Goal: Task Accomplishment & Management: Use online tool/utility

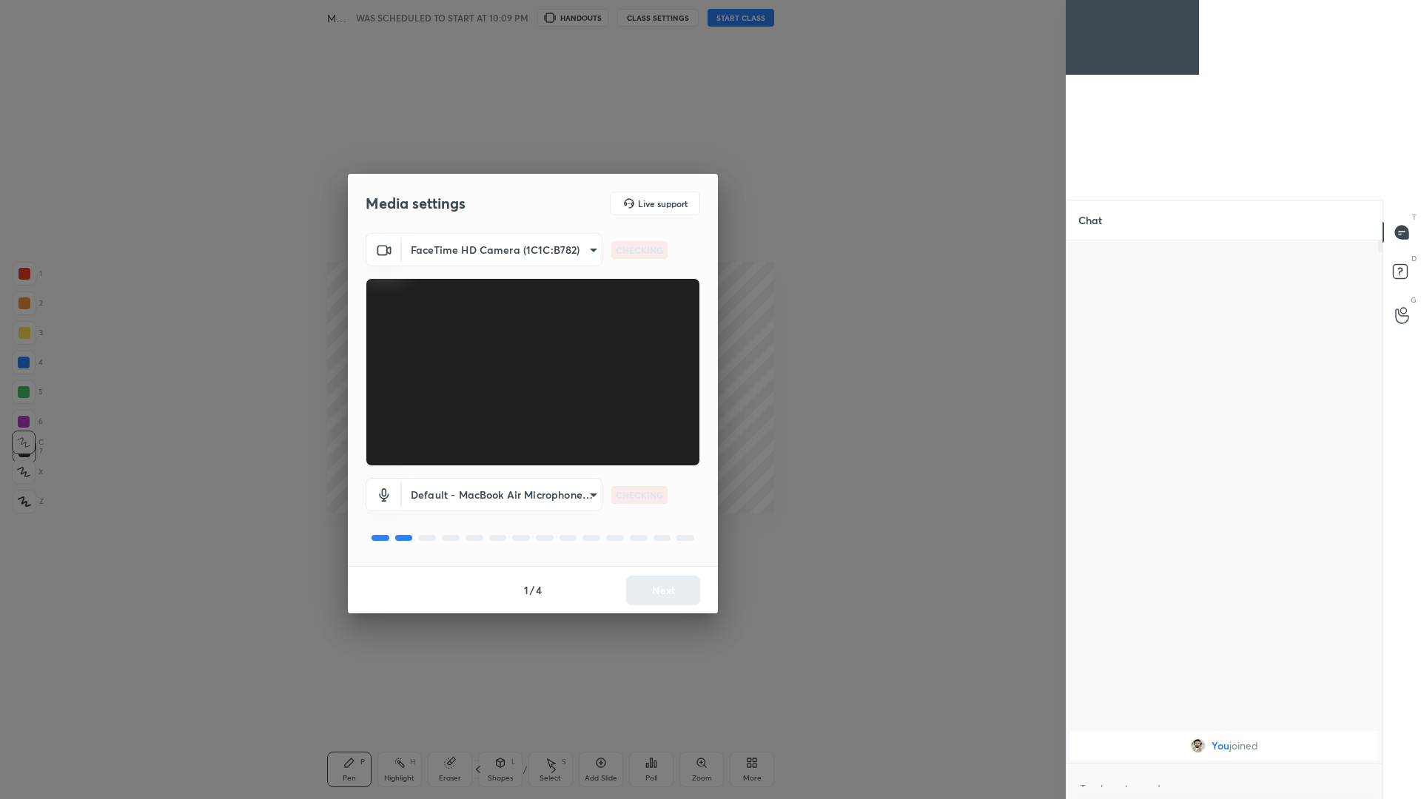
scroll to position [73313, 72674]
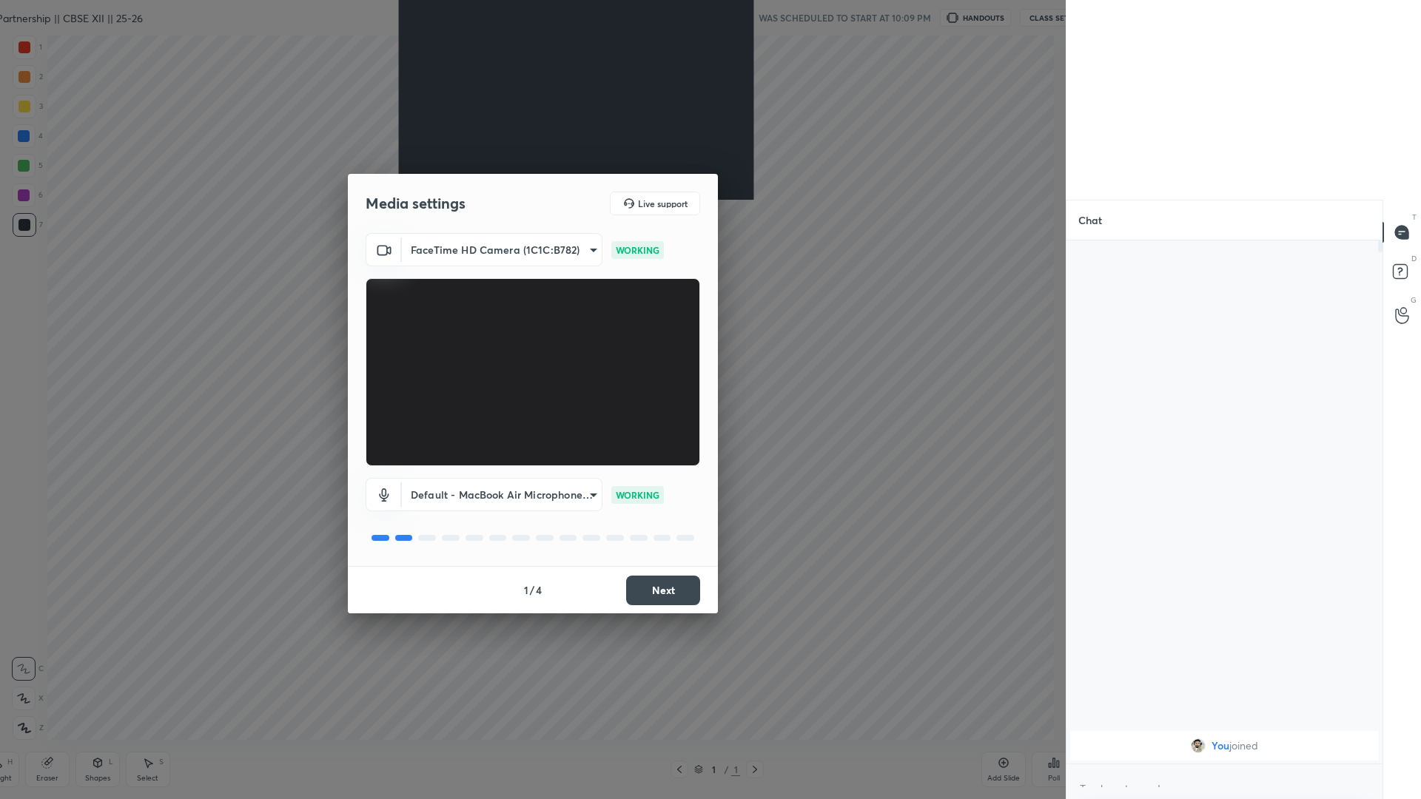
type textarea "x"
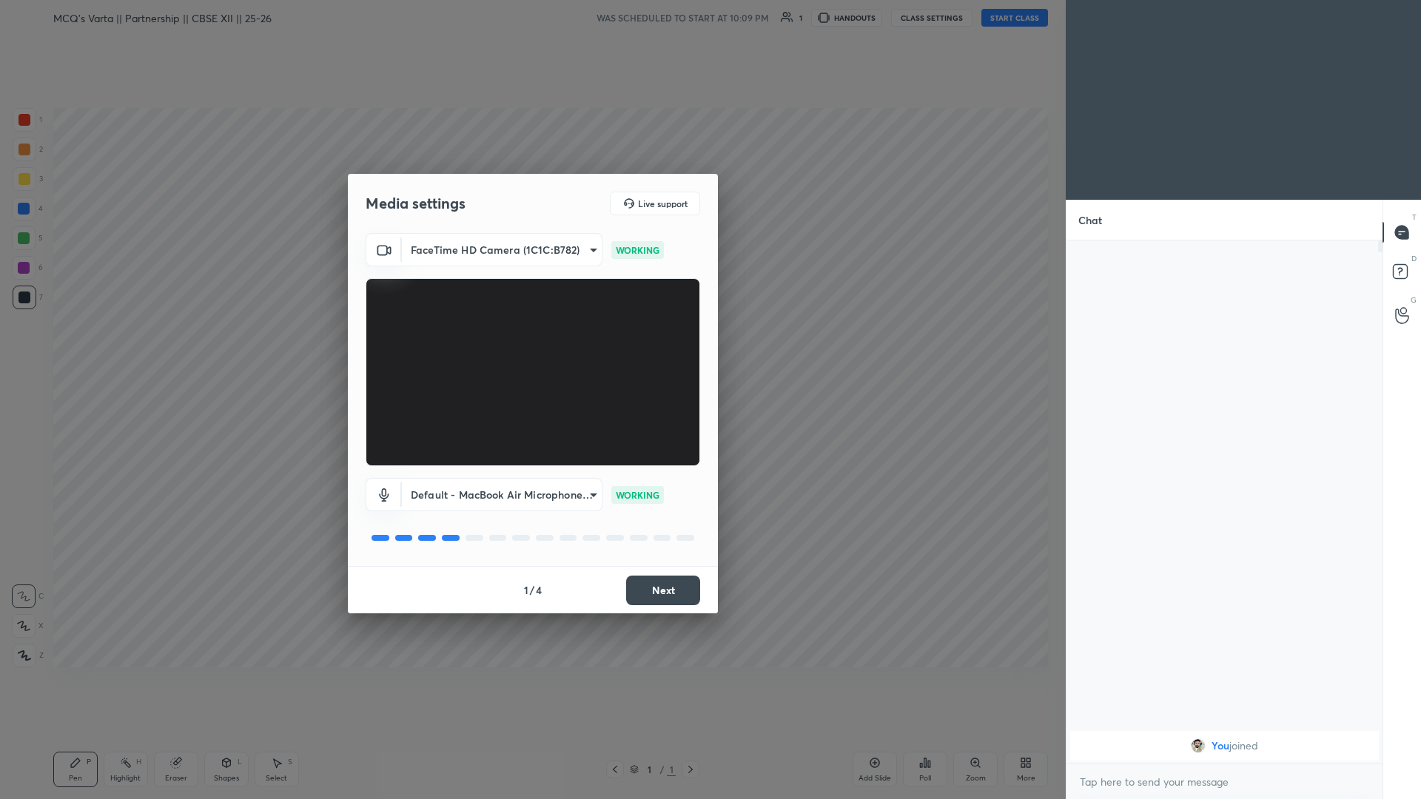
click at [531, 249] on body "1 2 3 4 5 6 7 C X Z C X Z E E Erase all H H MCQ’s Varta || Partnership || CBSE …" at bounding box center [710, 399] width 1421 height 799
click at [531, 275] on li "Lenovo FHD Webcam (17ef:4831)" at bounding box center [502, 274] width 200 height 24
type input "090ca3db923f64e2a3802e50e6991e8a99decaec0fa8137945f28d7919d32424"
click at [531, 347] on body "1 2 3 4 5 6 7 C X Z C X Z E E Erase all H H MCQ’s Varta || Partnership || CBSE …" at bounding box center [710, 399] width 1421 height 799
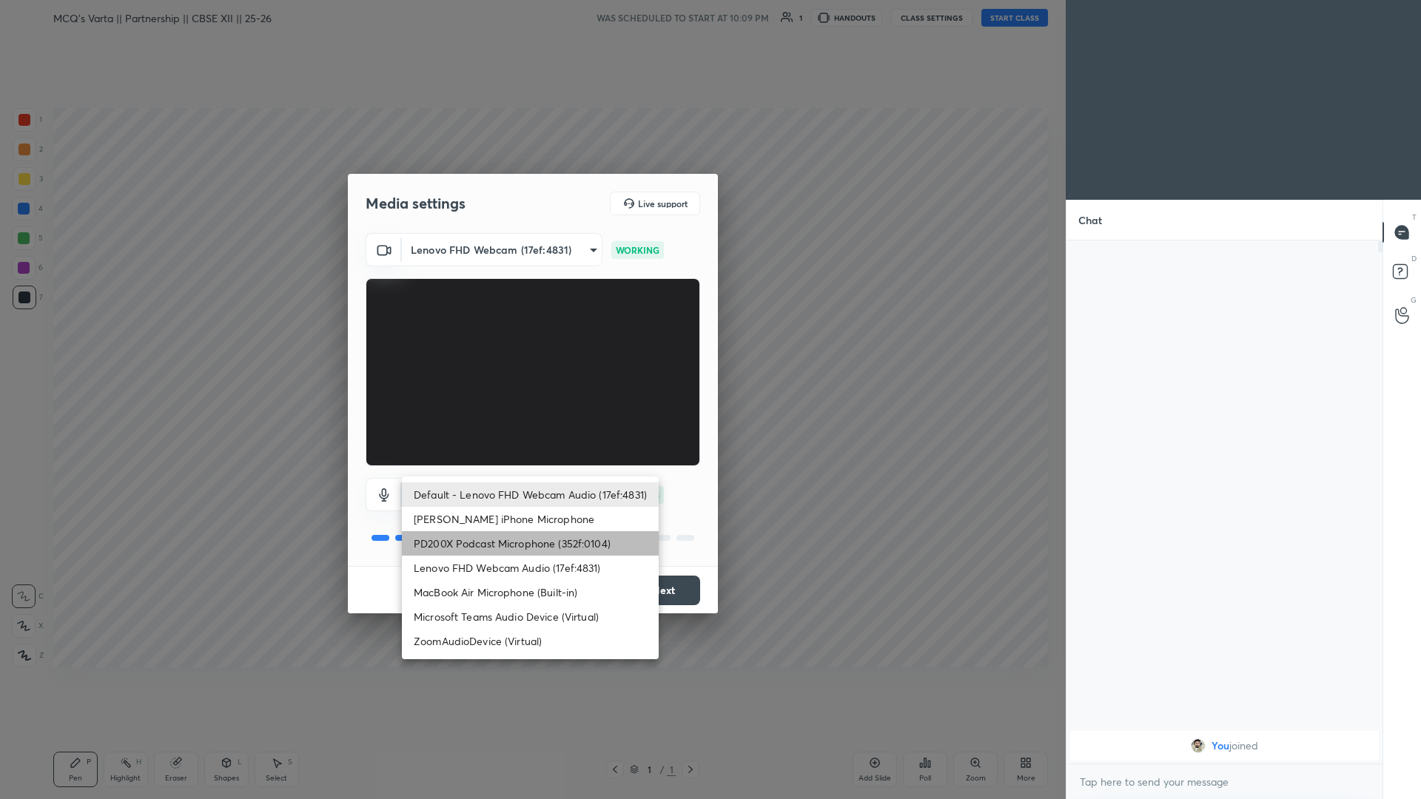
click at [531, 347] on li "PD200X Podcast Microphone (352f:0104)" at bounding box center [530, 543] width 257 height 24
type input "4c9fbf5468f1481c52a5ff51bcfd6705ef783a73d3fcff9077e92115846a1dc8"
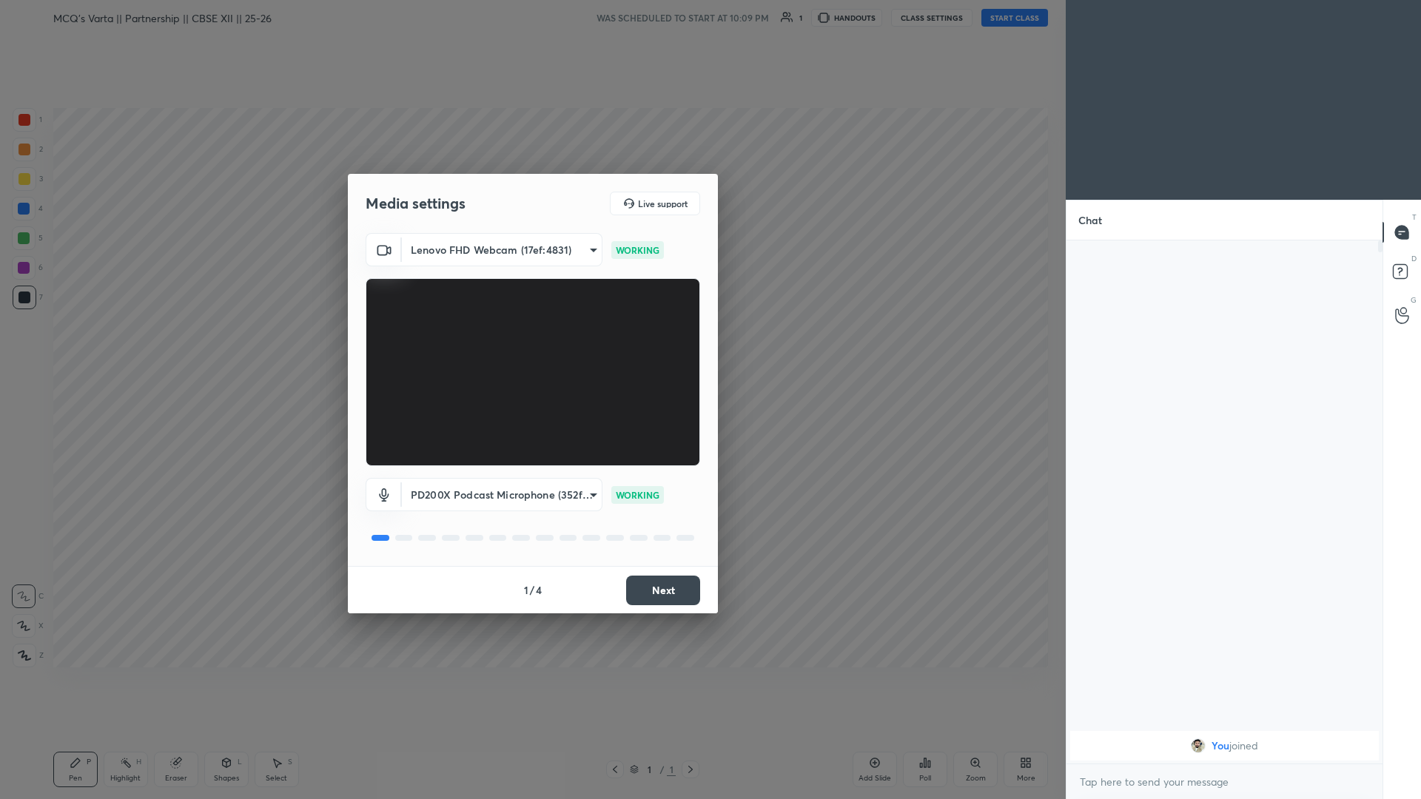
click at [531, 347] on button "Next" at bounding box center [663, 591] width 74 height 30
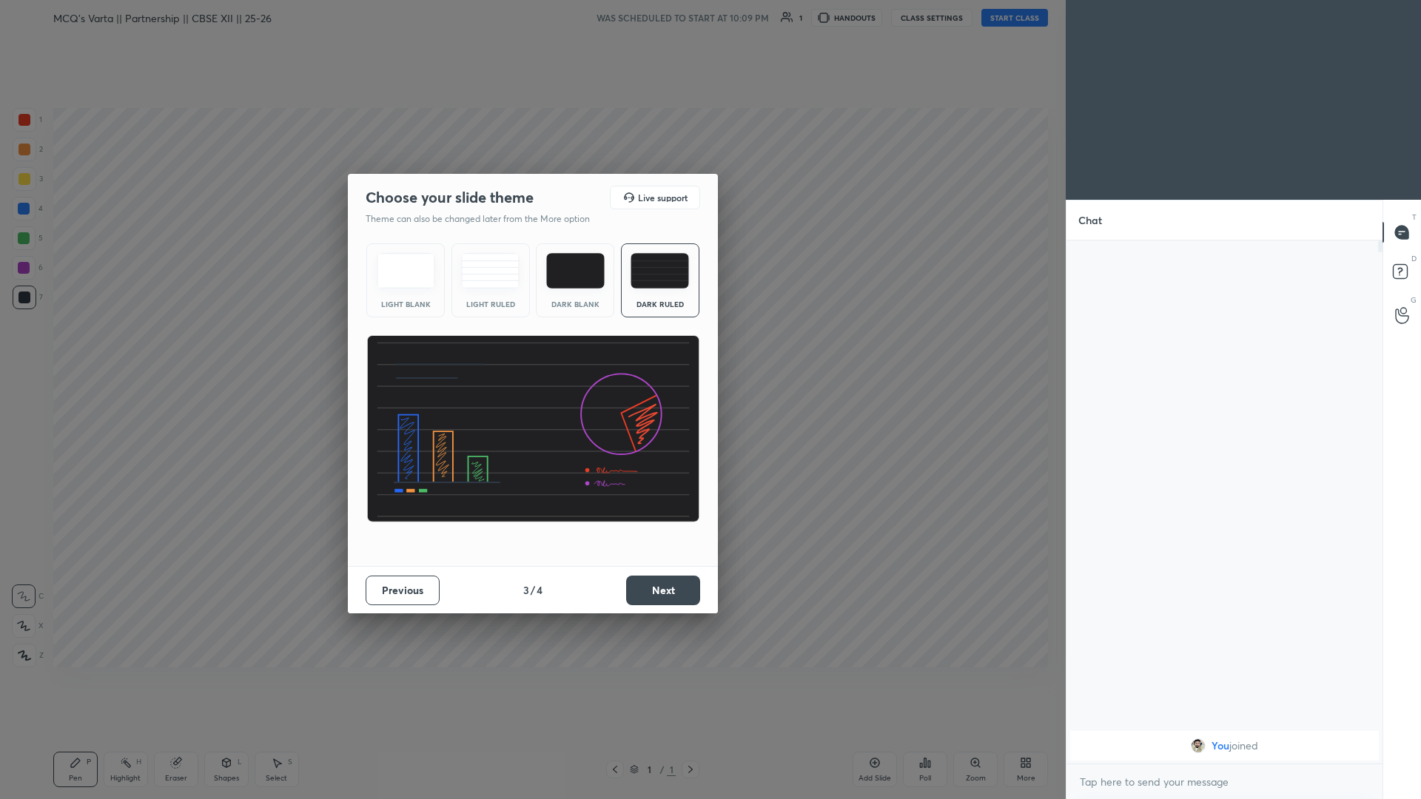
click at [531, 347] on button "Next" at bounding box center [663, 591] width 74 height 30
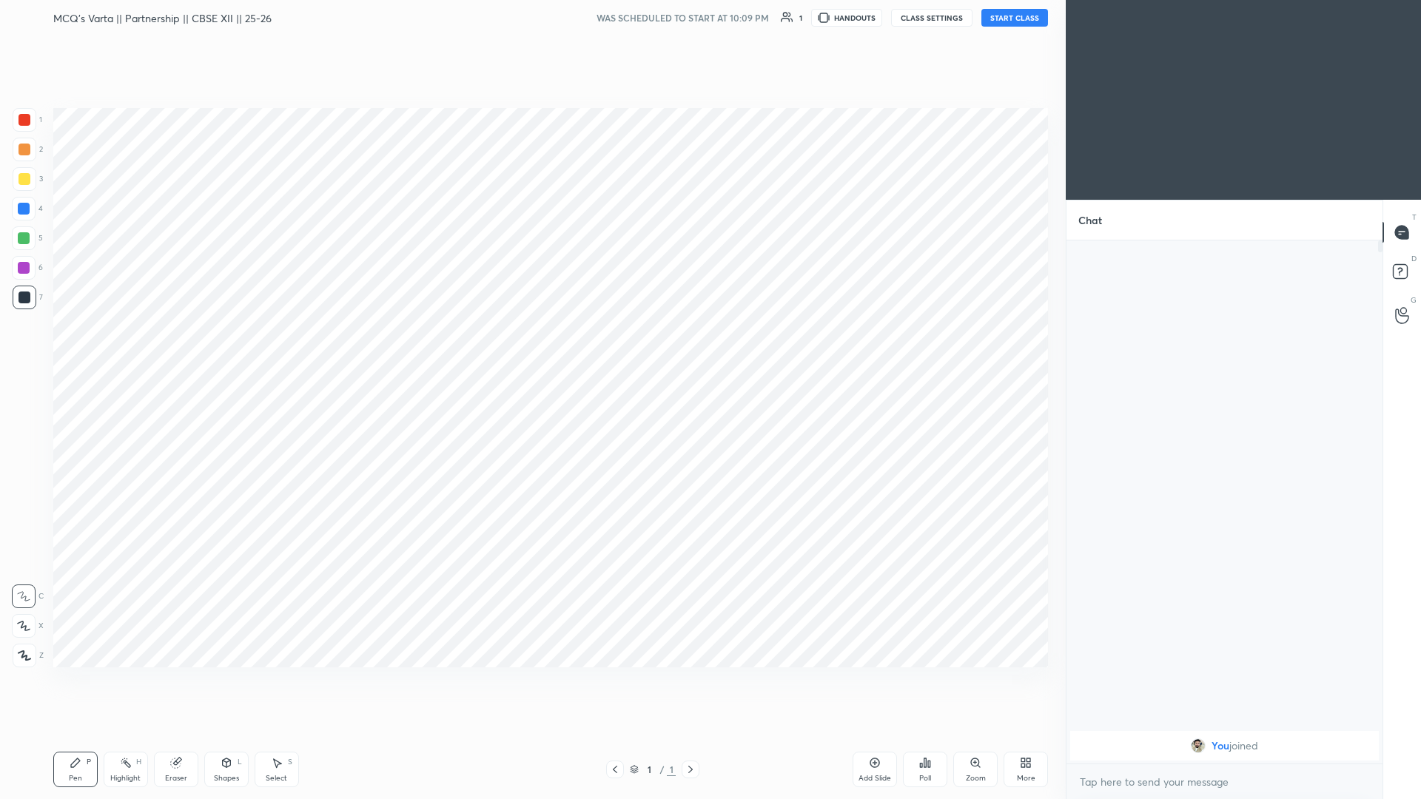
click at [531, 19] on button "START CLASS" at bounding box center [1014, 18] width 67 height 18
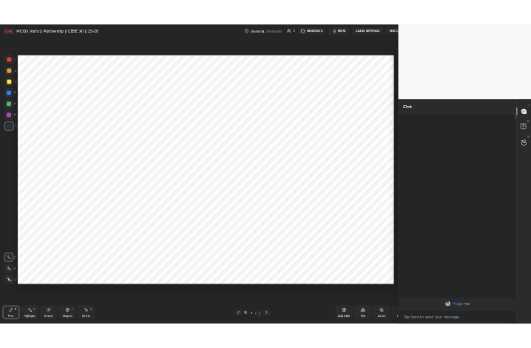
scroll to position [73313, 73011]
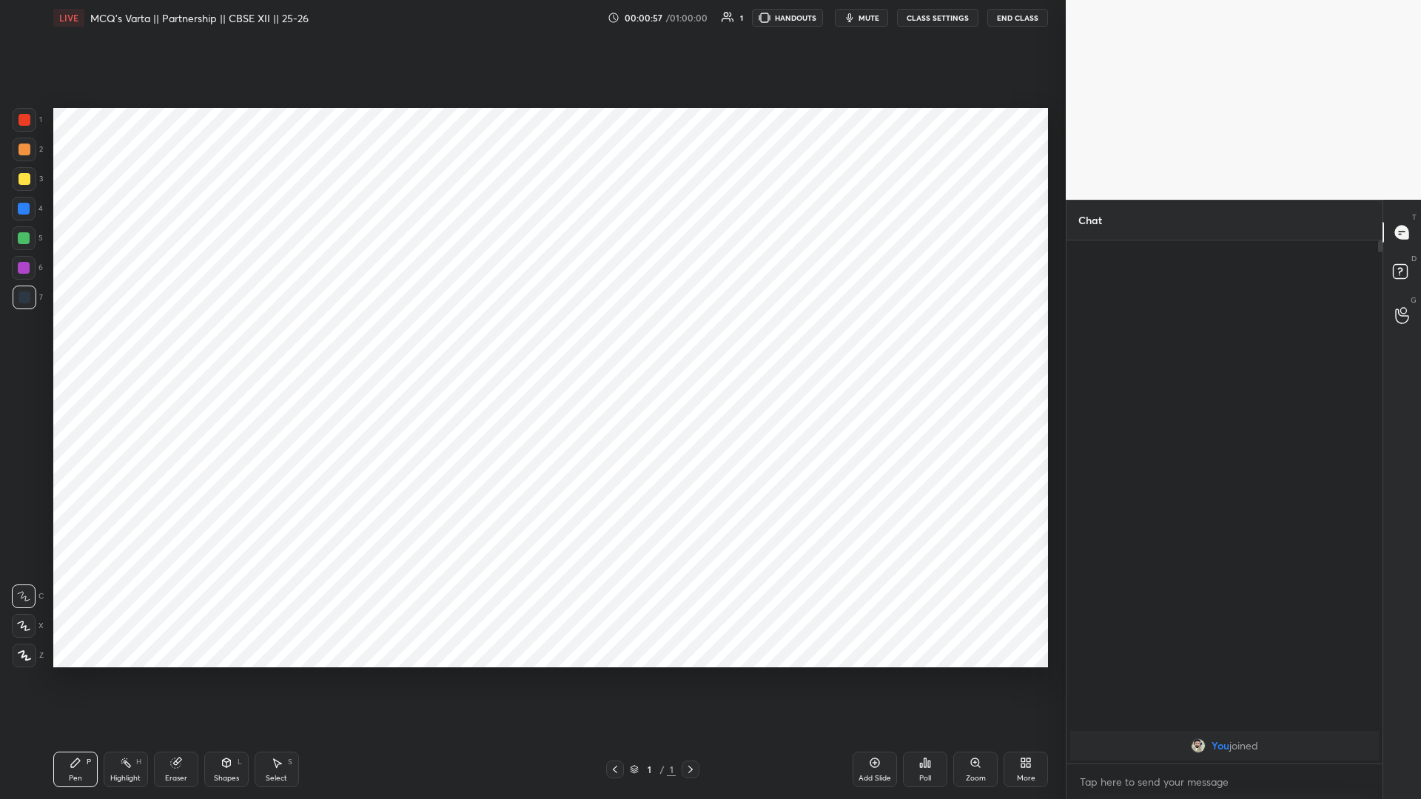
click at [531, 347] on div "Add Slide" at bounding box center [875, 778] width 33 height 7
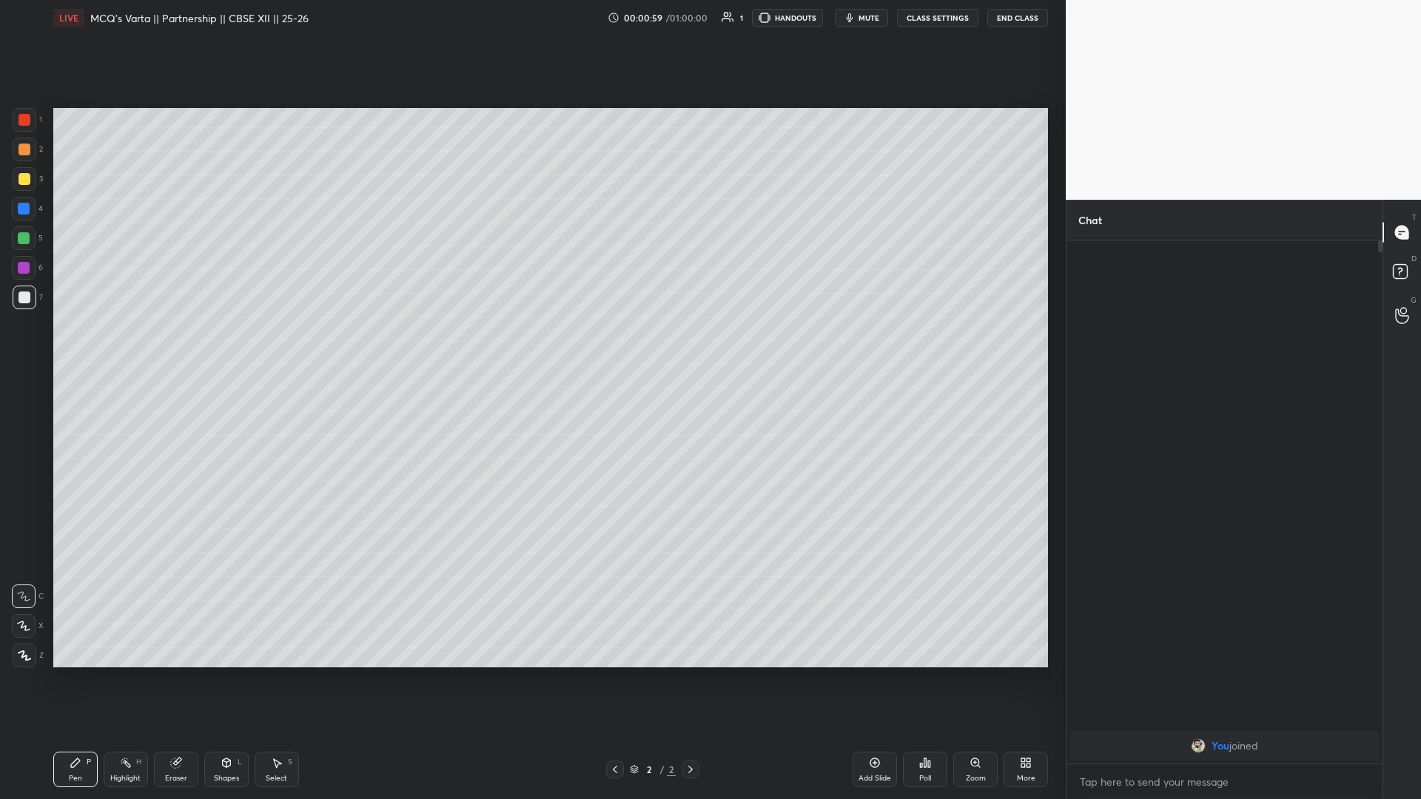
click at [531, 347] on div "More" at bounding box center [1026, 778] width 19 height 7
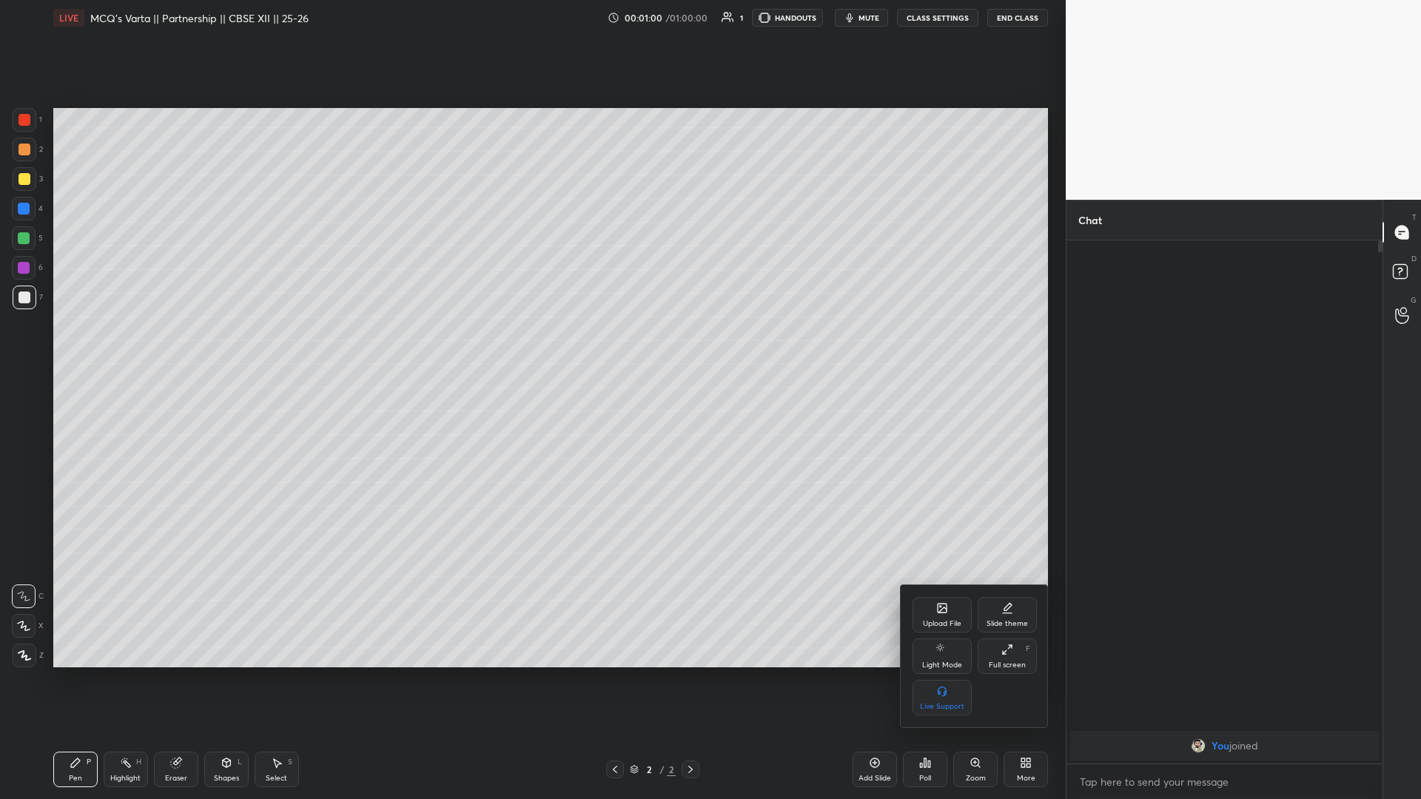
click at [531, 347] on icon at bounding box center [942, 608] width 9 height 9
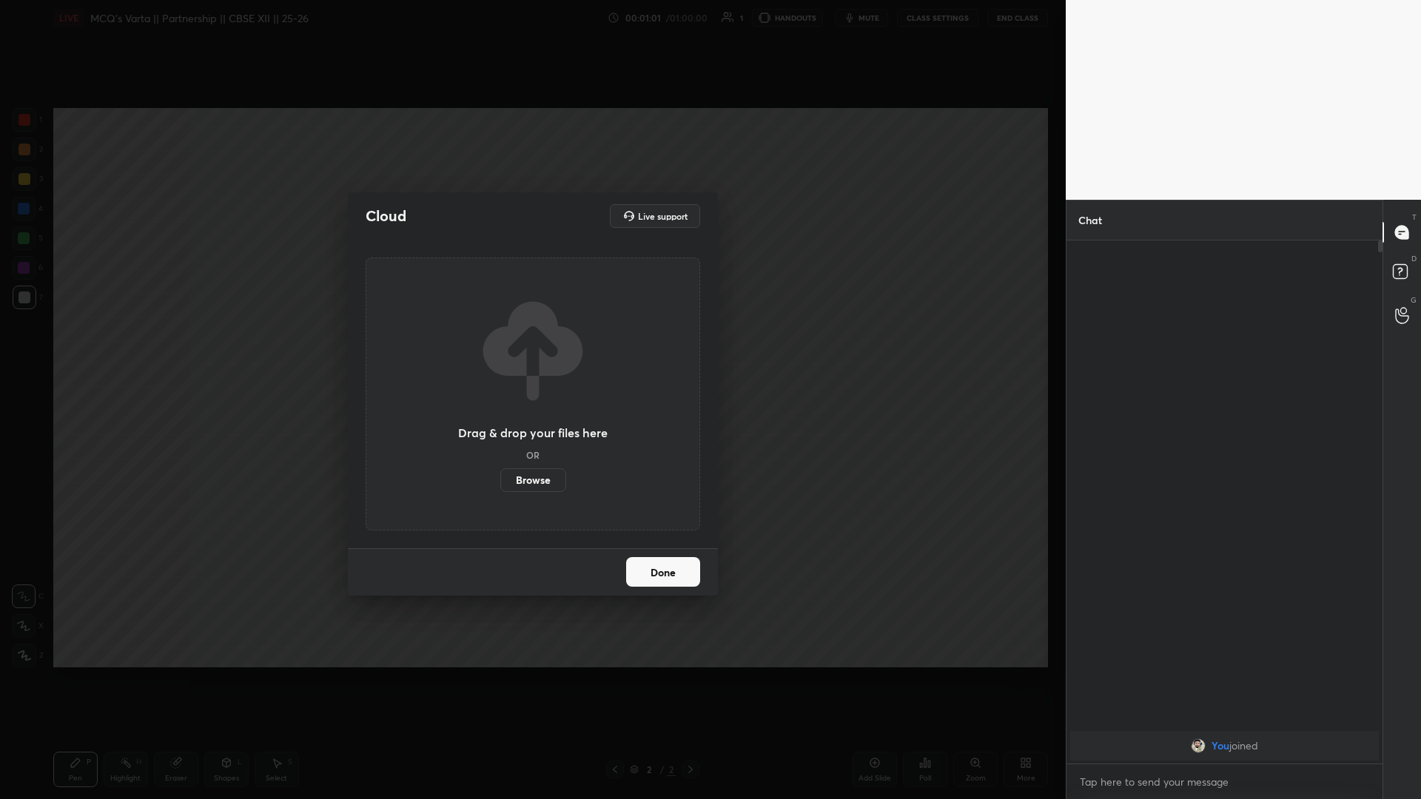
click at [523, 347] on div "Drag & drop your files here OR Browse" at bounding box center [533, 394] width 335 height 273
click at [524, 347] on label "Browse" at bounding box center [533, 481] width 66 height 24
click at [500, 347] on input "Browse" at bounding box center [500, 481] width 0 height 24
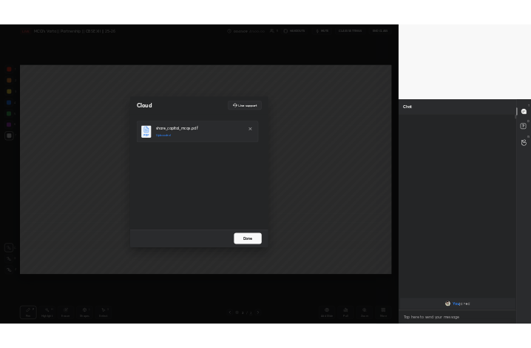
scroll to position [705, 1007]
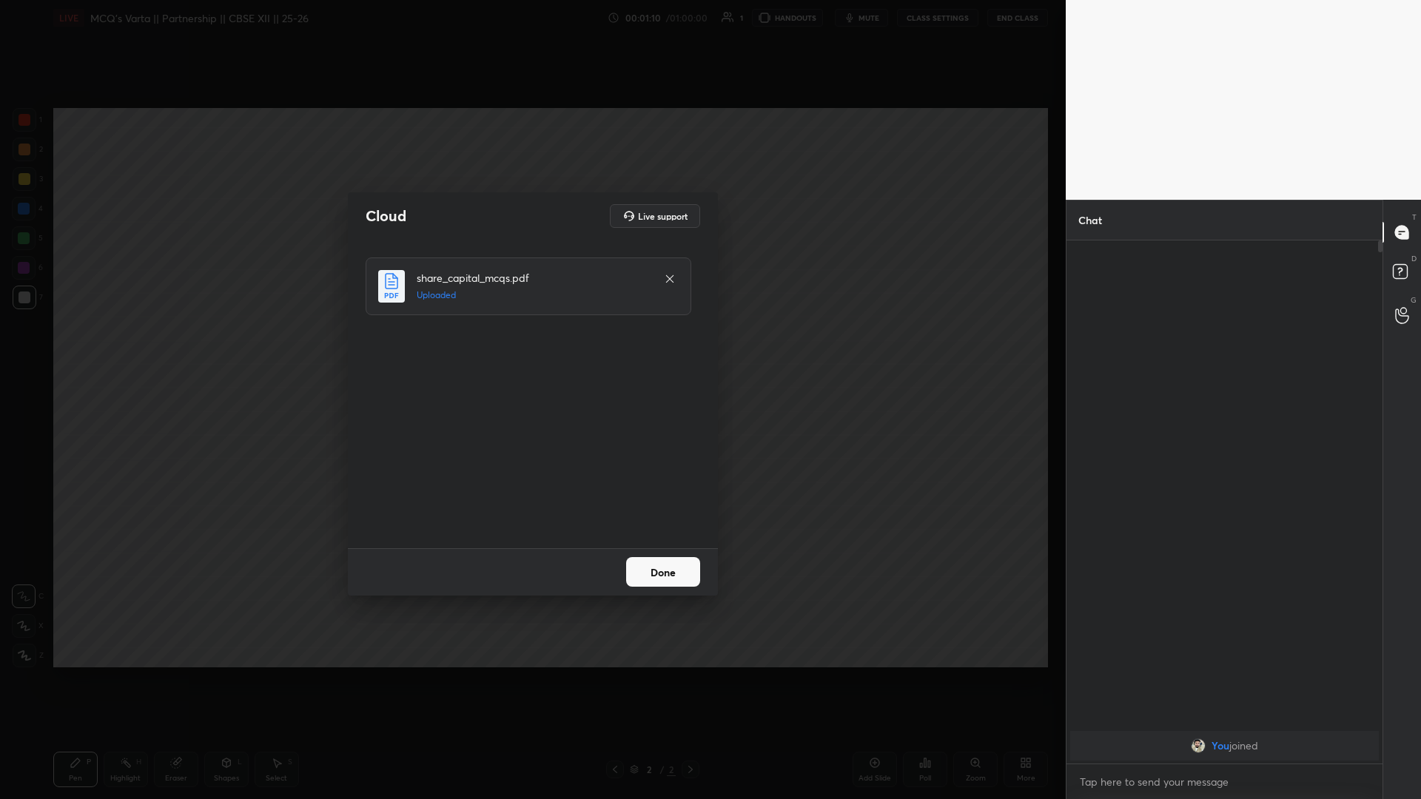
click at [531, 347] on button "Done" at bounding box center [663, 572] width 74 height 30
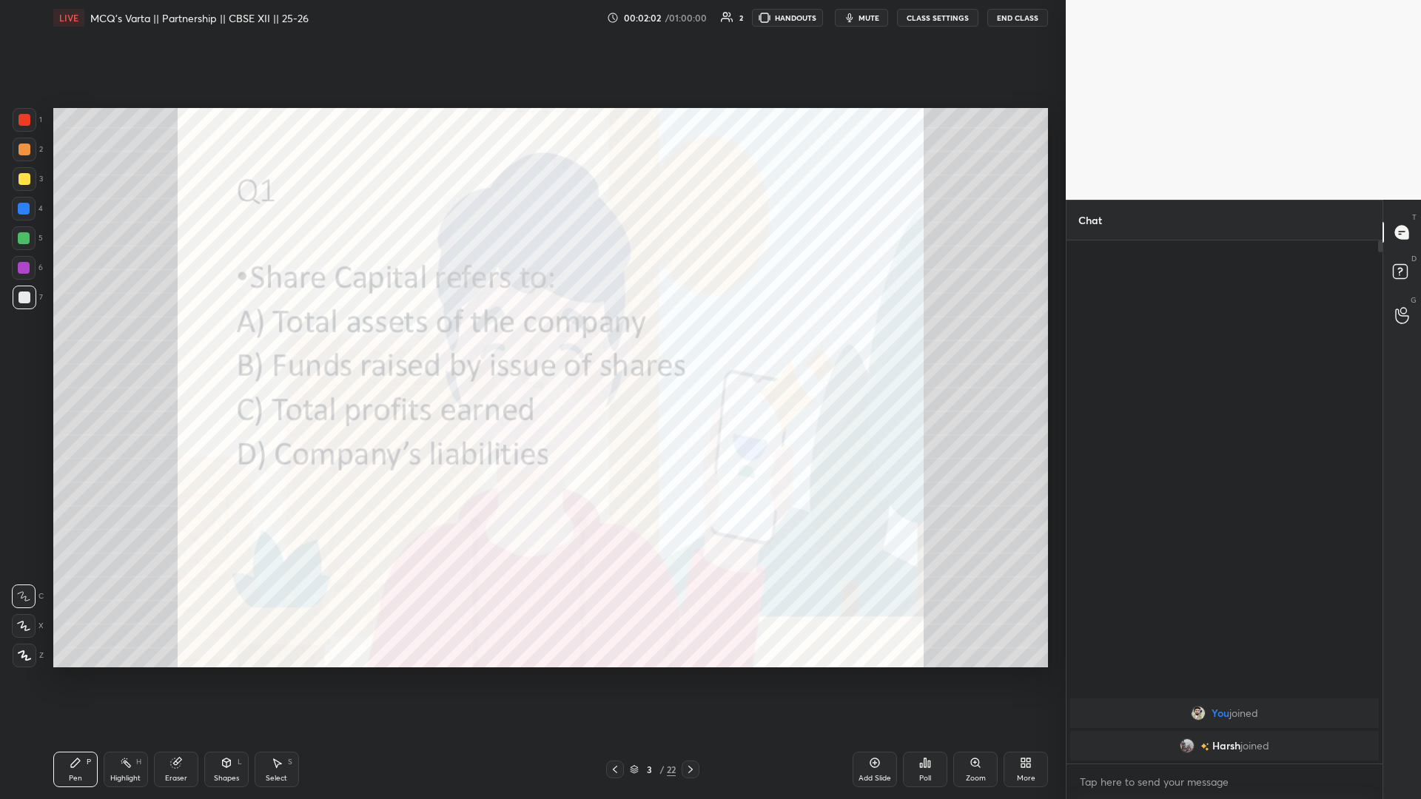
click at [24, 114] on div at bounding box center [25, 120] width 12 height 12
click at [24, 347] on div at bounding box center [25, 656] width 24 height 24
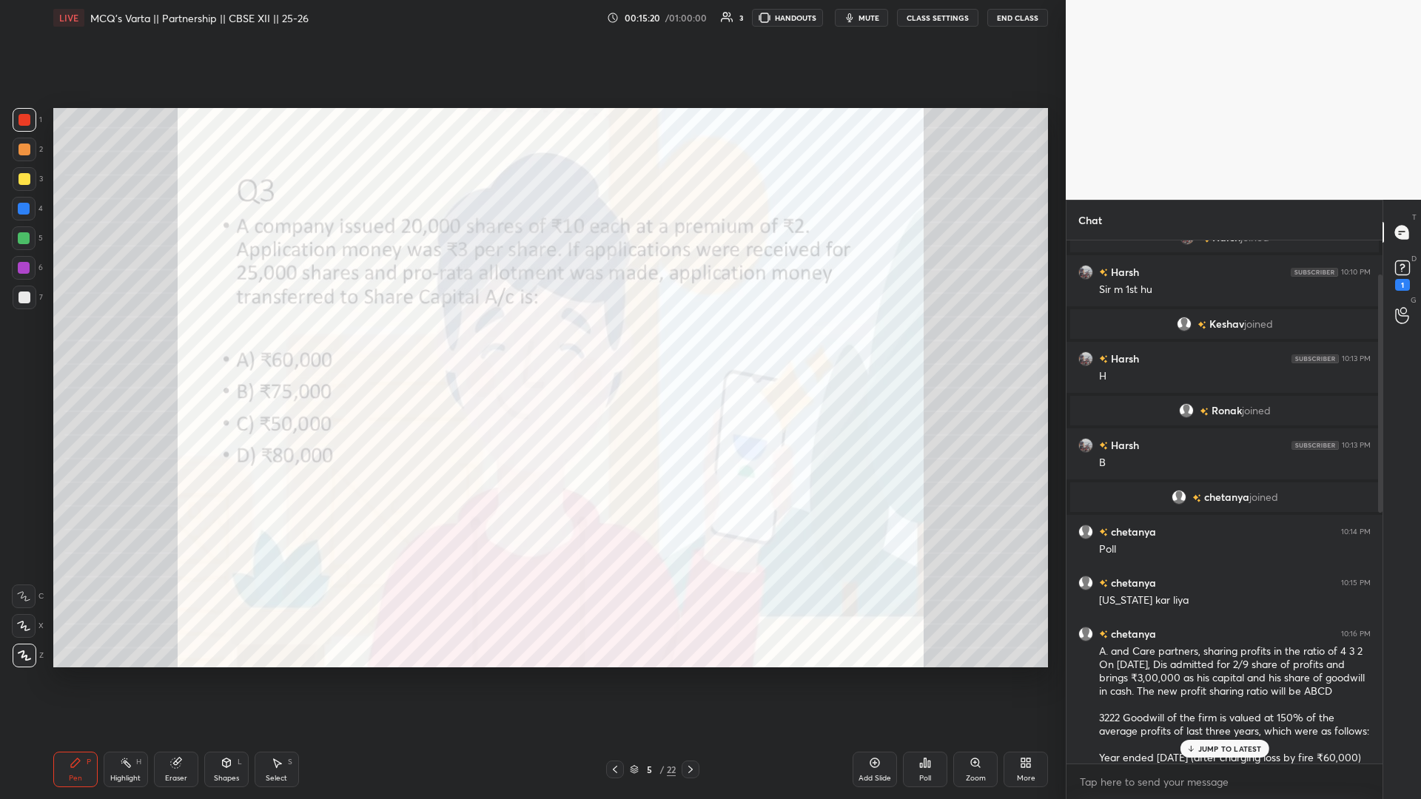
scroll to position [625, 0]
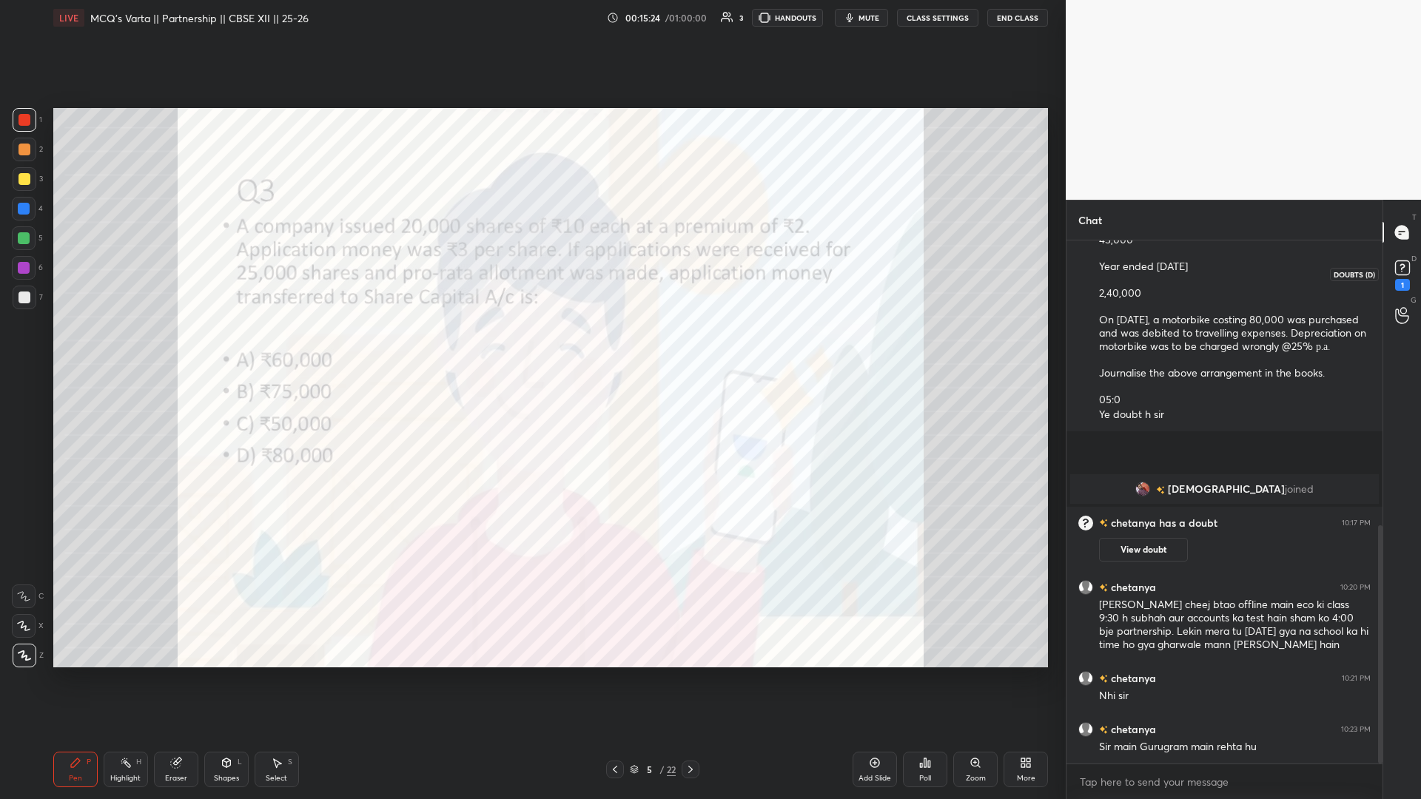
click at [531, 272] on icon at bounding box center [1403, 268] width 22 height 22
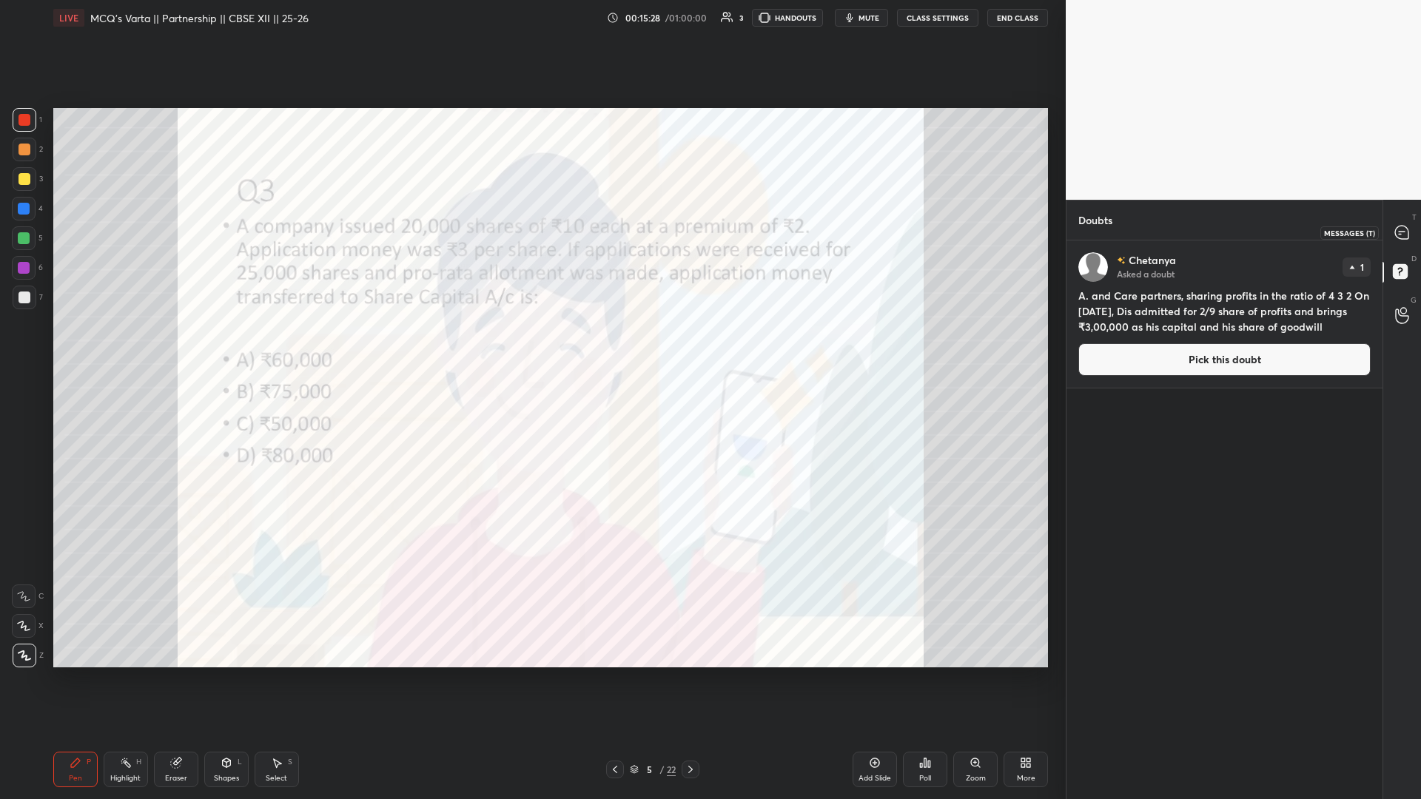
click at [531, 219] on div at bounding box center [1403, 232] width 30 height 27
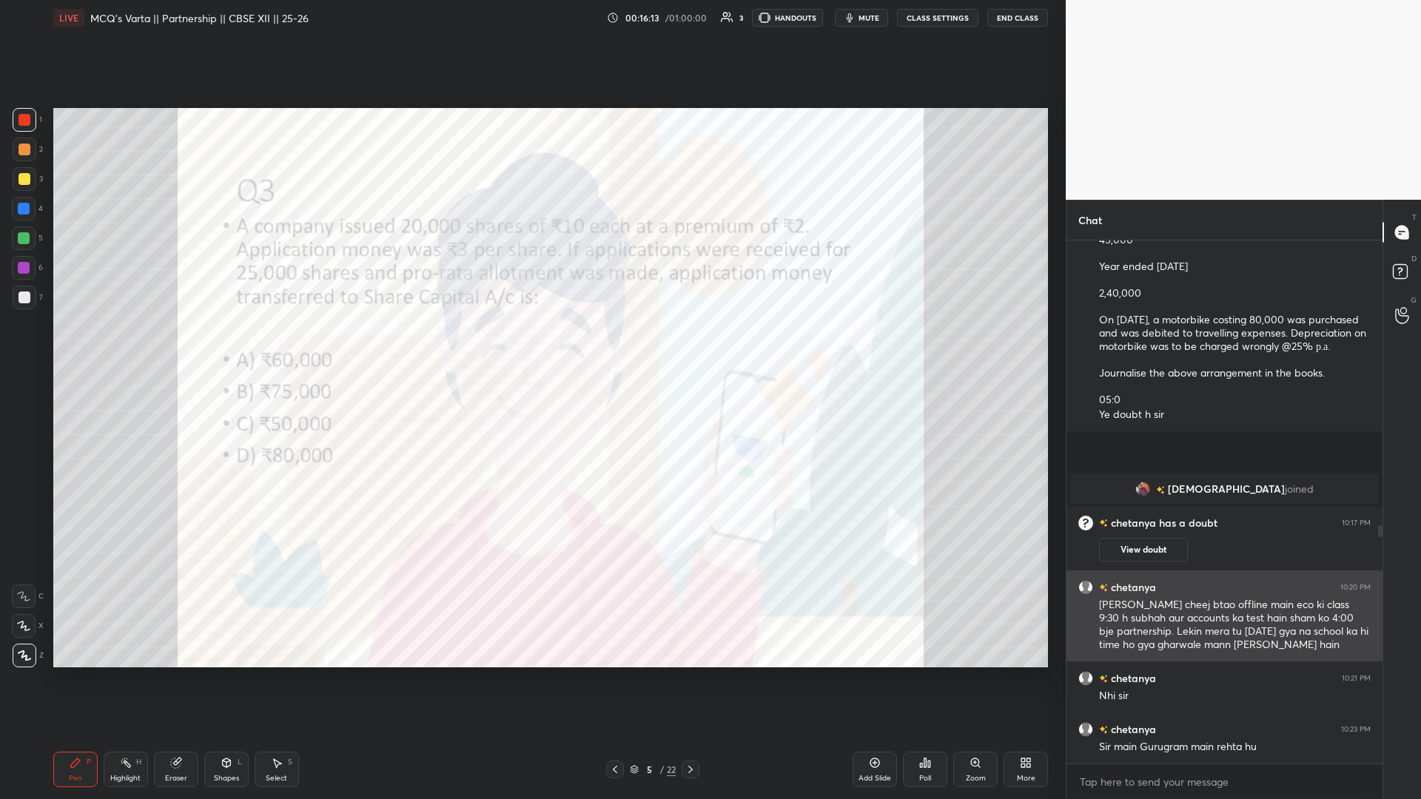
scroll to position [688, 0]
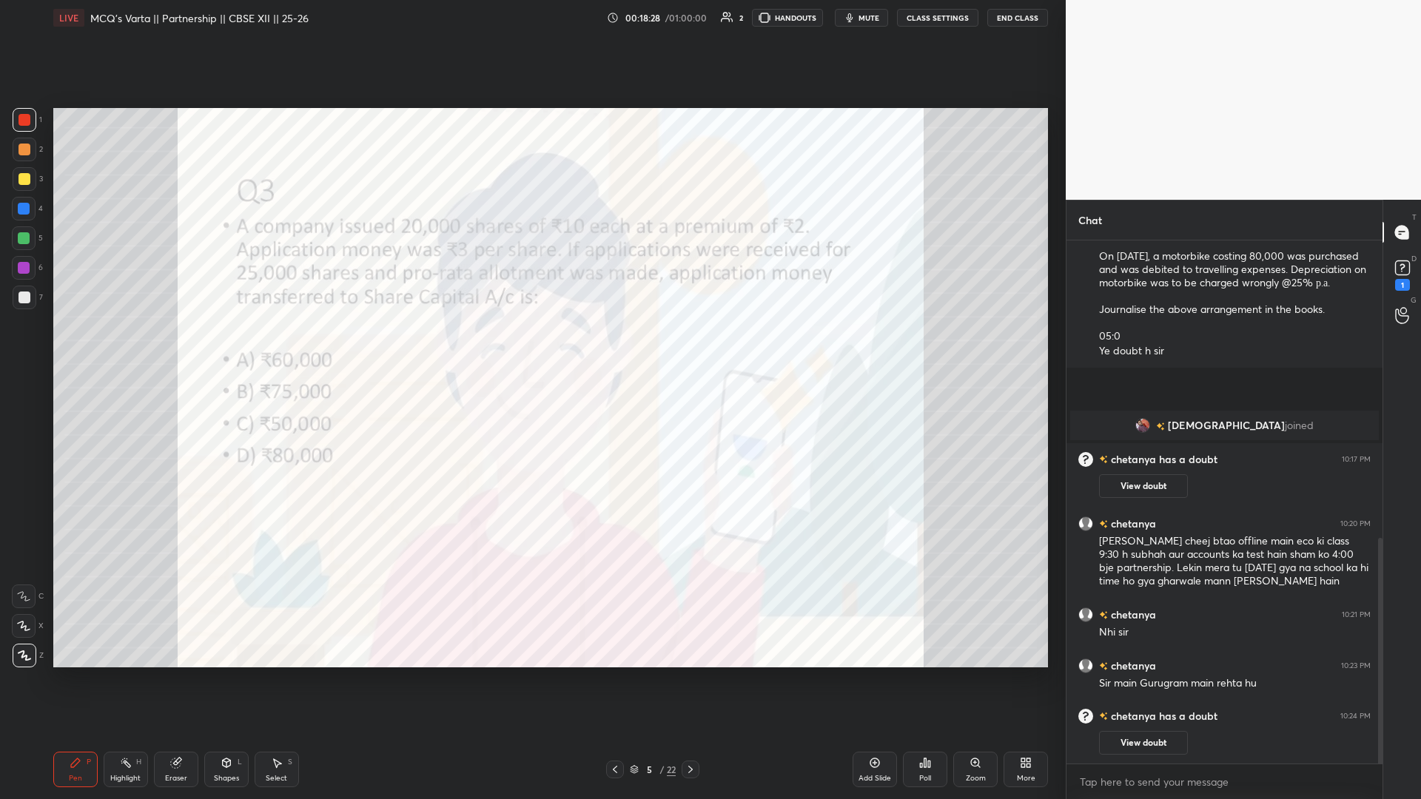
click at [531, 347] on icon at bounding box center [691, 770] width 12 height 12
click at [531, 269] on icon at bounding box center [1402, 267] width 5 height 6
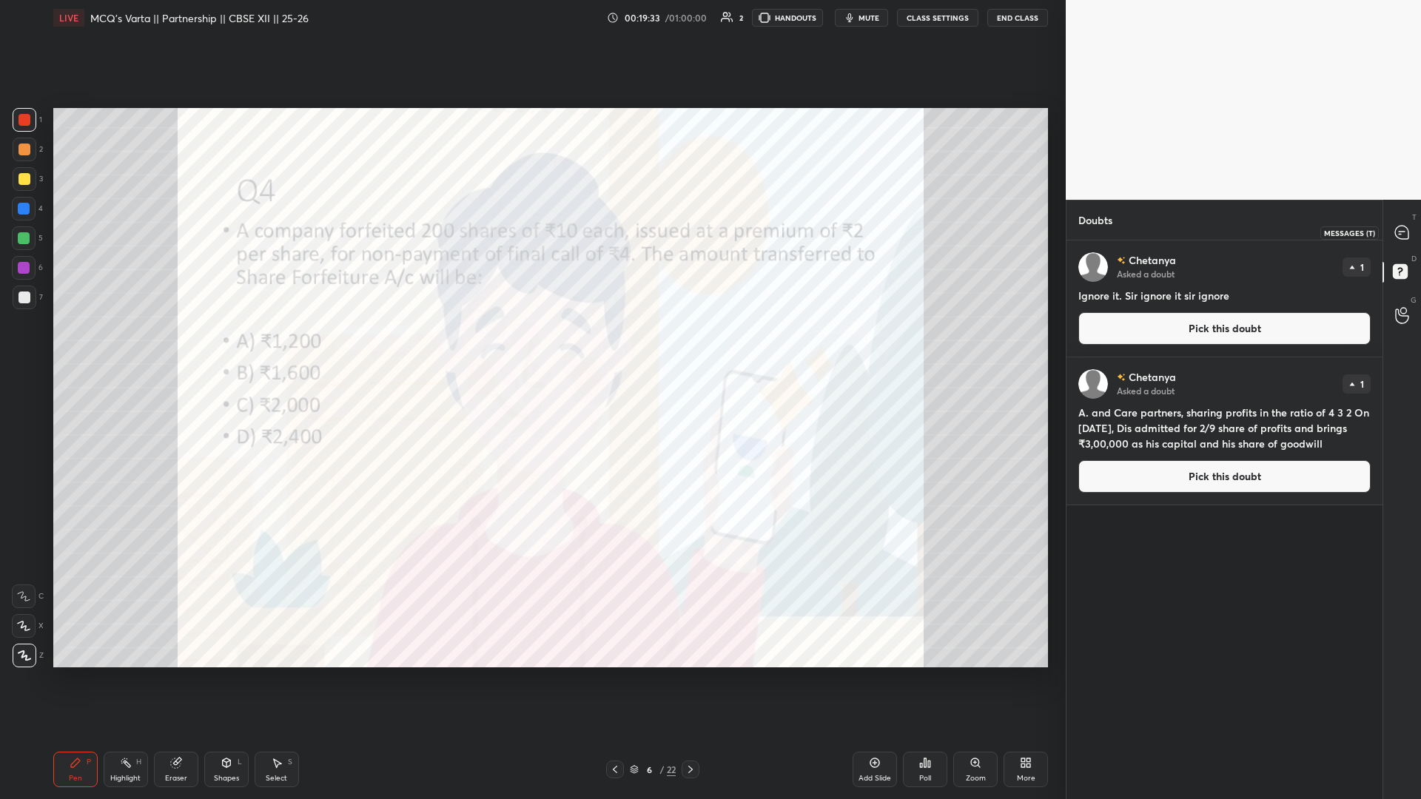
click at [531, 235] on icon at bounding box center [1401, 232] width 13 height 13
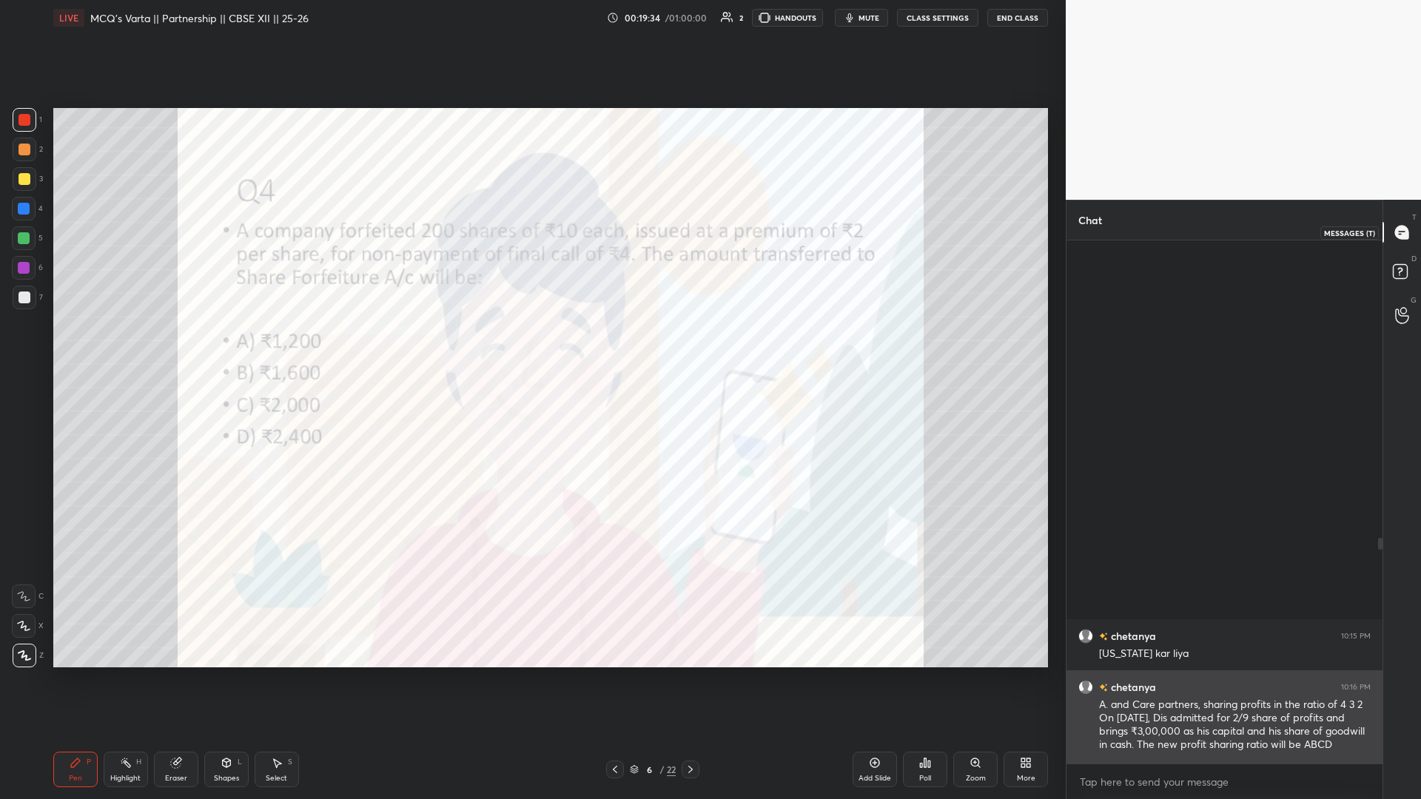
scroll to position [519, 312]
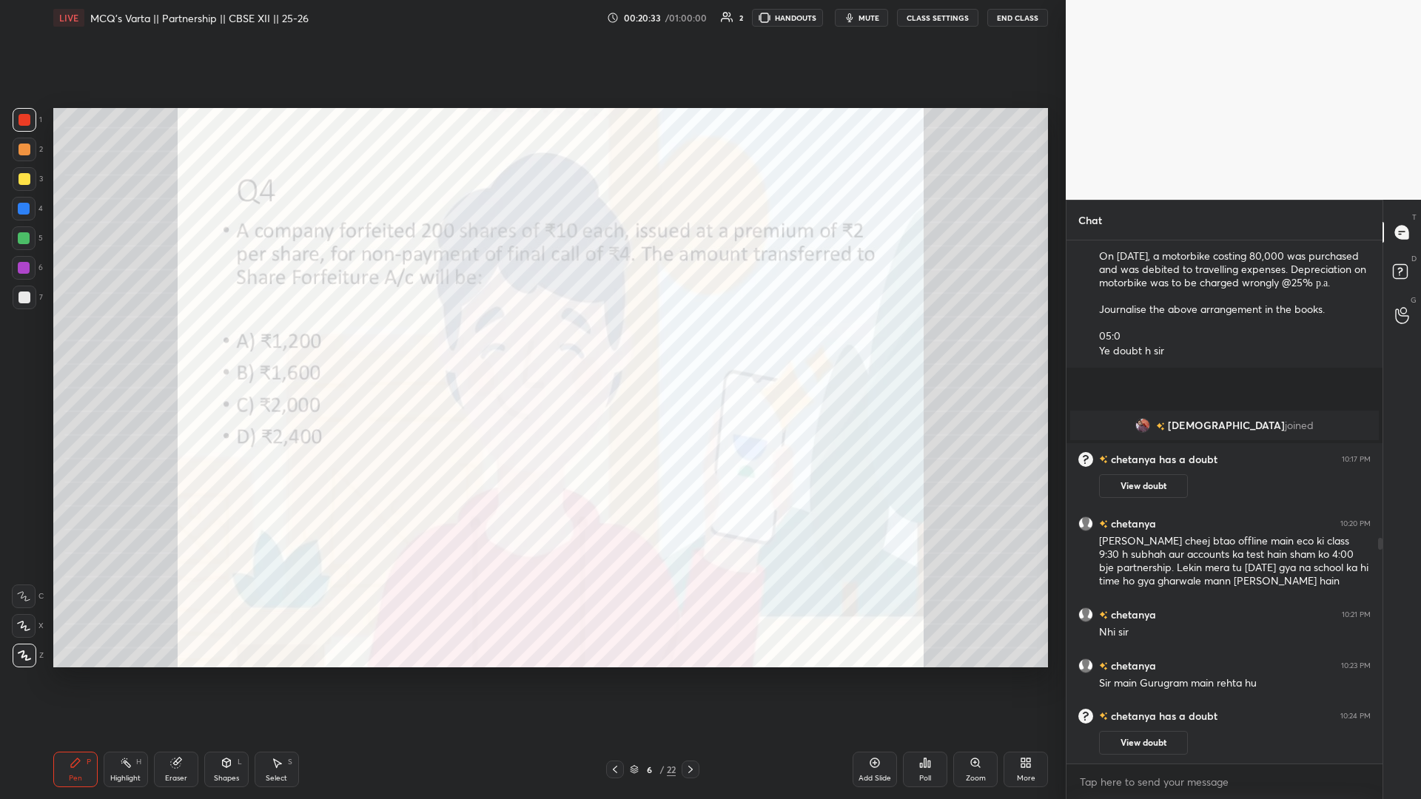
click at [531, 347] on icon at bounding box center [691, 770] width 12 height 12
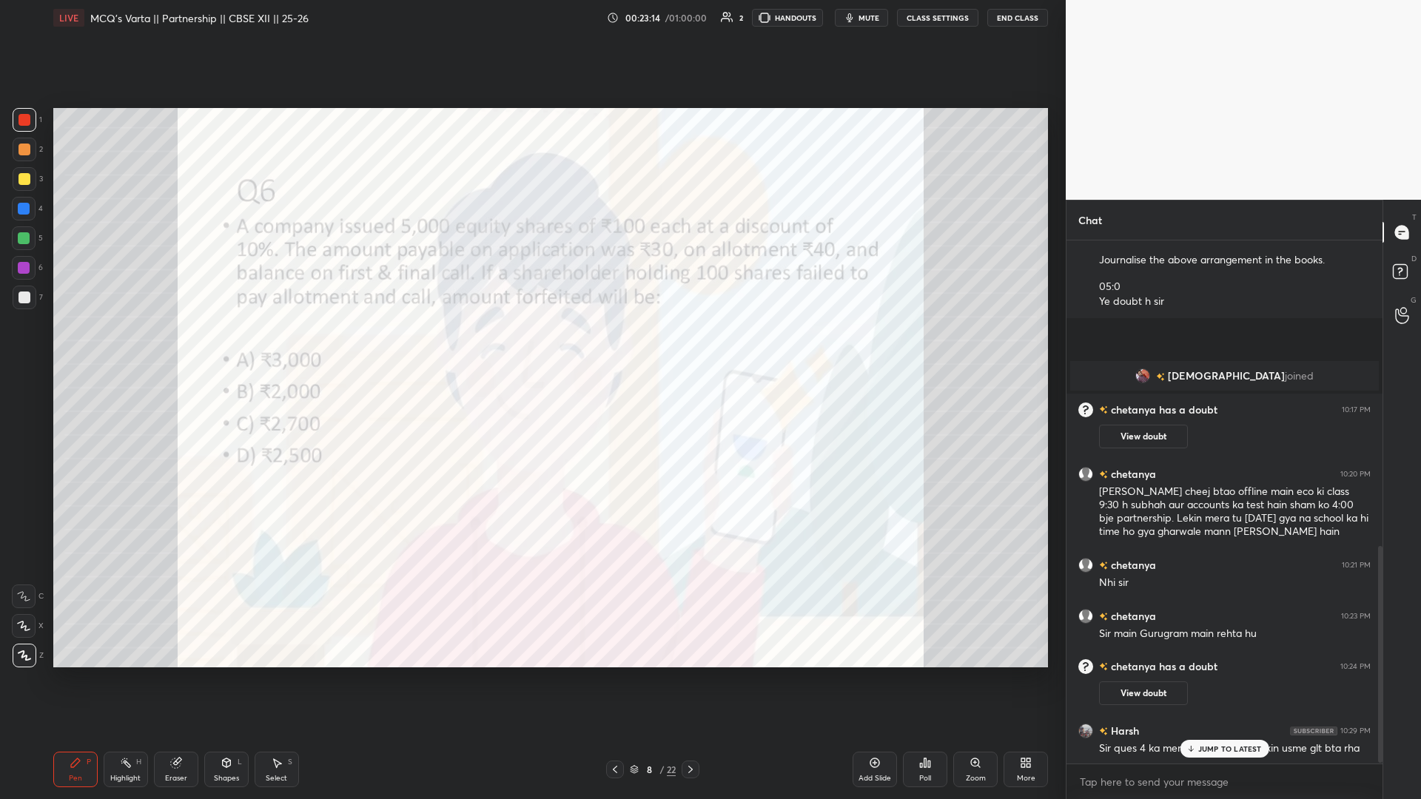
scroll to position [791, 0]
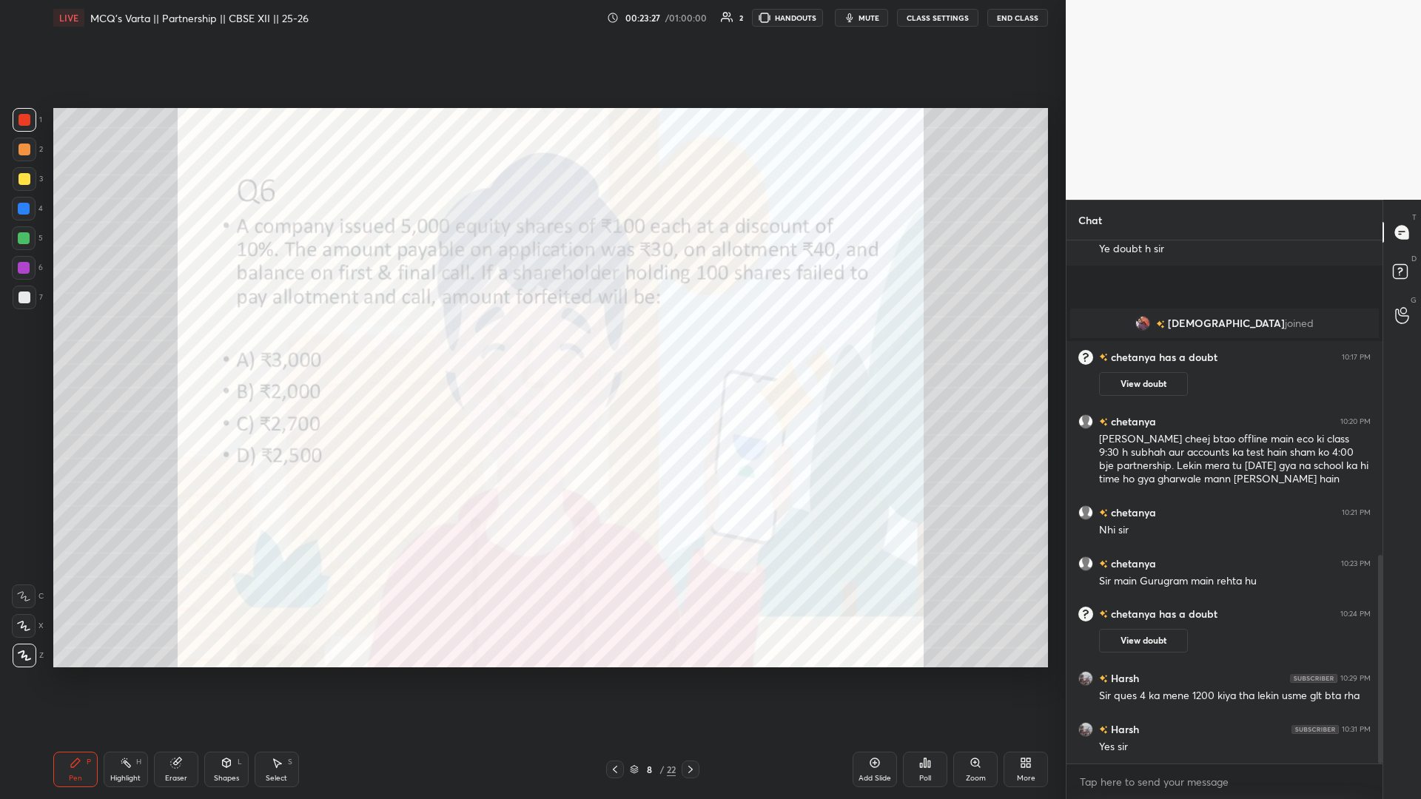
click at [531, 347] on icon at bounding box center [691, 770] width 12 height 12
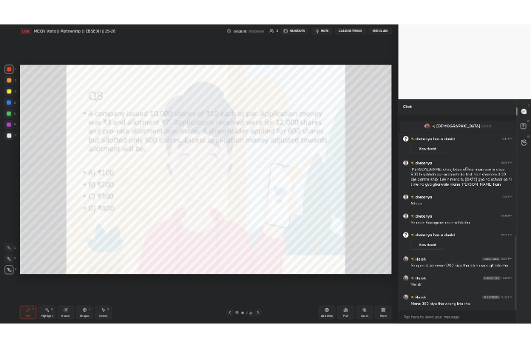
scroll to position [893, 0]
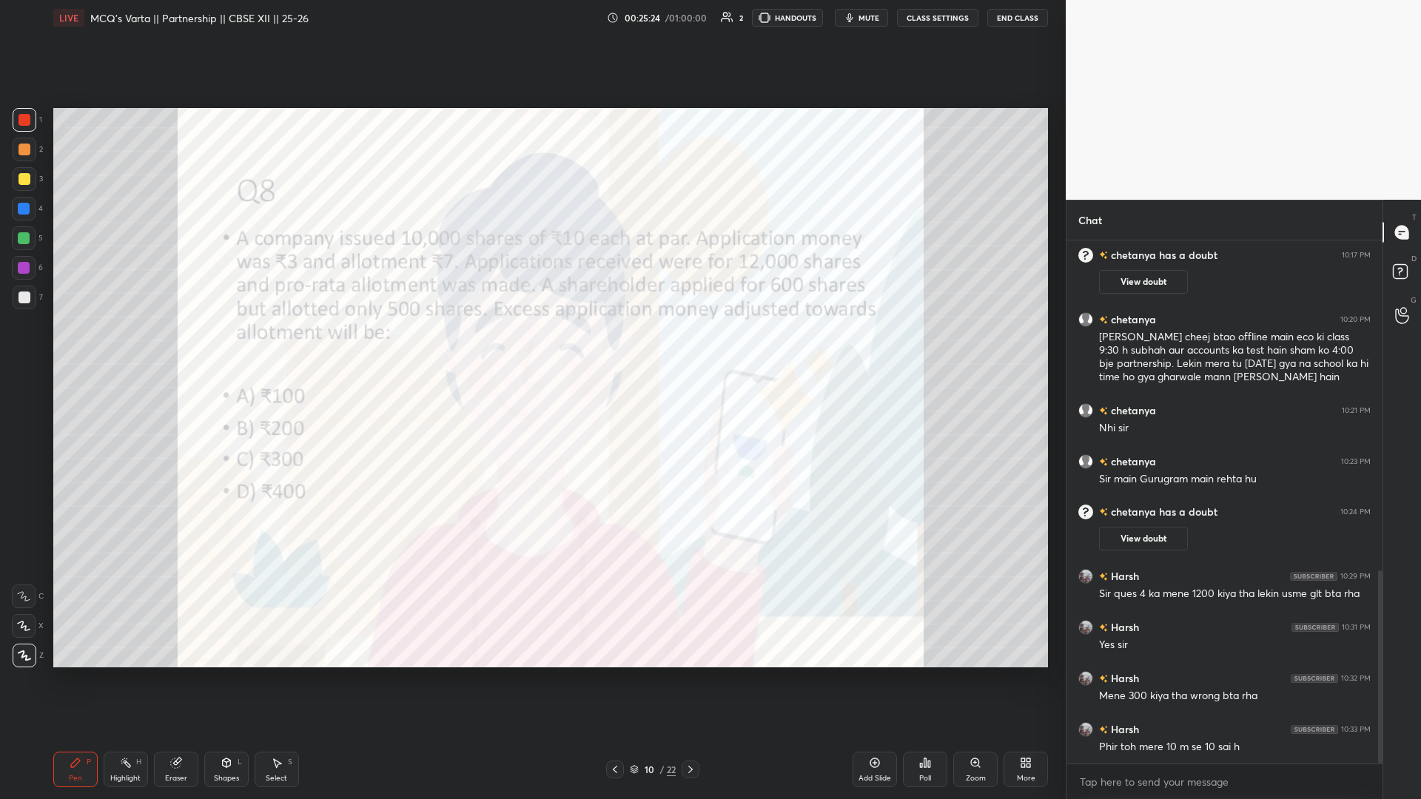
click at [531, 347] on icon at bounding box center [690, 769] width 4 height 7
click at [531, 347] on div "Harsh 10:10 PM Sir m 1st hu [PERSON_NAME] joined Harsh 10:13 PM [PERSON_NAME] j…" at bounding box center [1225, 502] width 316 height 523
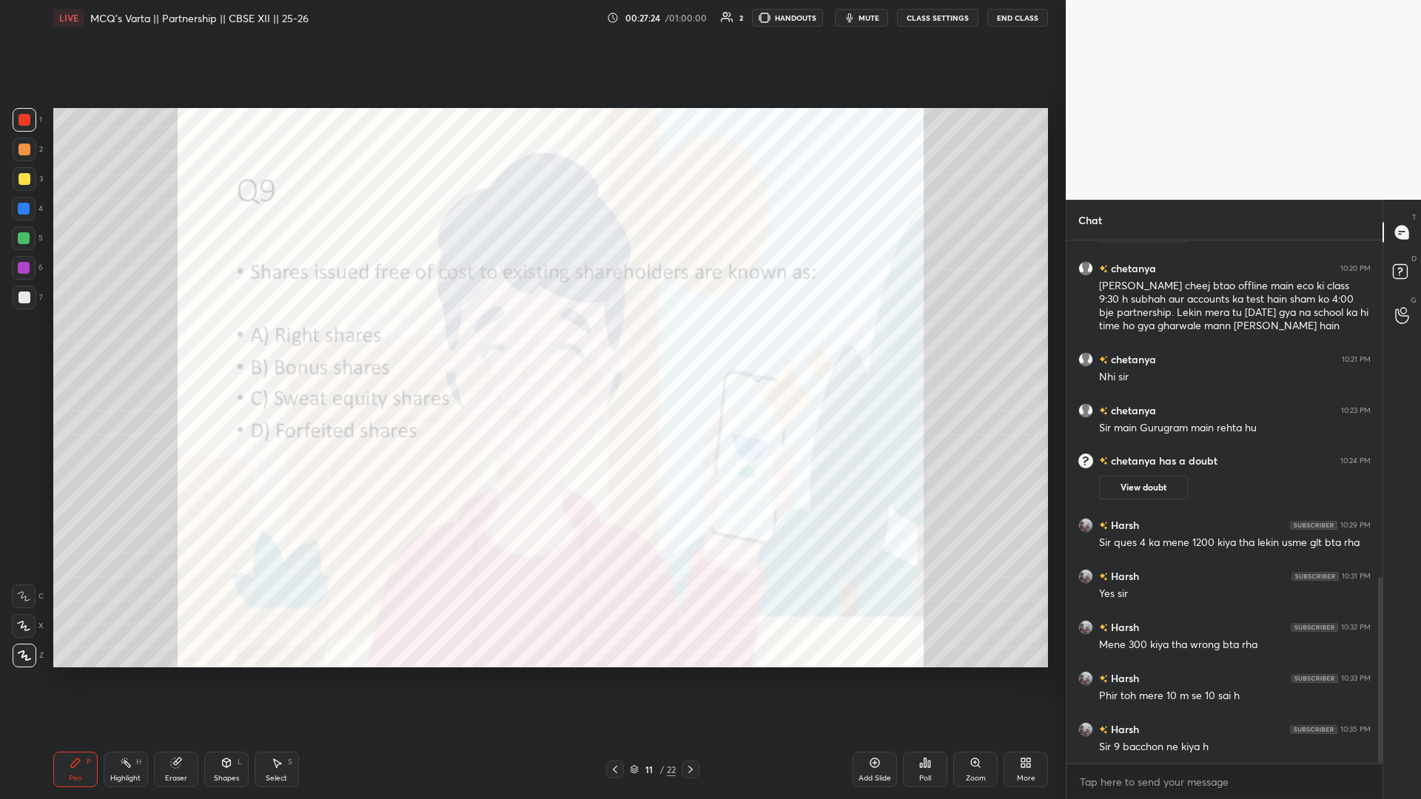
click at [531, 347] on icon at bounding box center [691, 770] width 12 height 12
click at [531, 347] on div at bounding box center [615, 770] width 18 height 18
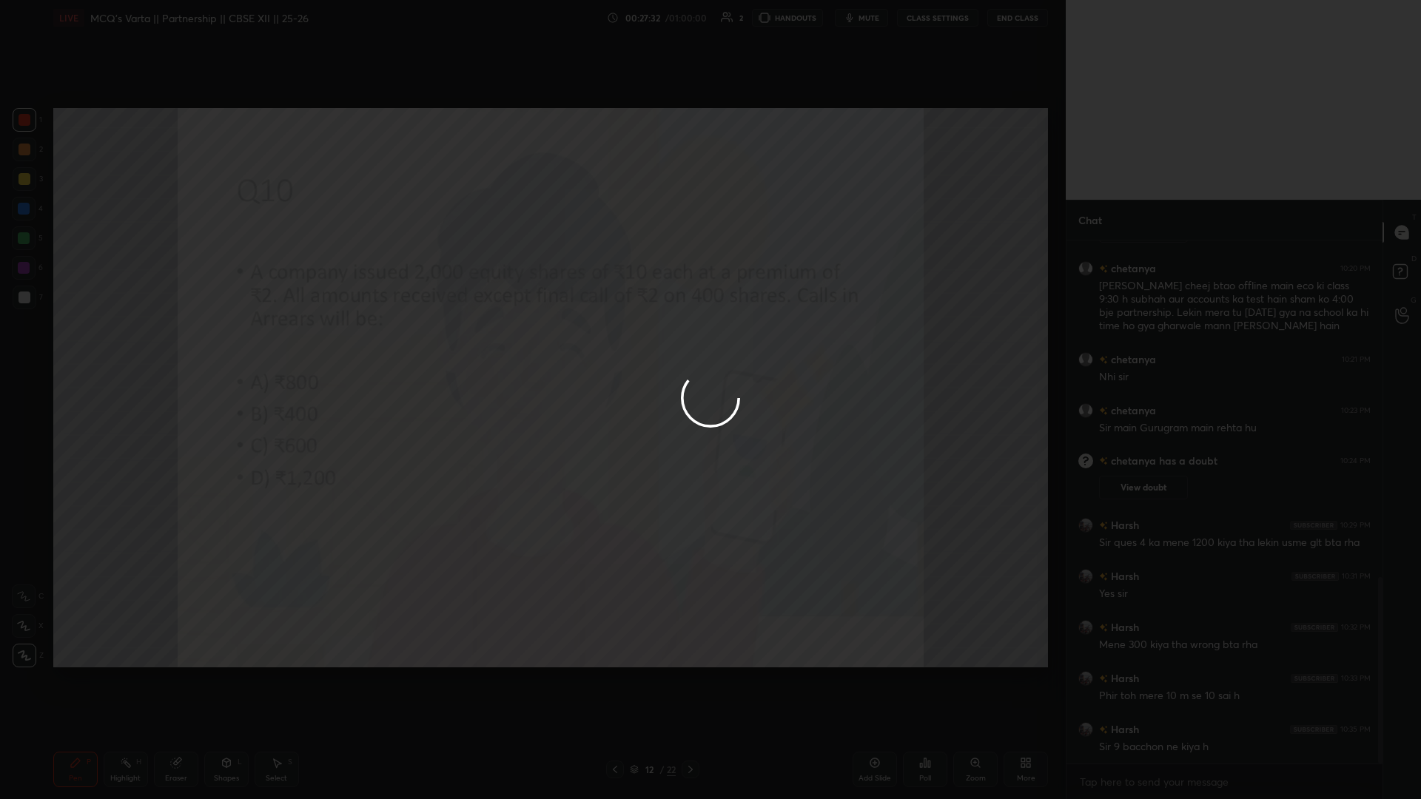
drag, startPoint x: 626, startPoint y: 281, endPoint x: 645, endPoint y: 280, distance: 19.3
click at [531, 281] on div at bounding box center [710, 399] width 1421 height 799
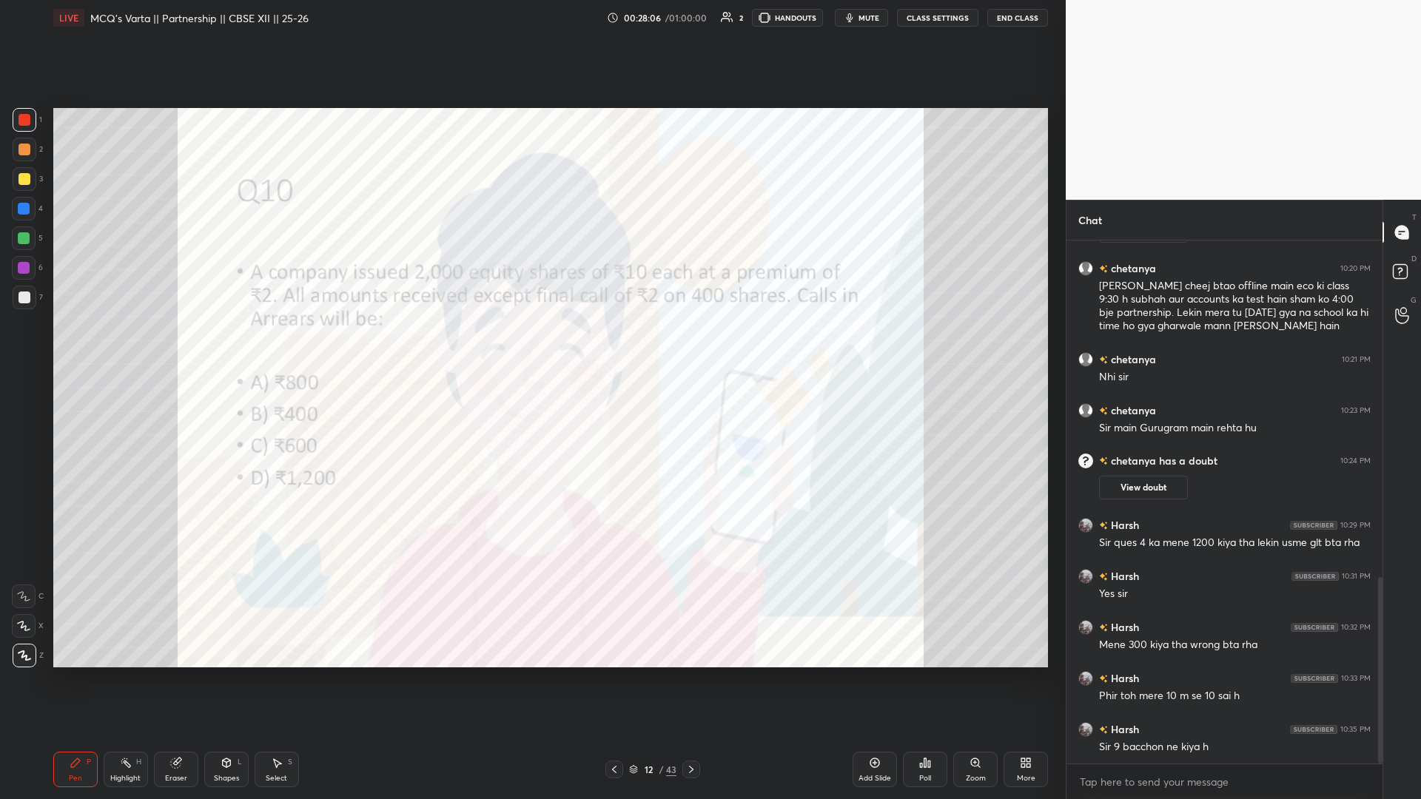
scroll to position [959, 0]
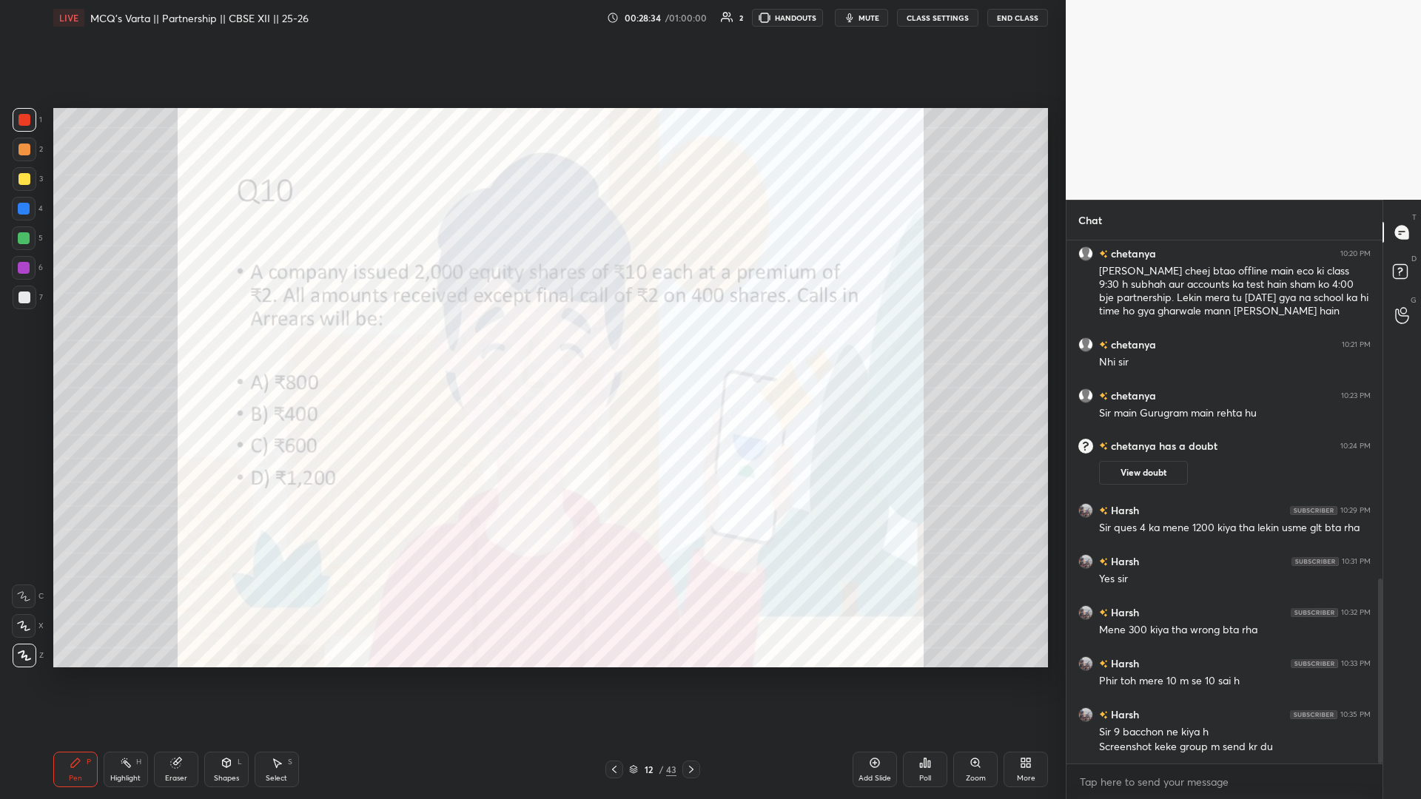
click at [531, 347] on icon at bounding box center [691, 770] width 12 height 12
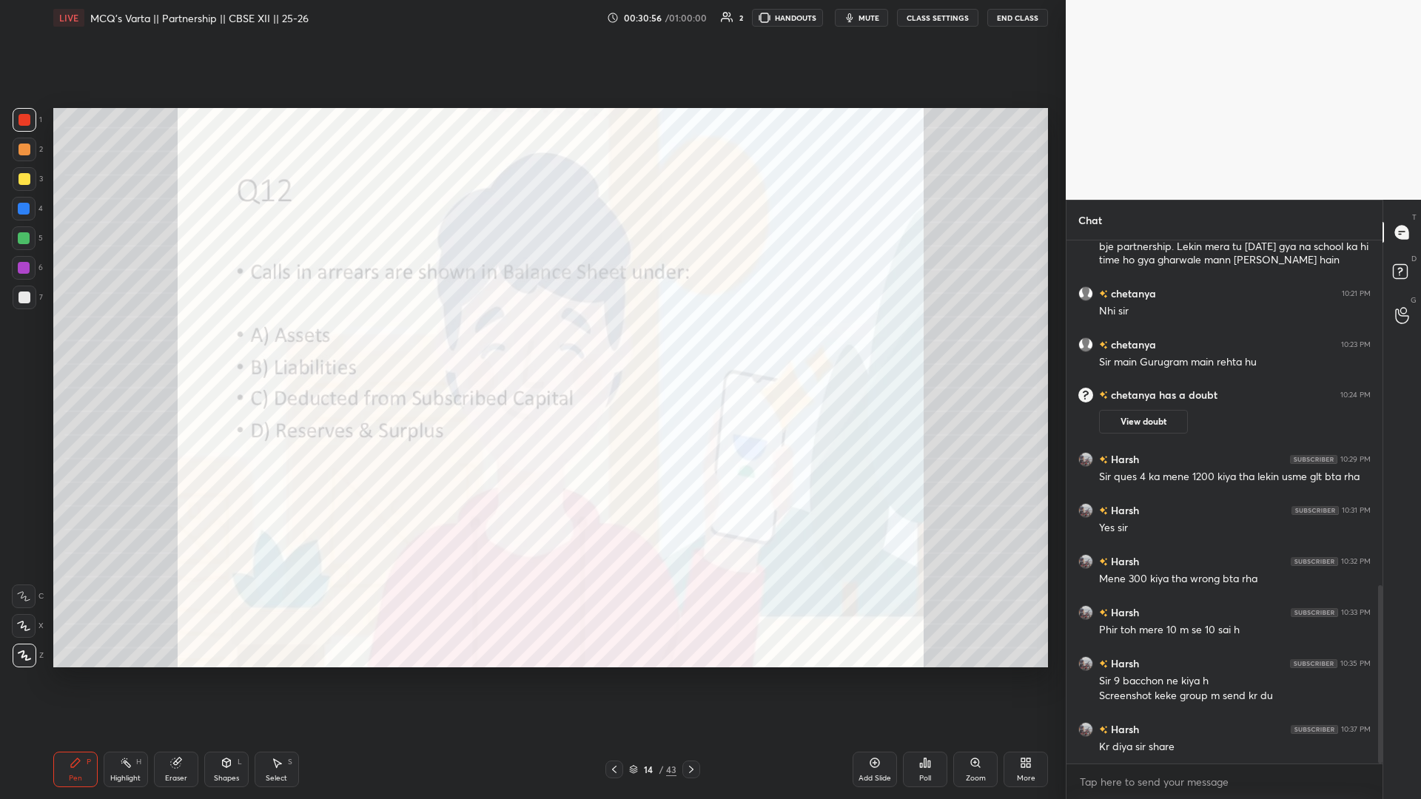
click at [531, 347] on icon at bounding box center [691, 770] width 12 height 12
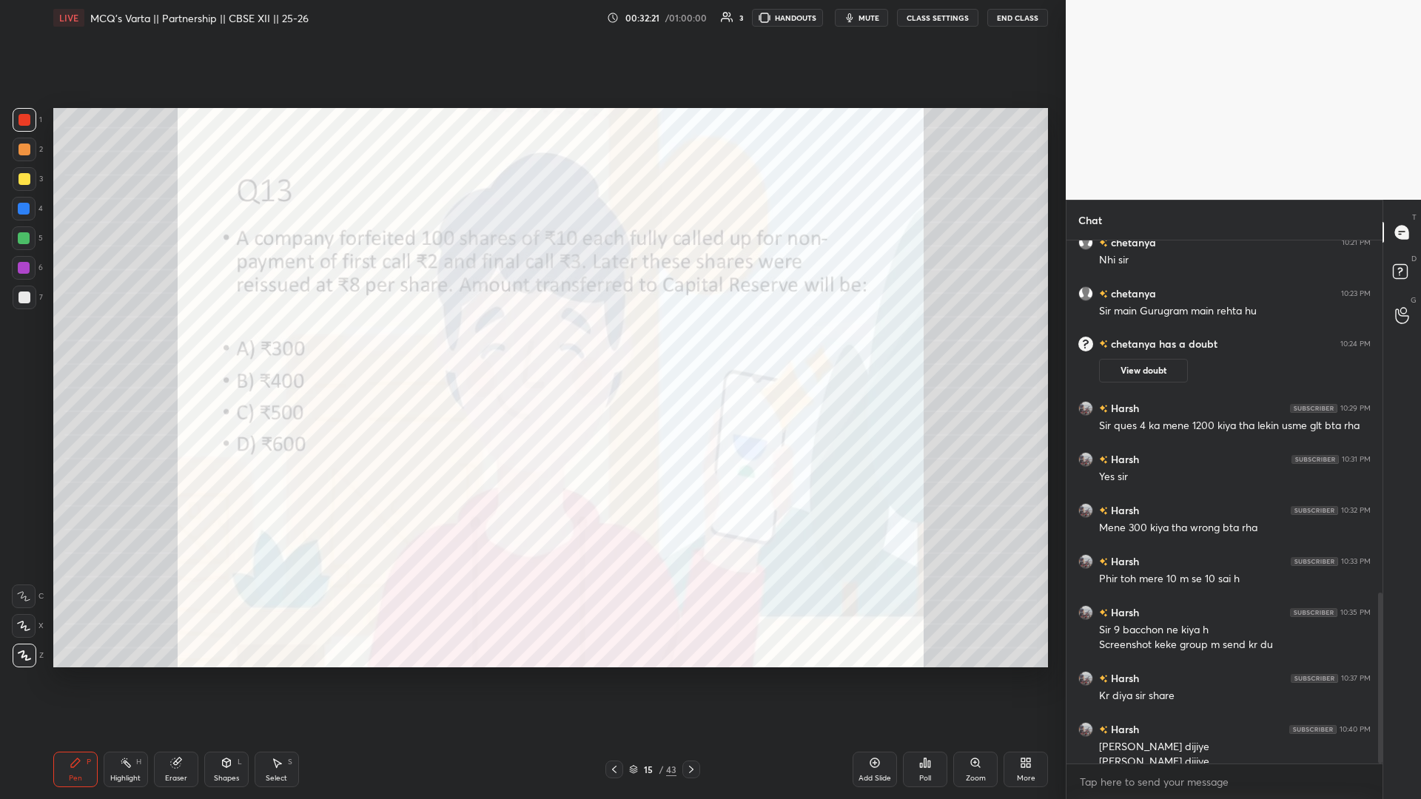
scroll to position [1075, 0]
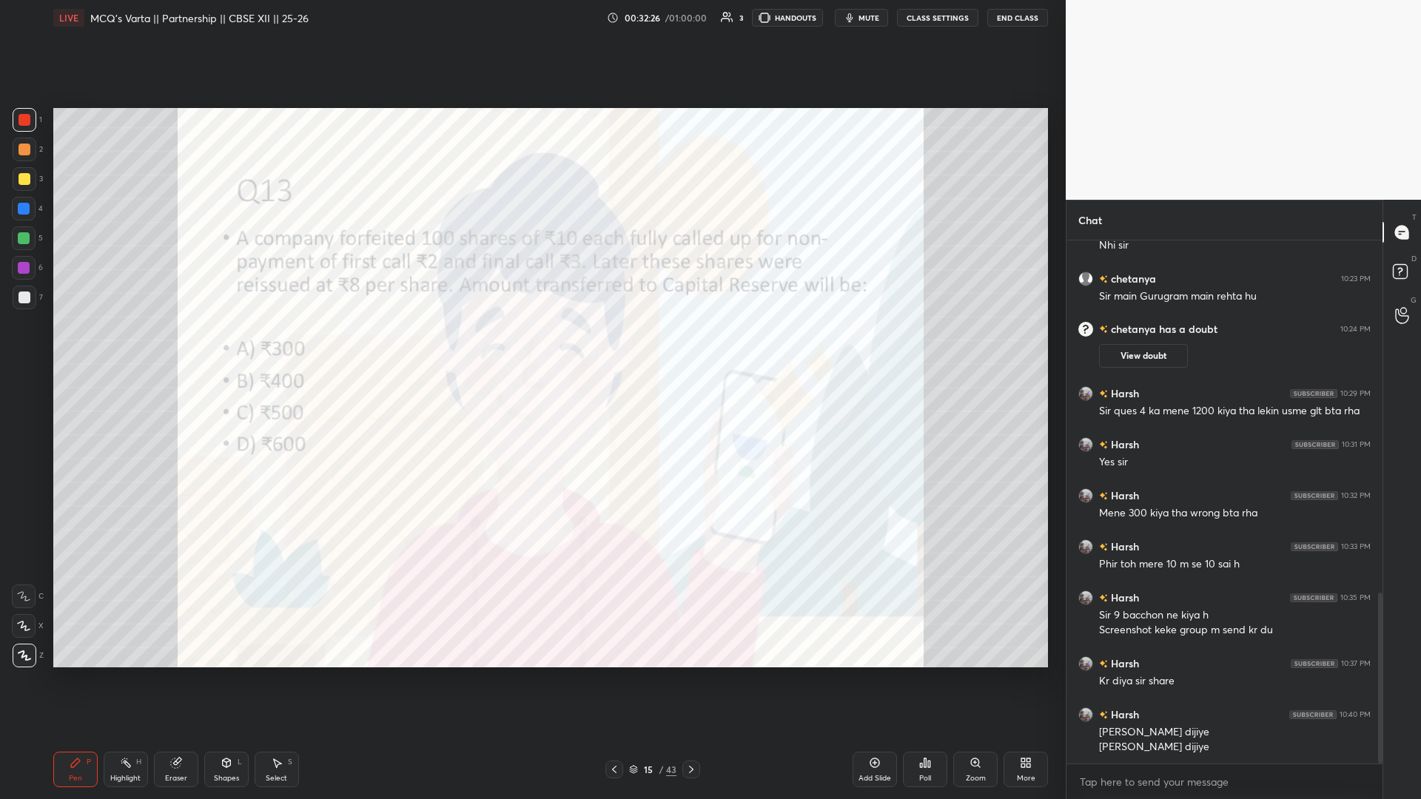
click at [531, 347] on icon at bounding box center [691, 770] width 12 height 12
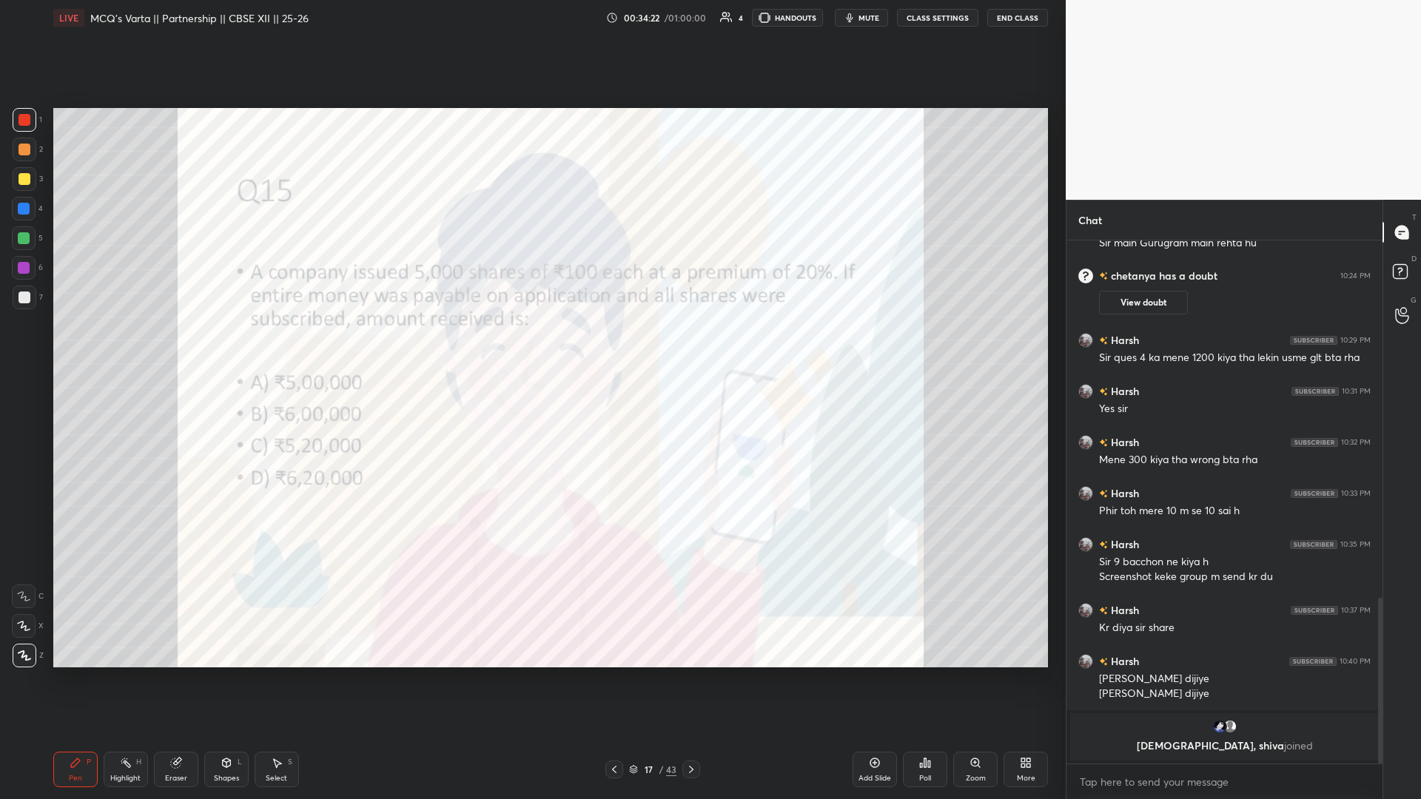
scroll to position [1159, 0]
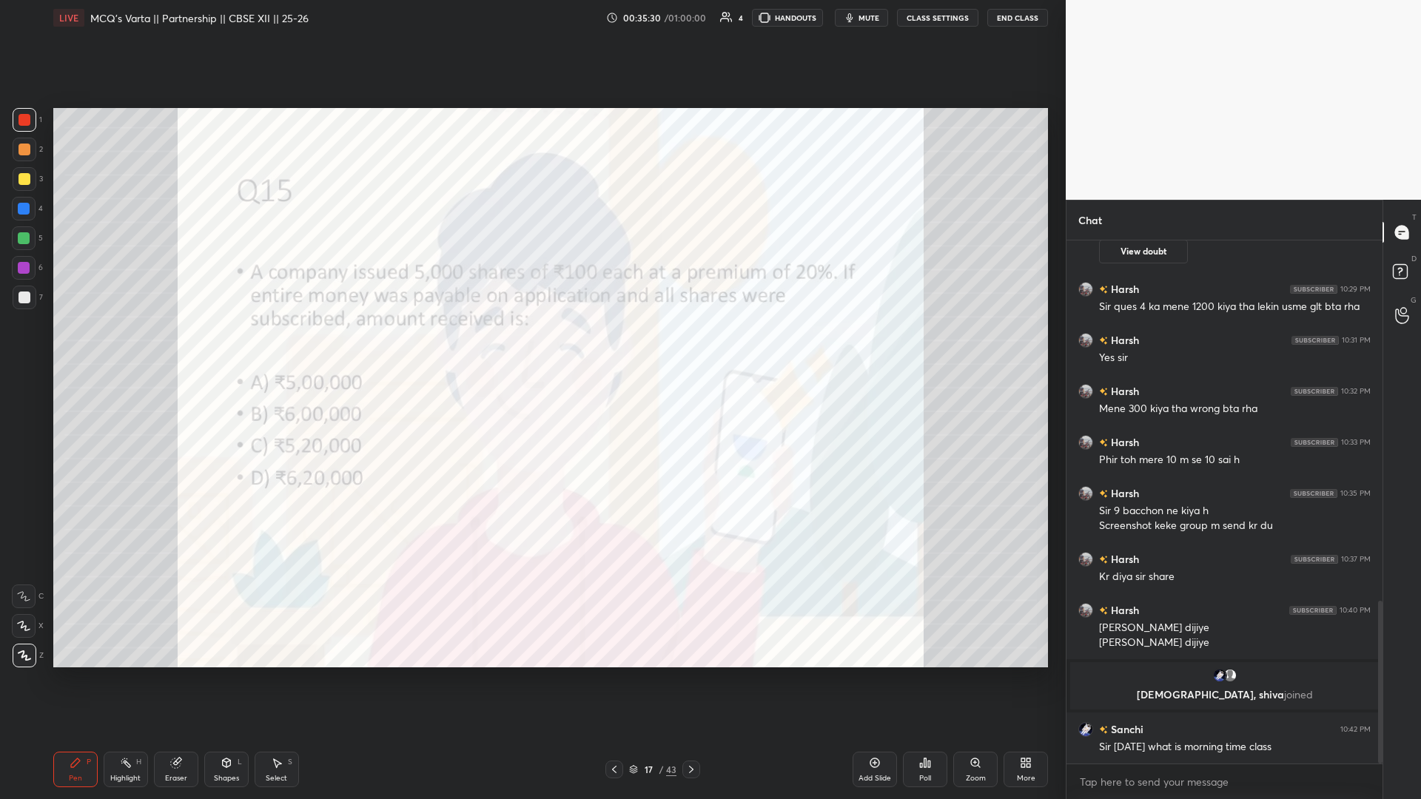
click at [531, 347] on div at bounding box center [691, 770] width 18 height 18
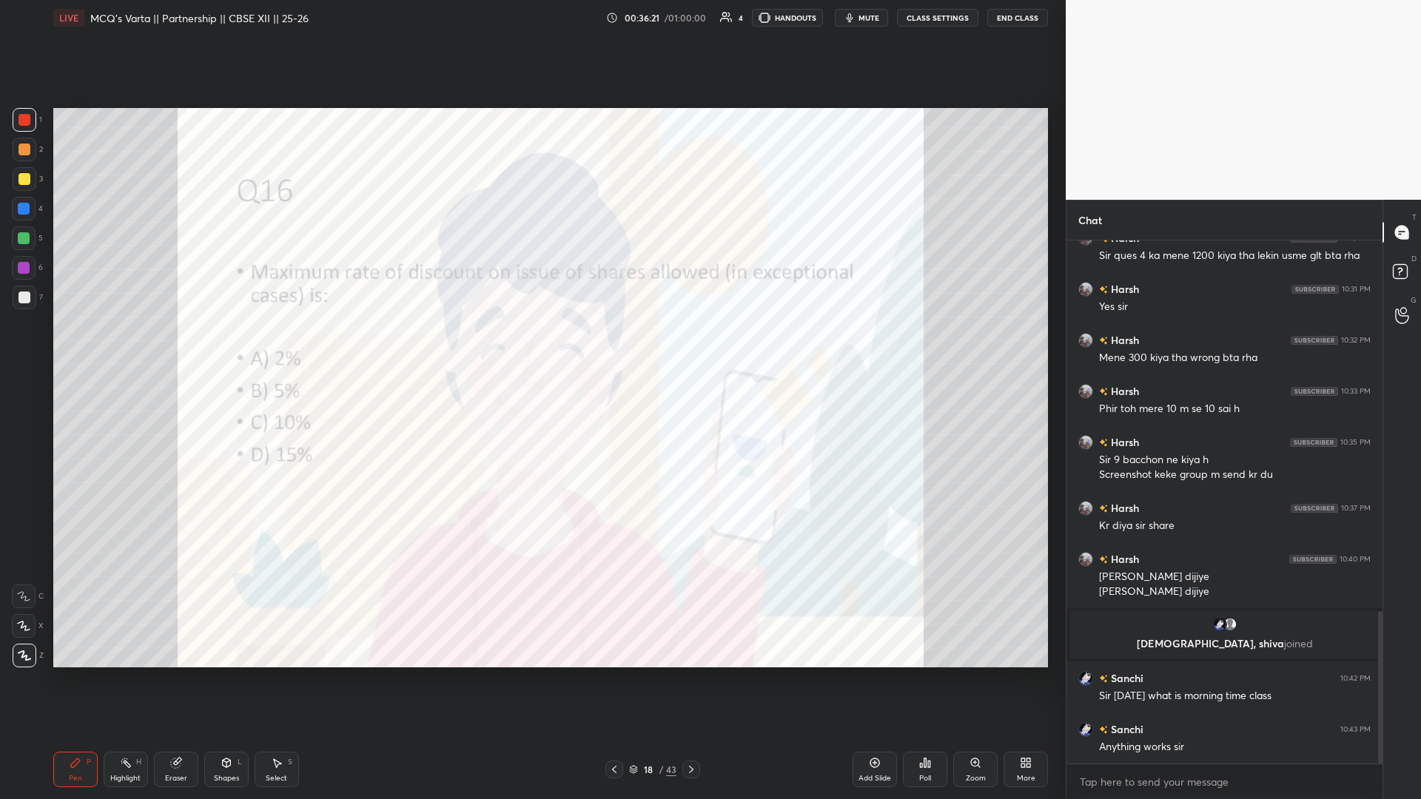
scroll to position [1275, 0]
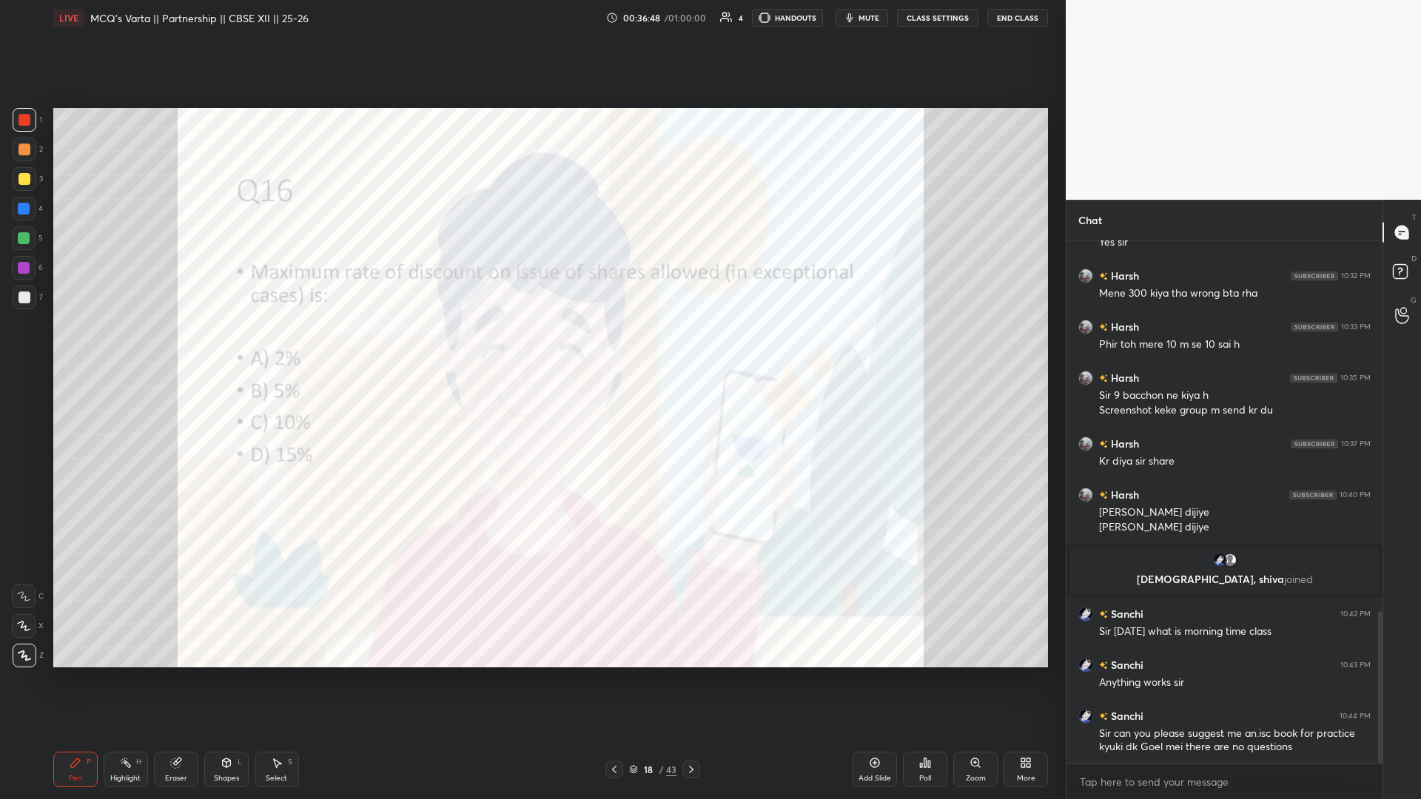
click at [531, 347] on icon at bounding box center [691, 770] width 12 height 12
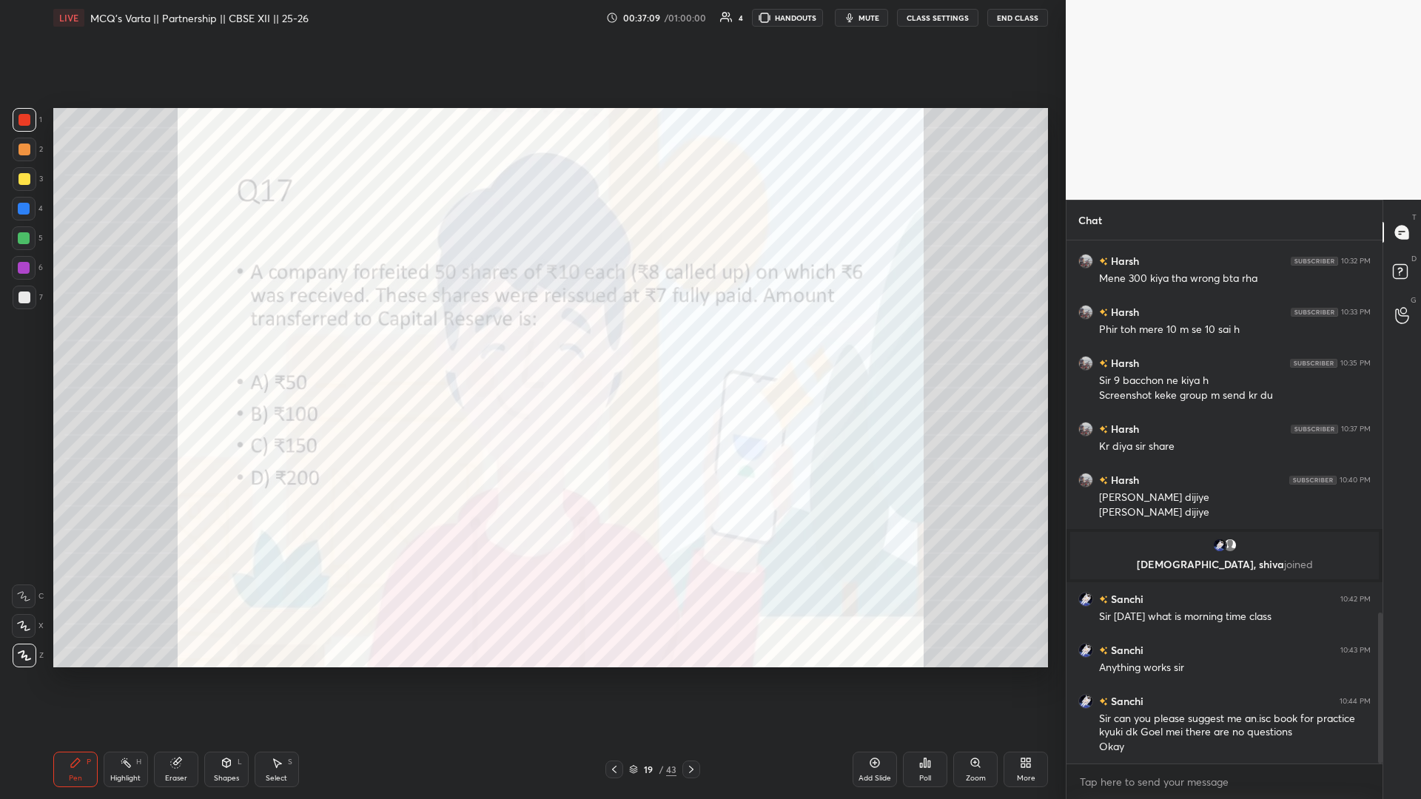
scroll to position [1325, 0]
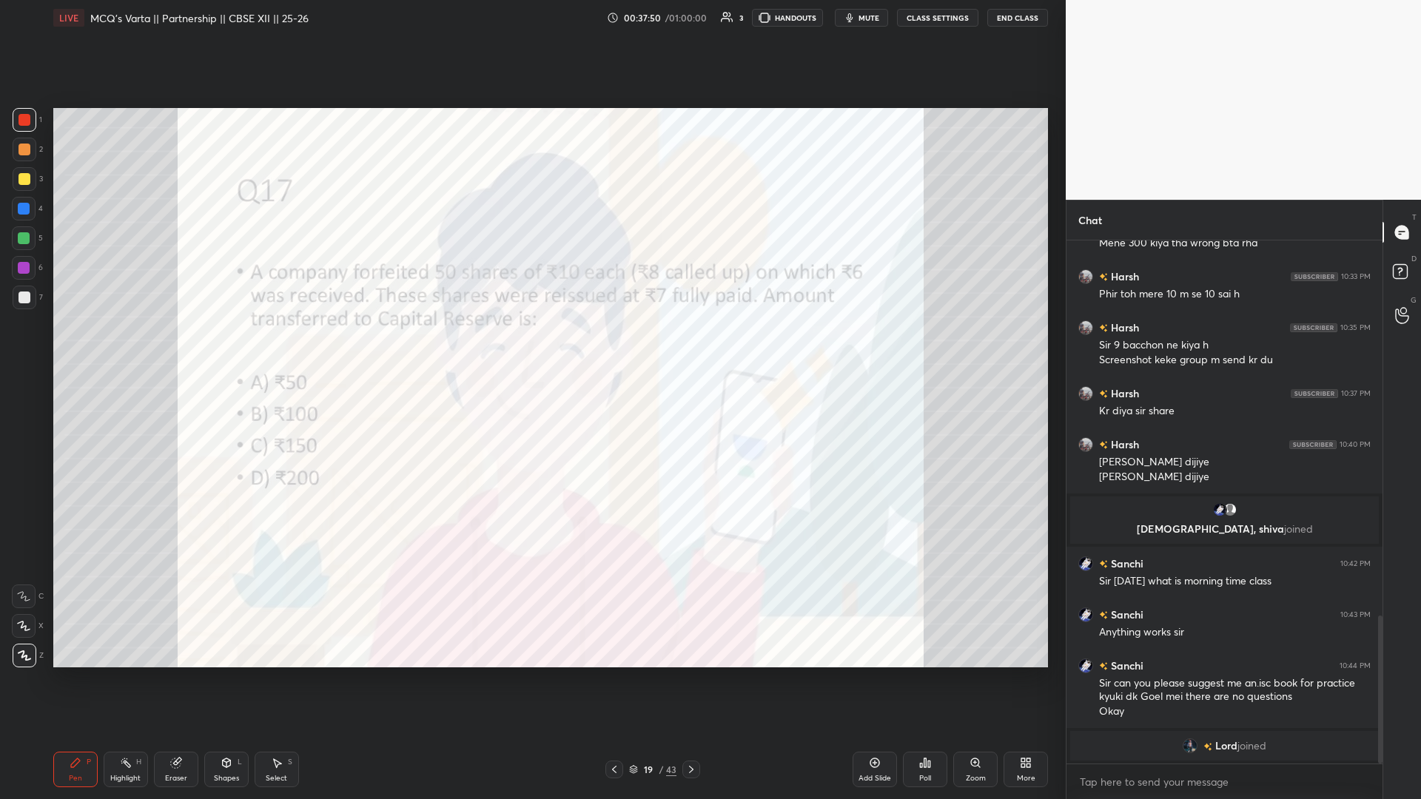
click at [531, 347] on icon at bounding box center [691, 770] width 12 height 12
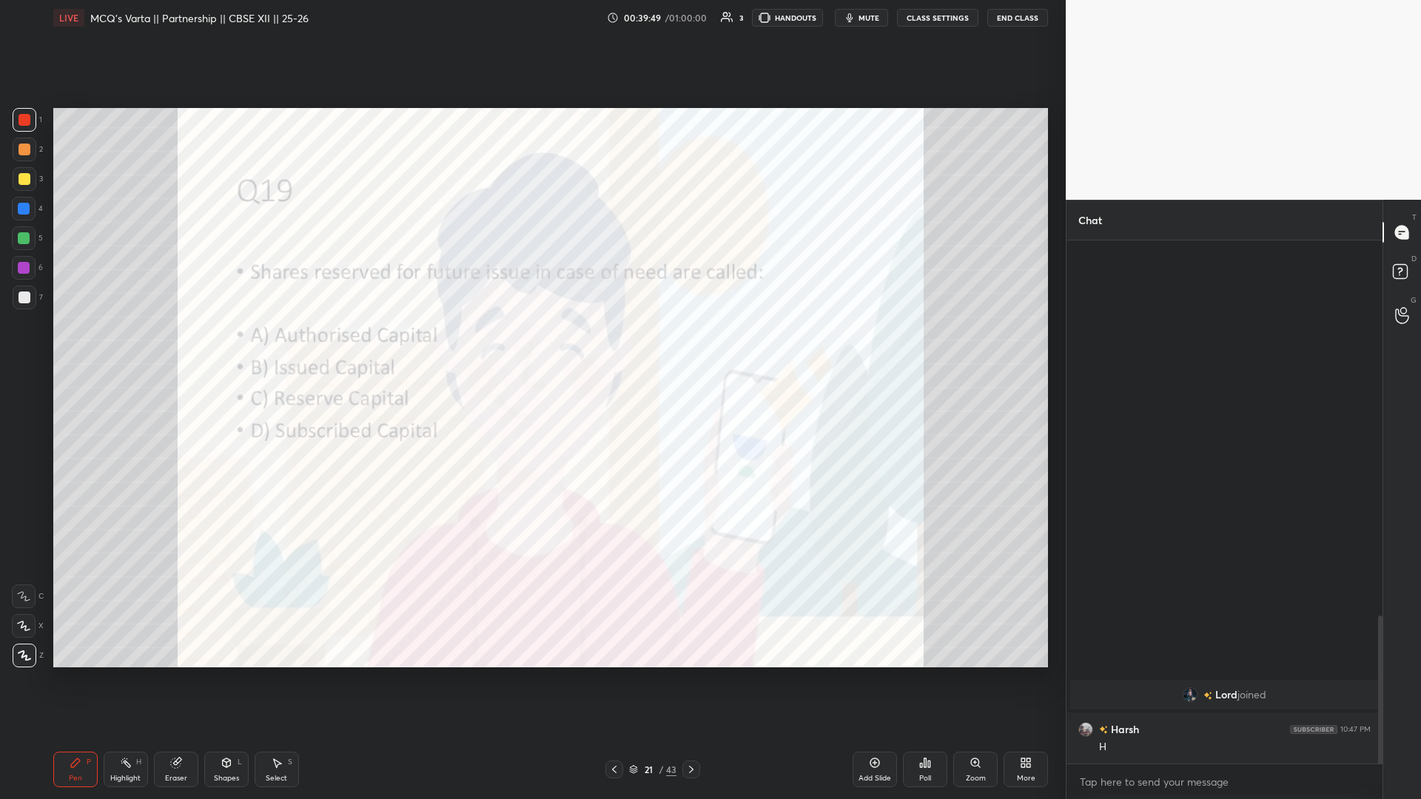
scroll to position [1397, 0]
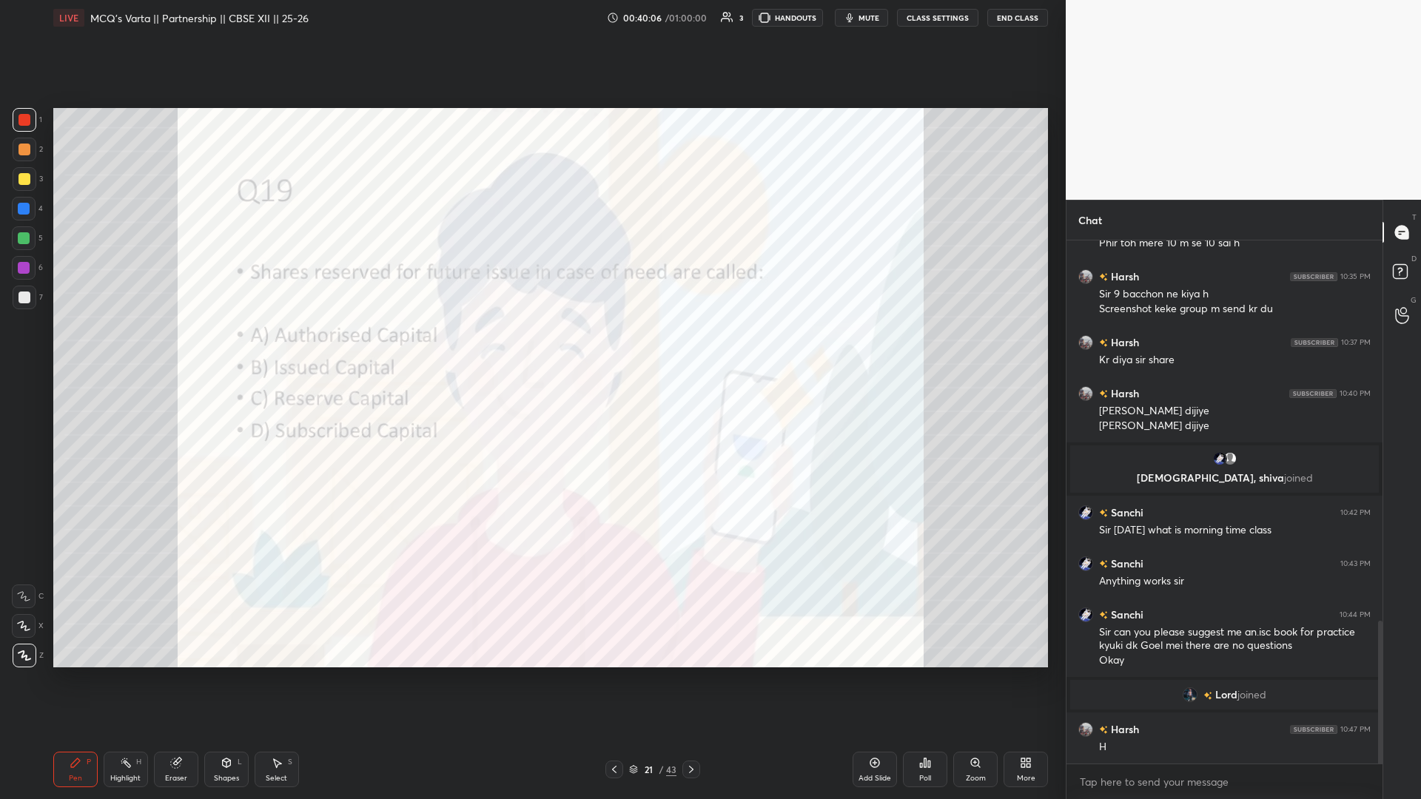
click at [531, 347] on icon at bounding box center [691, 770] width 12 height 12
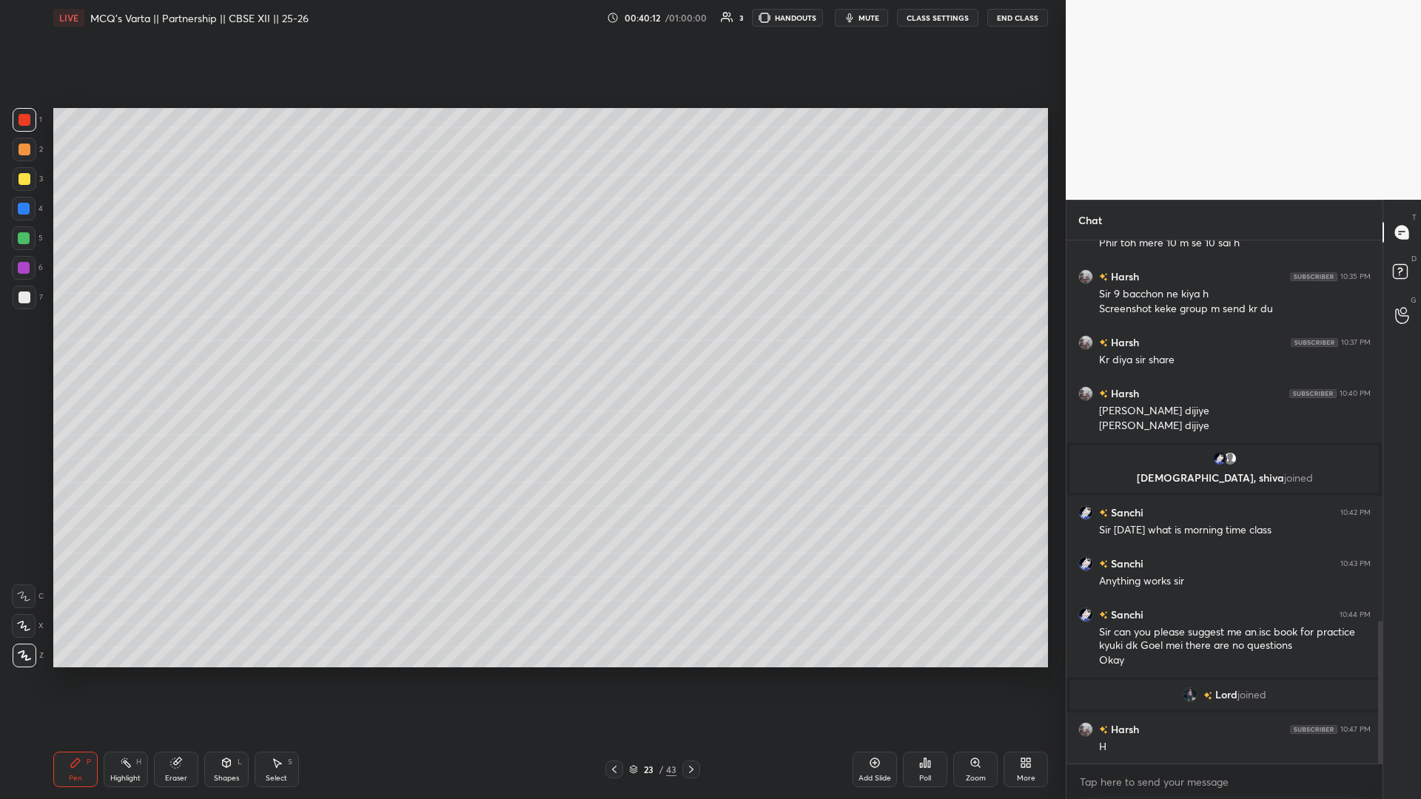
click at [531, 347] on icon at bounding box center [691, 770] width 12 height 12
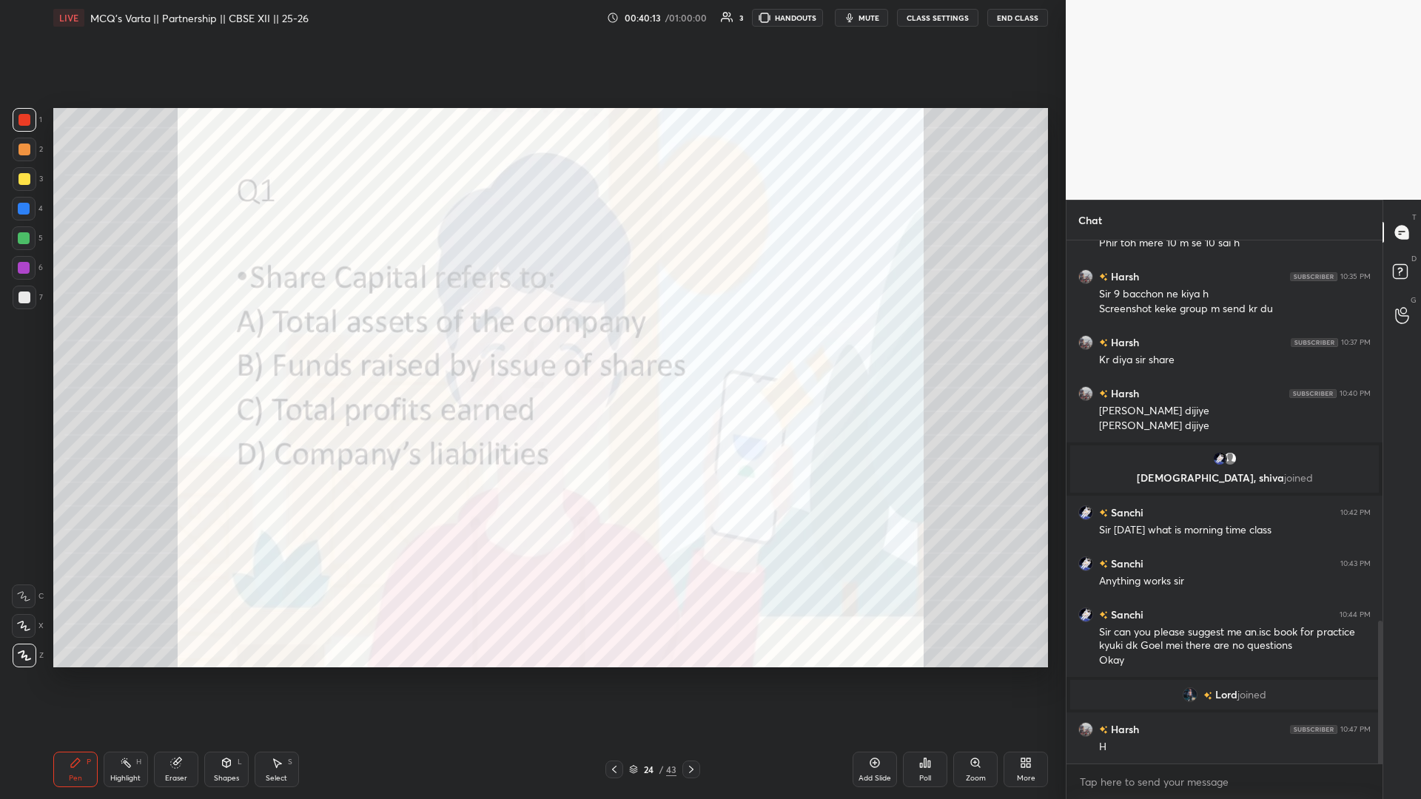
click at [531, 347] on icon at bounding box center [691, 770] width 12 height 12
click at [531, 347] on icon at bounding box center [614, 770] width 12 height 12
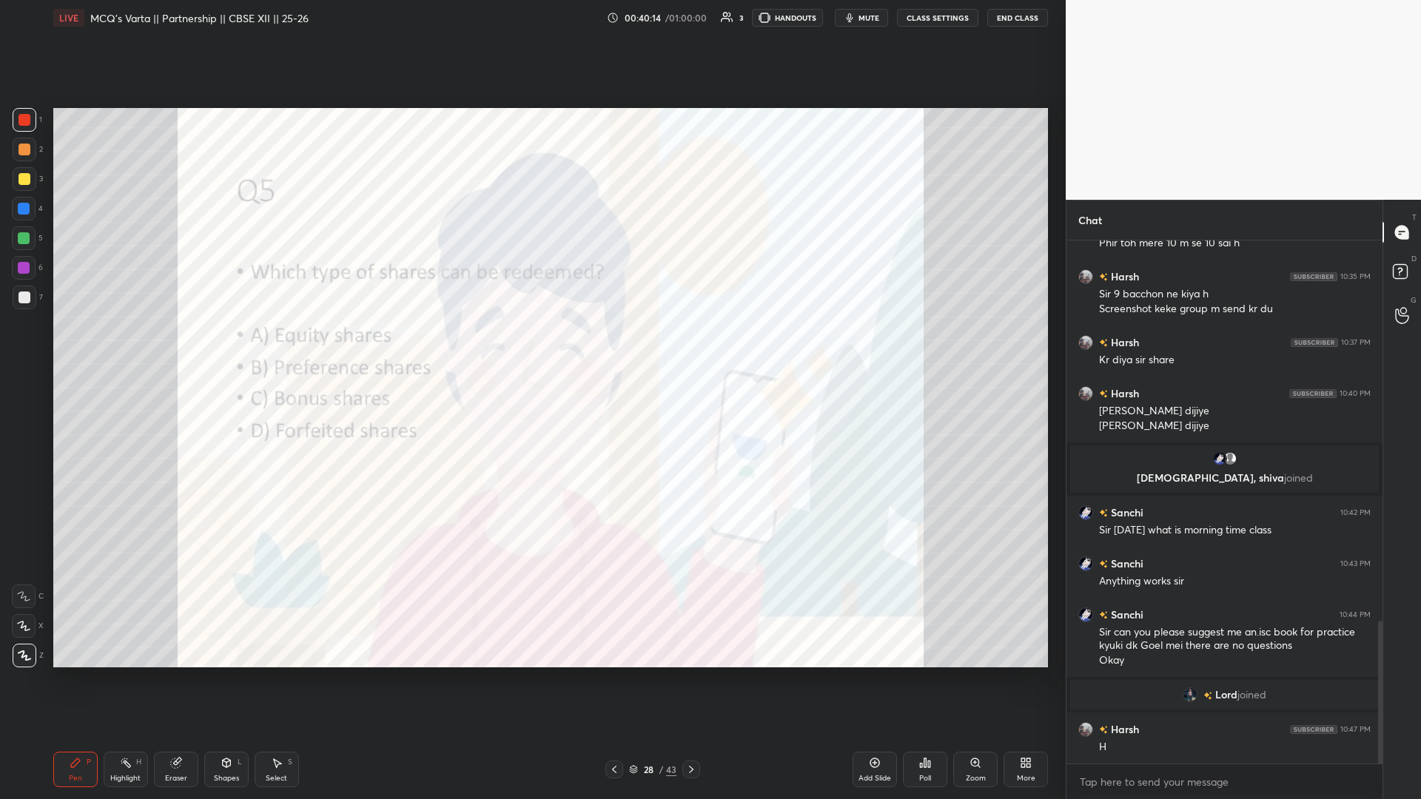
click at [531, 347] on icon at bounding box center [614, 769] width 4 height 7
click at [531, 347] on icon at bounding box center [614, 770] width 12 height 12
click at [531, 347] on div at bounding box center [691, 770] width 18 height 18
click at [531, 347] on icon at bounding box center [691, 770] width 12 height 12
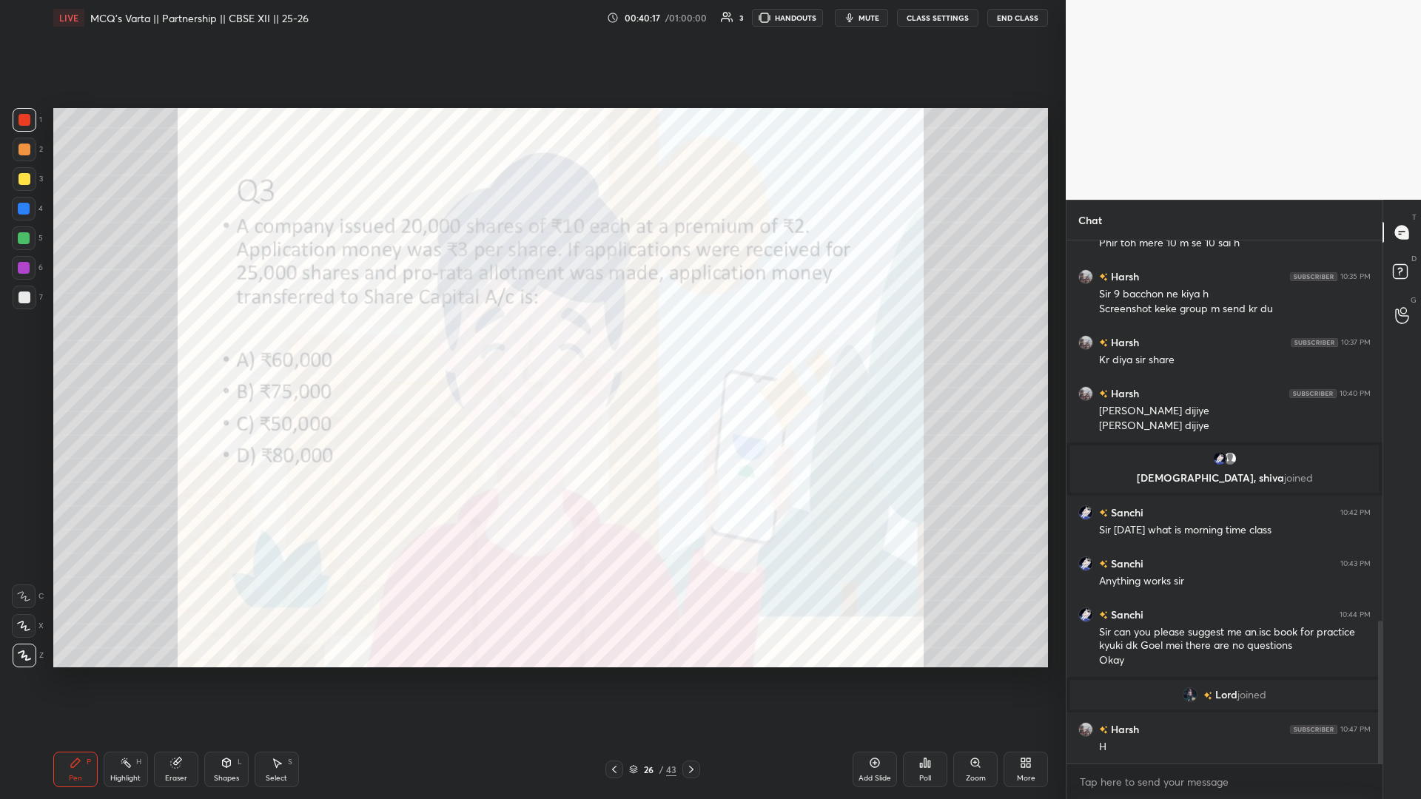
click at [531, 347] on icon at bounding box center [614, 770] width 12 height 12
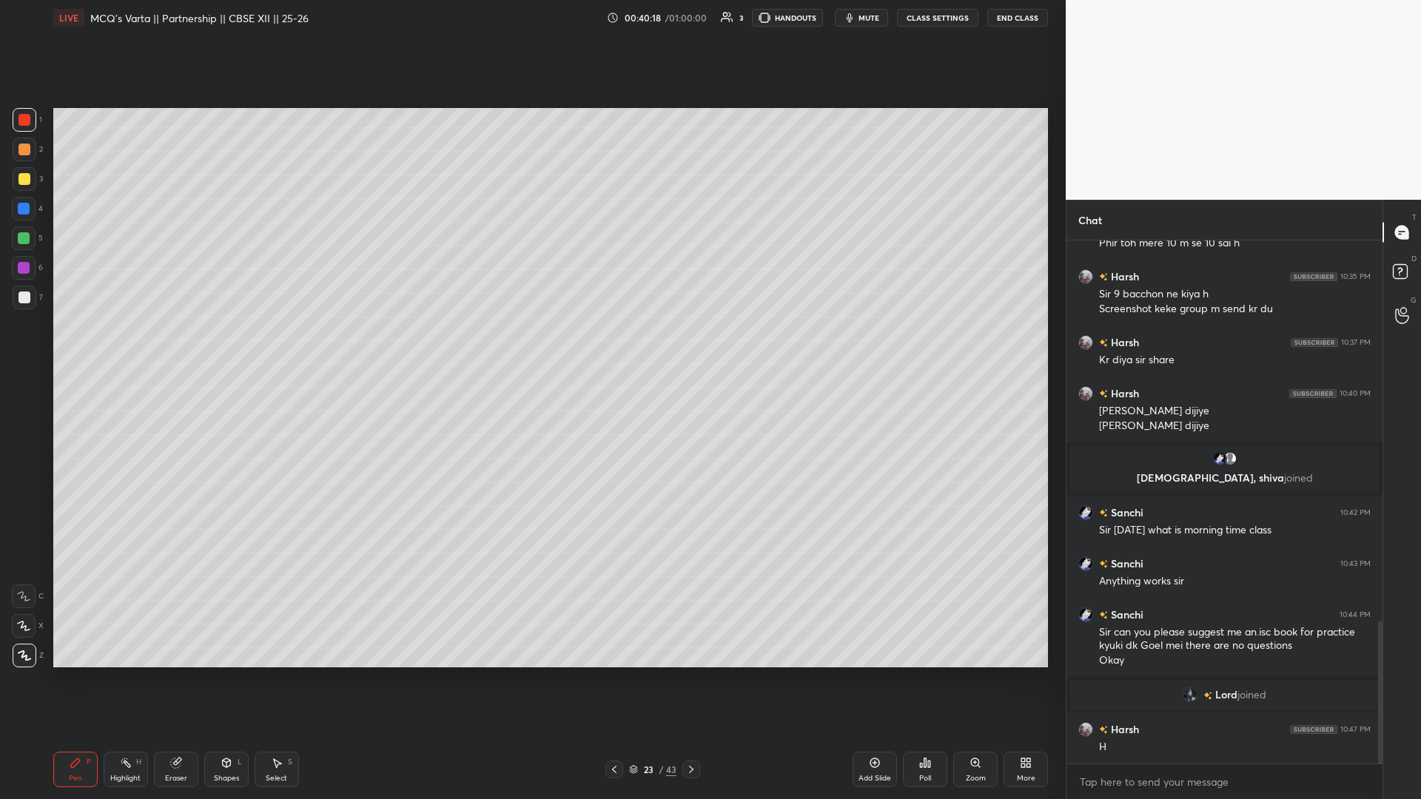
click at [531, 347] on icon at bounding box center [614, 770] width 12 height 12
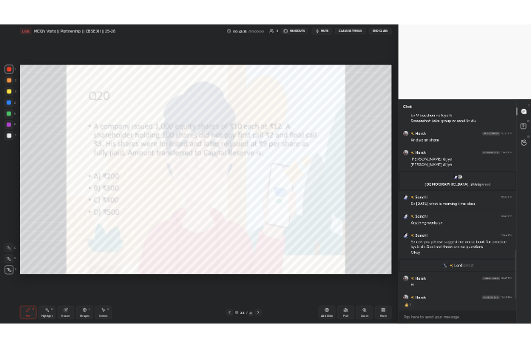
scroll to position [1448, 0]
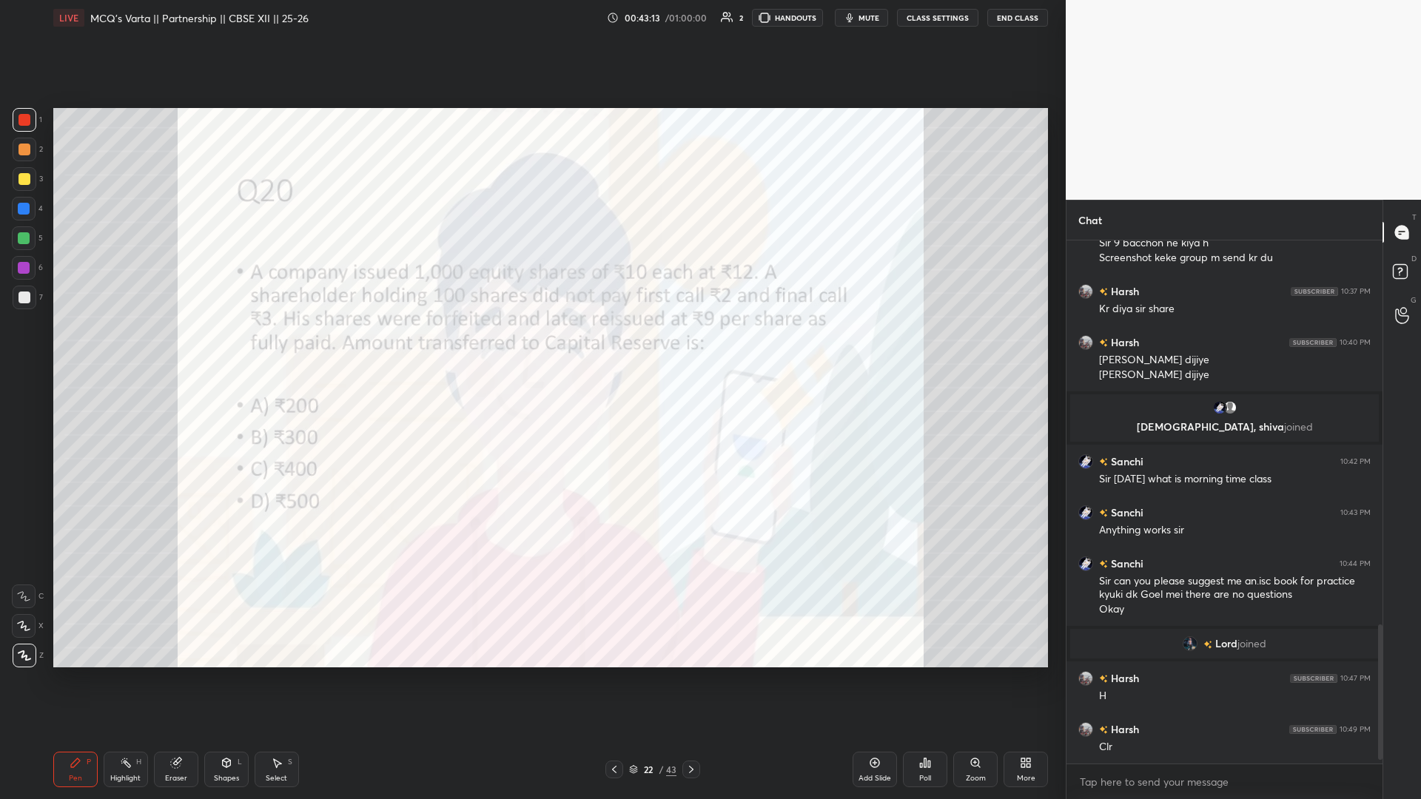
click at [531, 347] on icon at bounding box center [1023, 766] width 4 height 4
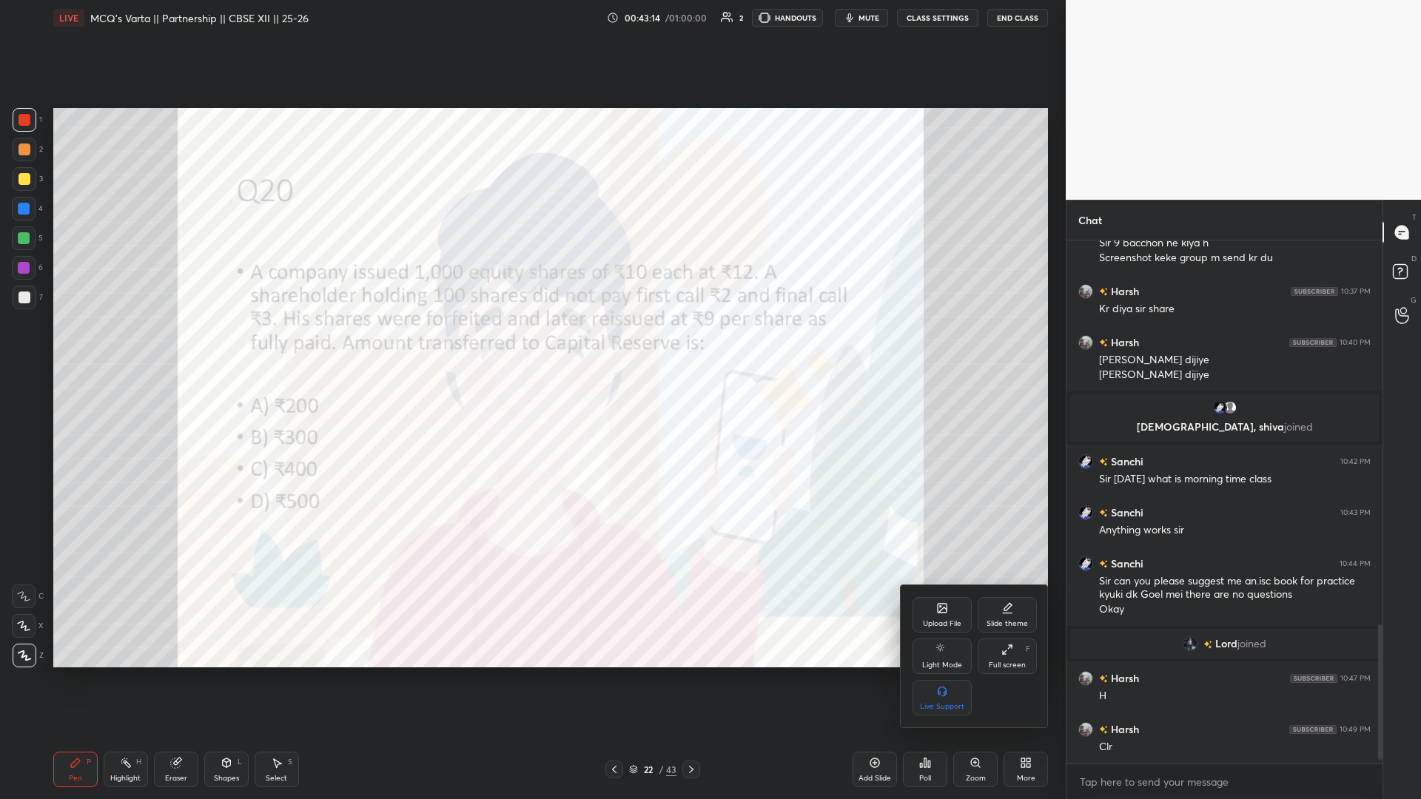
click at [531, 347] on div "Upload File" at bounding box center [942, 623] width 38 height 7
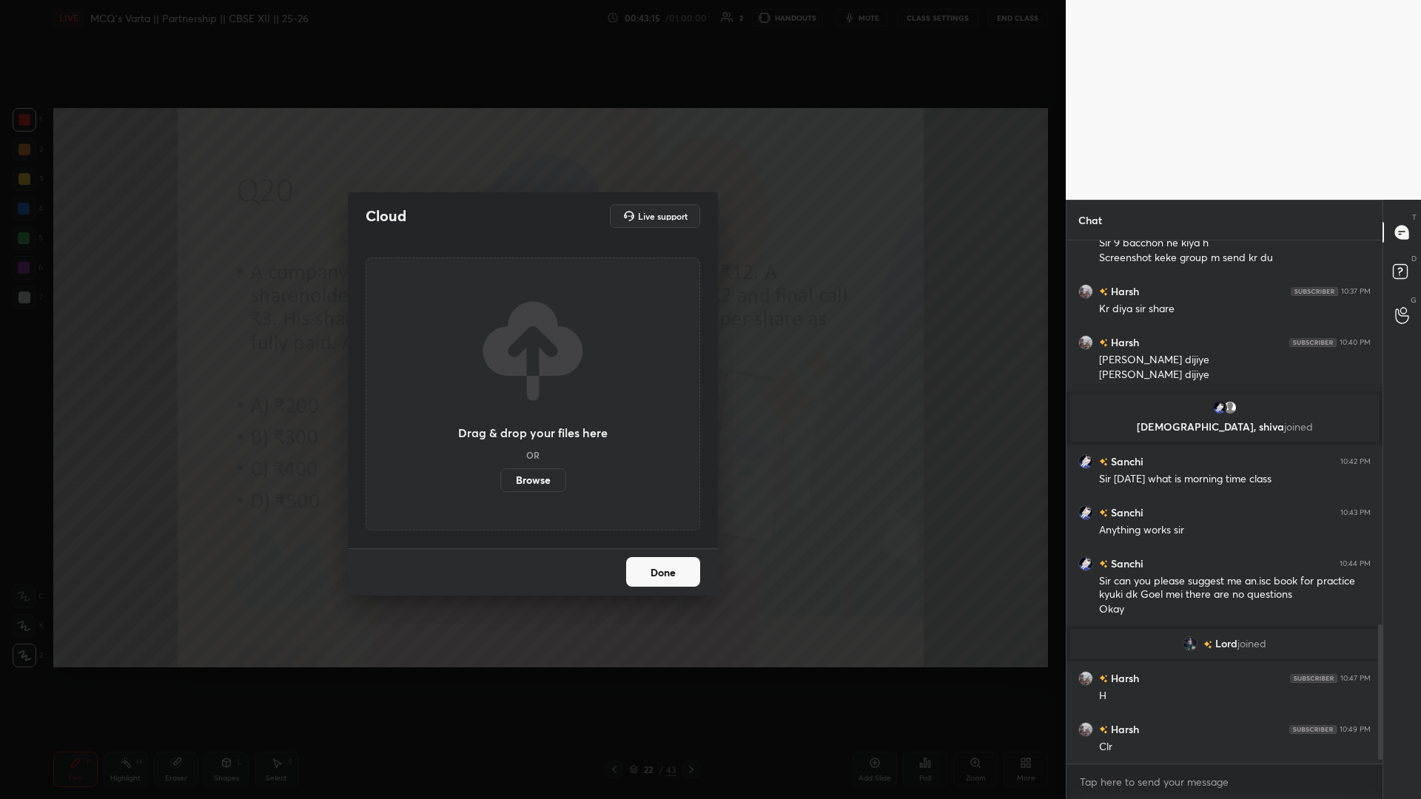
click at [531, 347] on label "Browse" at bounding box center [533, 481] width 66 height 24
click at [500, 347] on input "Browse" at bounding box center [500, 481] width 0 height 24
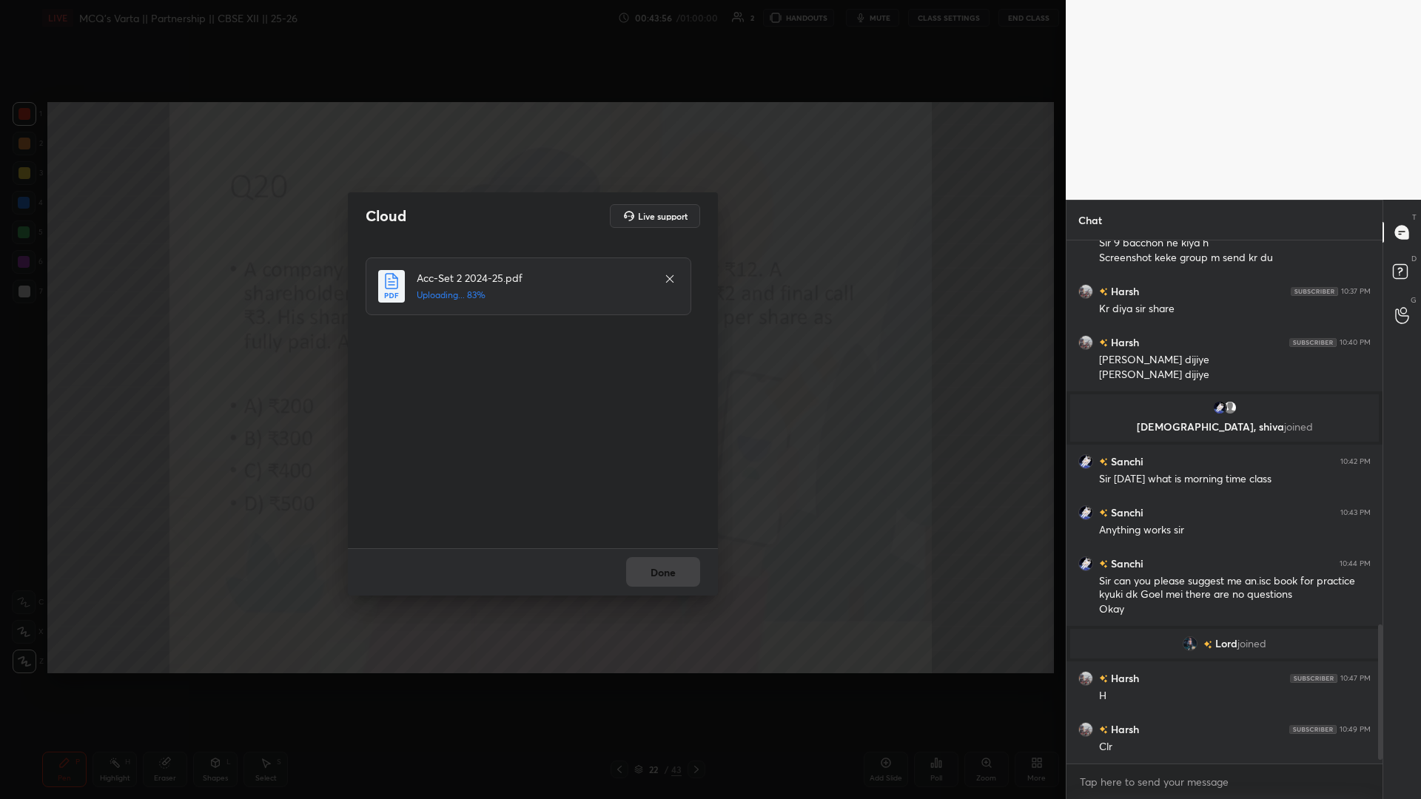
scroll to position [73313, 73011]
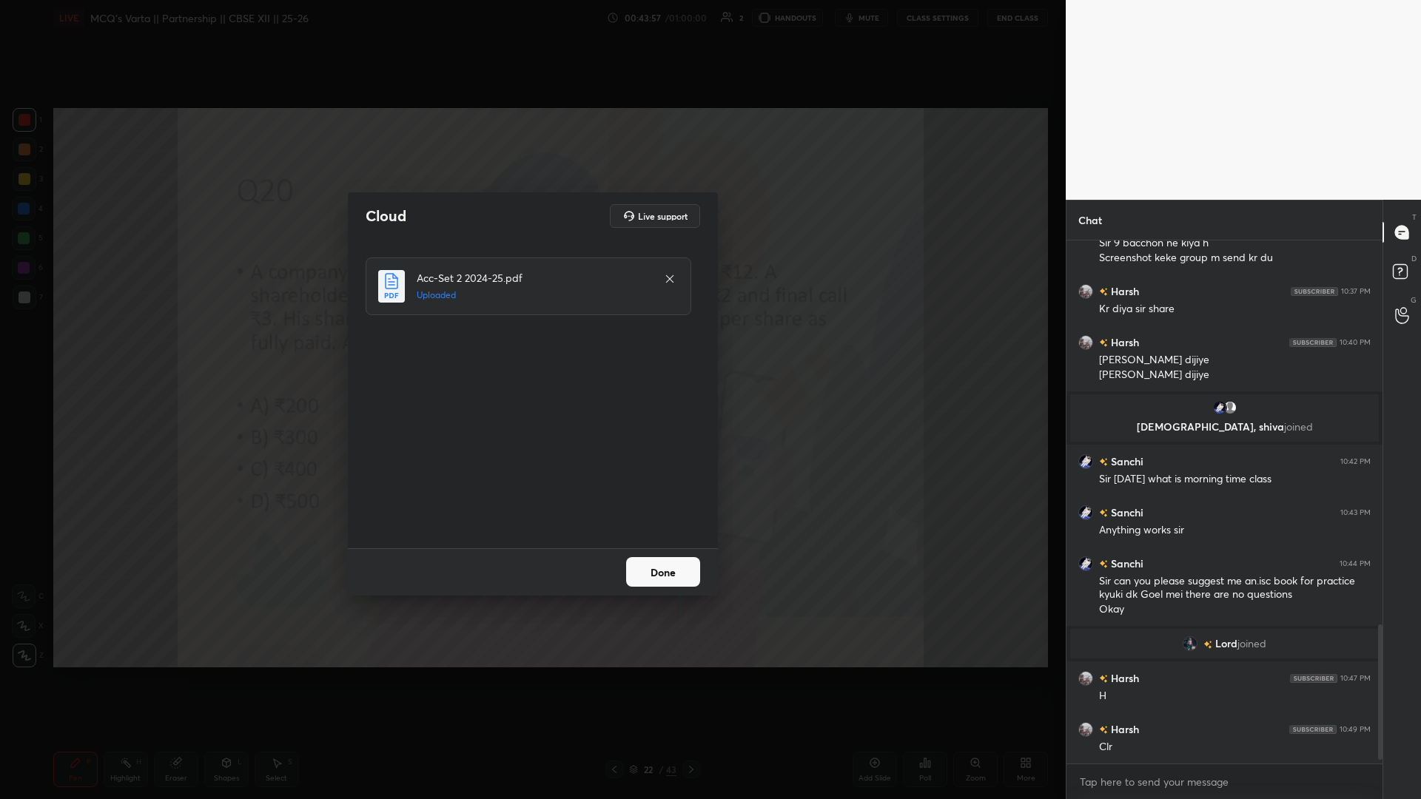
click at [531, 347] on button "Done" at bounding box center [663, 572] width 74 height 30
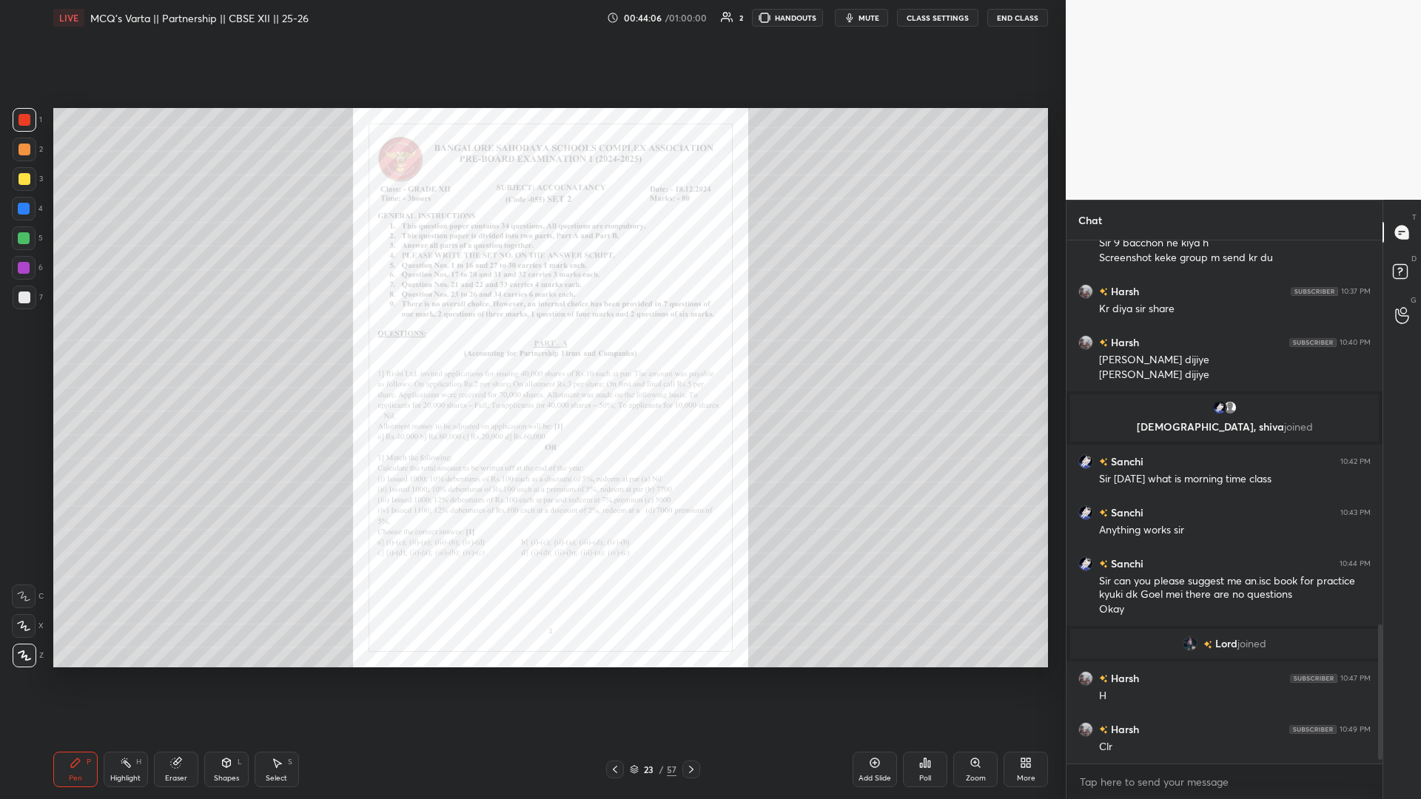
click at [531, 347] on icon at bounding box center [975, 763] width 8 height 8
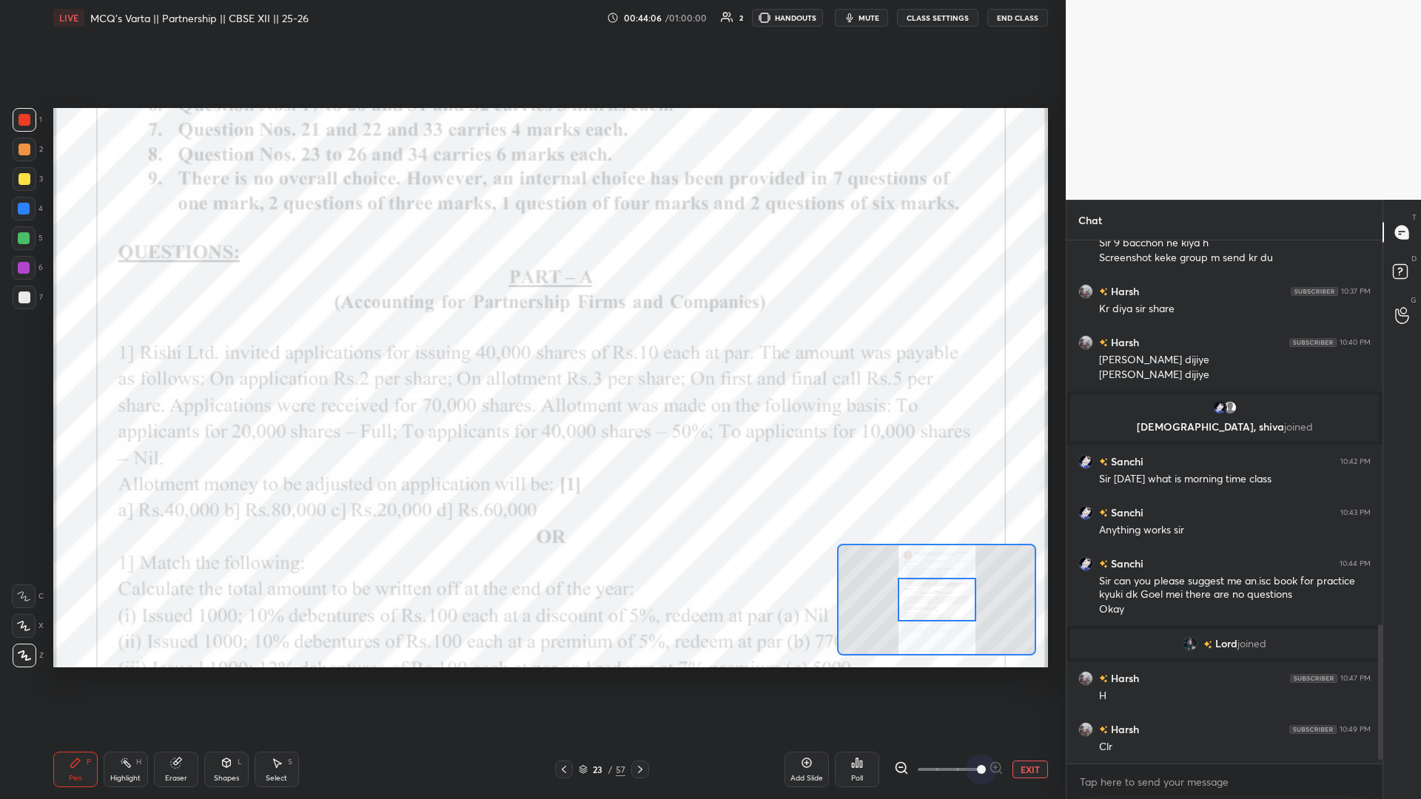
click at [531, 347] on span at bounding box center [949, 770] width 62 height 22
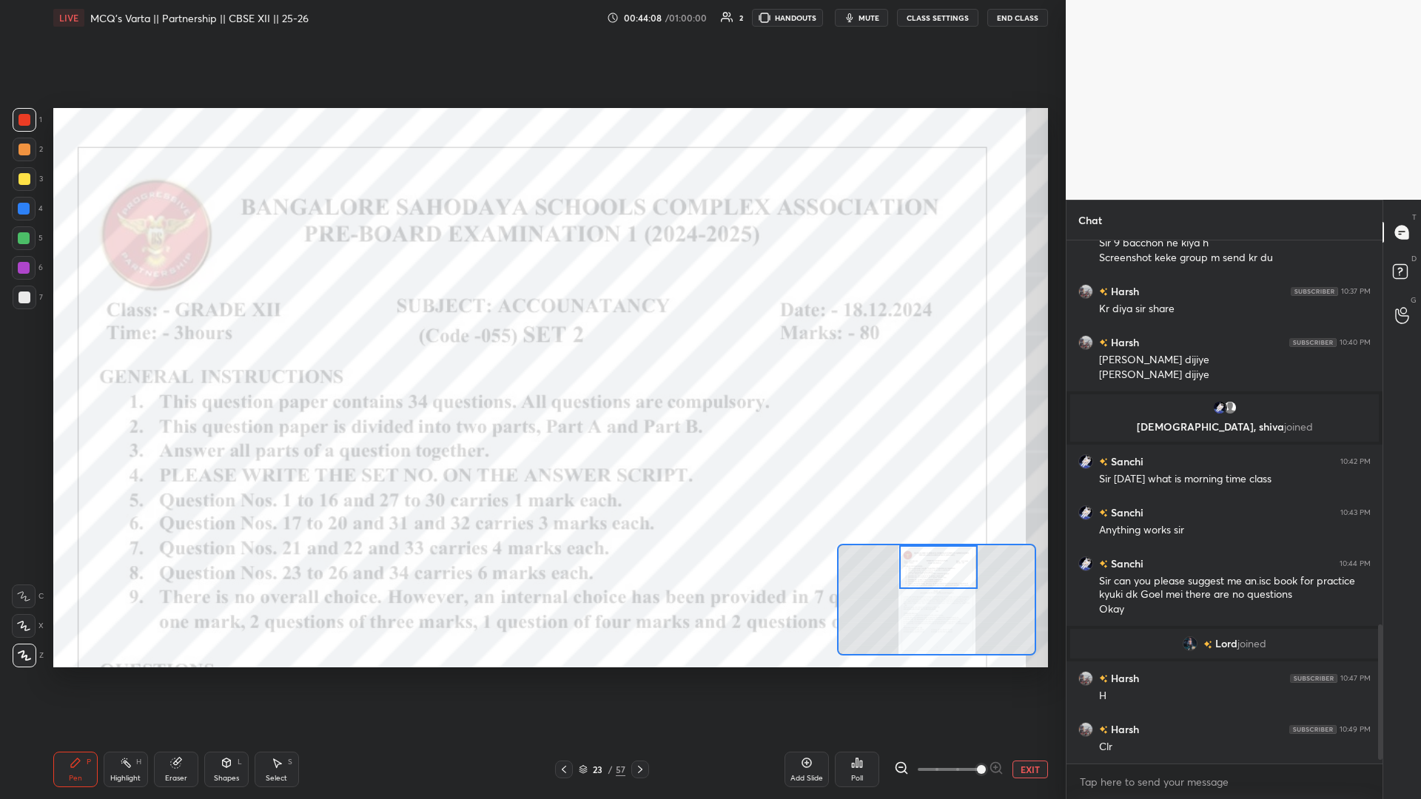
drag, startPoint x: 944, startPoint y: 620, endPoint x: 945, endPoint y: 560, distance: 60.7
click at [531, 347] on div at bounding box center [938, 568] width 78 height 44
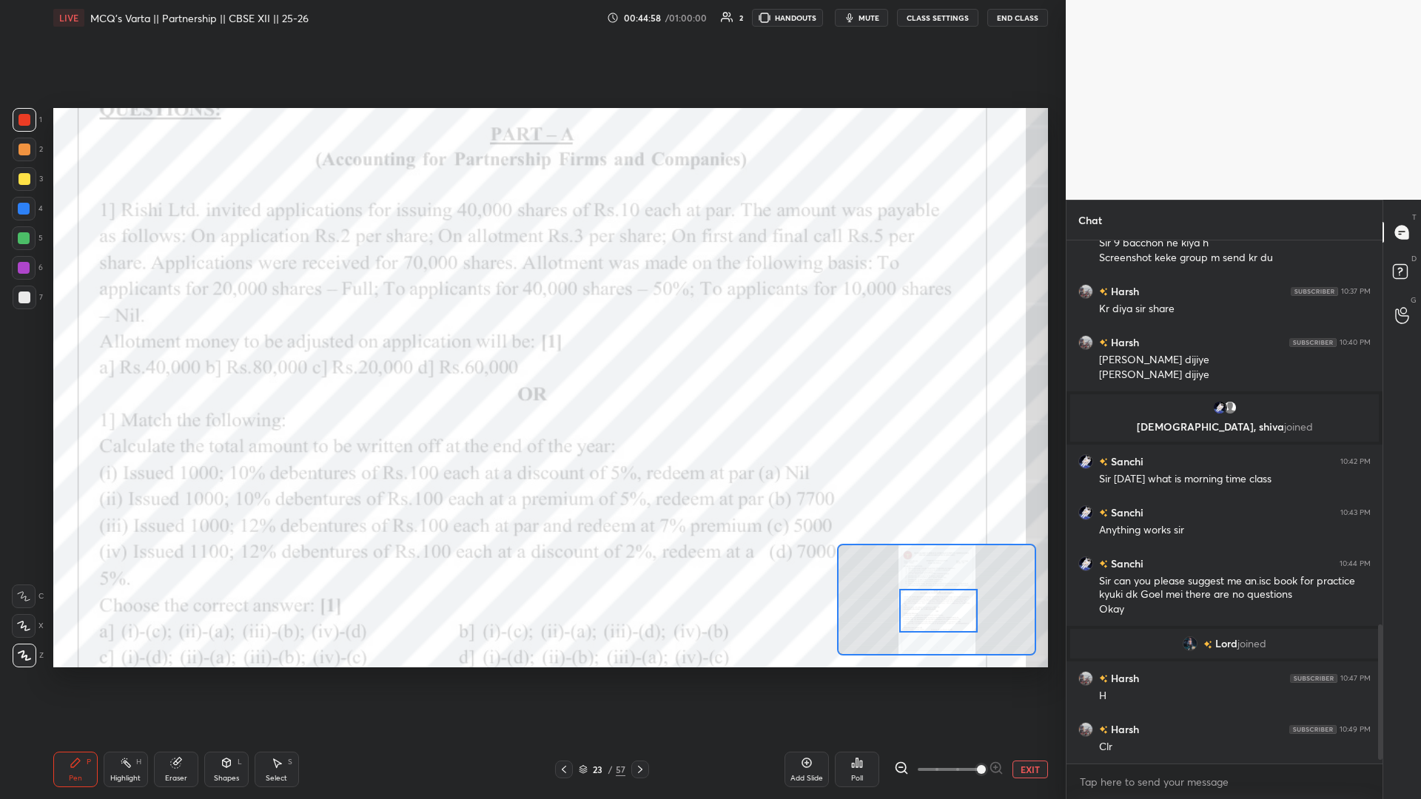
drag, startPoint x: 933, startPoint y: 577, endPoint x: 945, endPoint y: 593, distance: 20.1
click at [531, 347] on div at bounding box center [938, 611] width 78 height 44
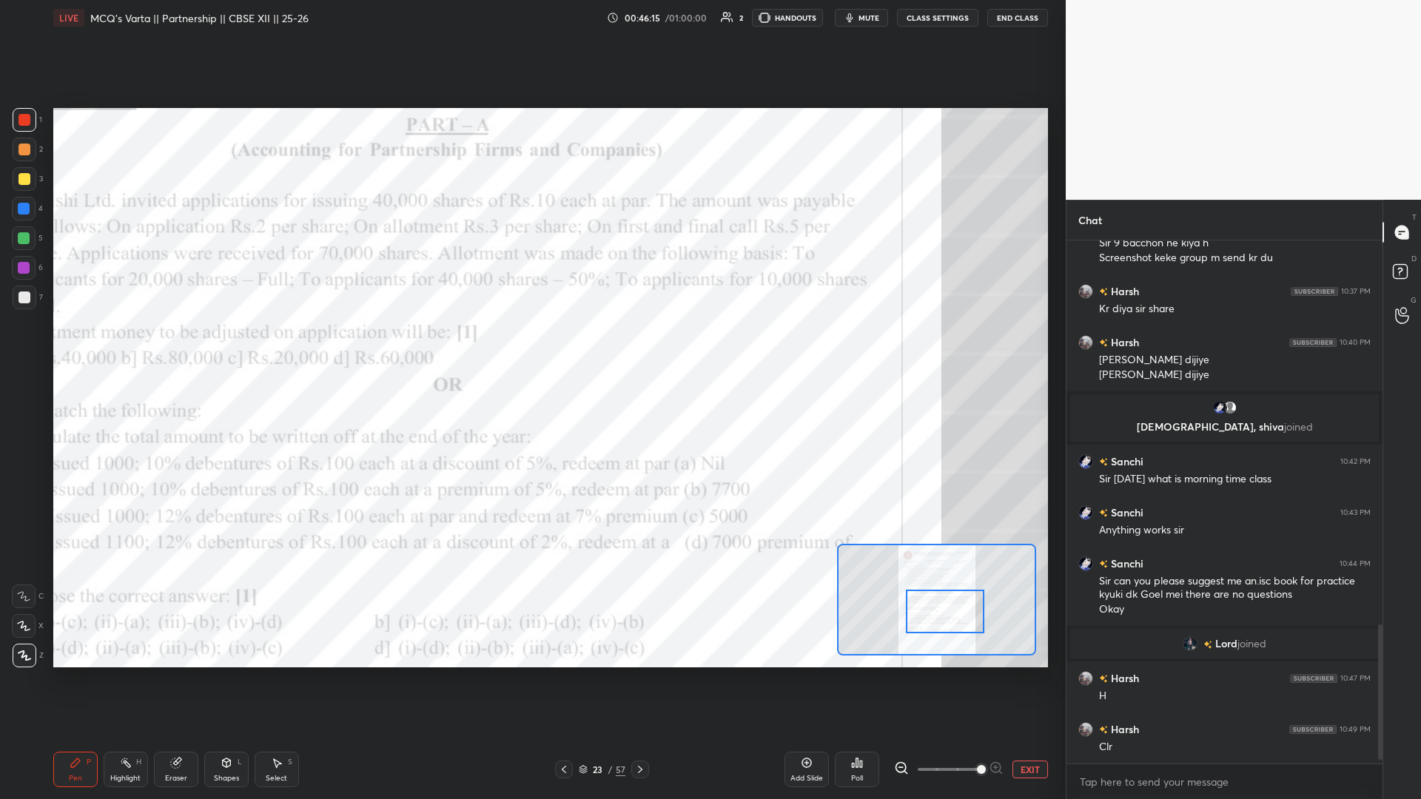
drag, startPoint x: 950, startPoint y: 608, endPoint x: 957, endPoint y: 601, distance: 10.0
click at [531, 347] on div at bounding box center [945, 612] width 78 height 44
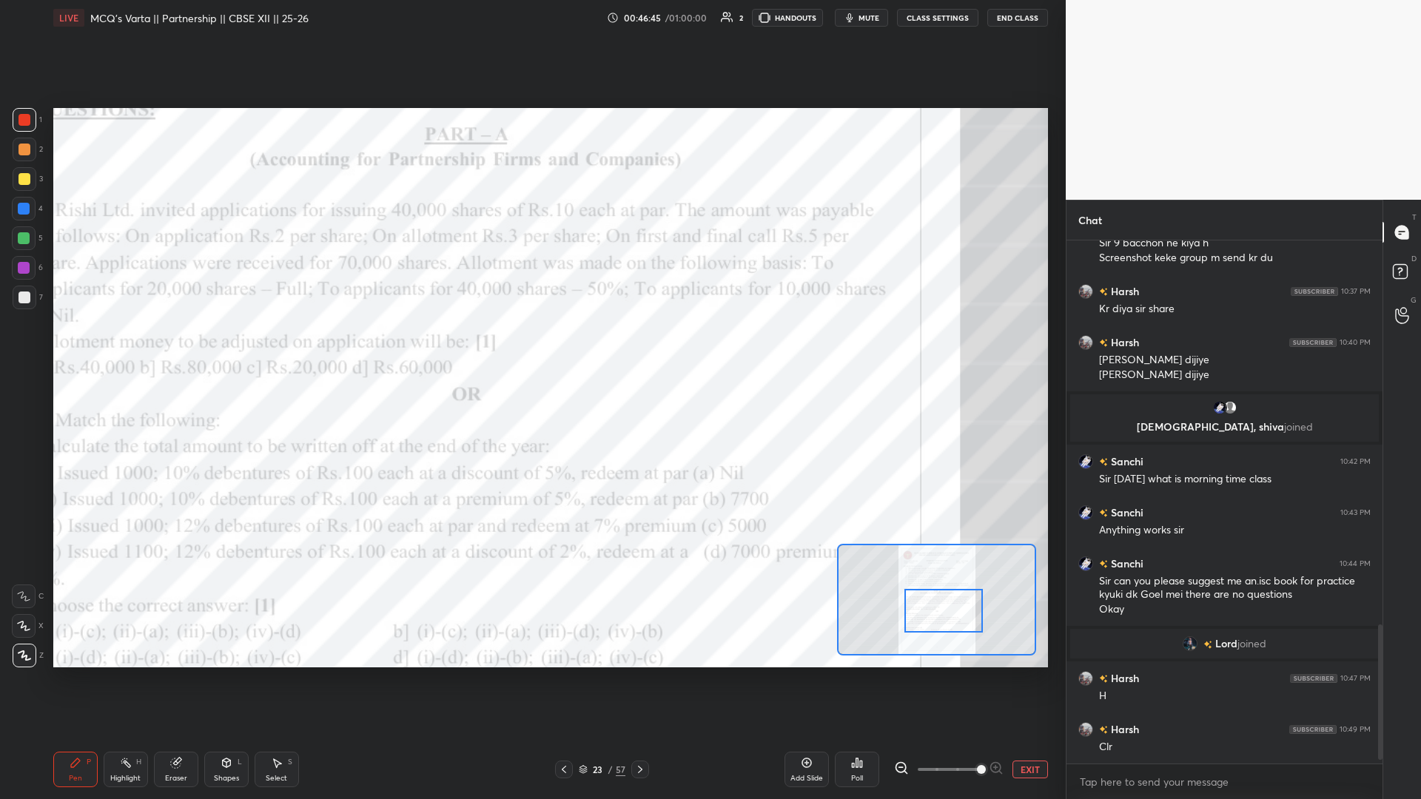
click at [531, 293] on div "Setting up your live class Poll for secs No correct answer Start poll" at bounding box center [550, 388] width 1007 height 705
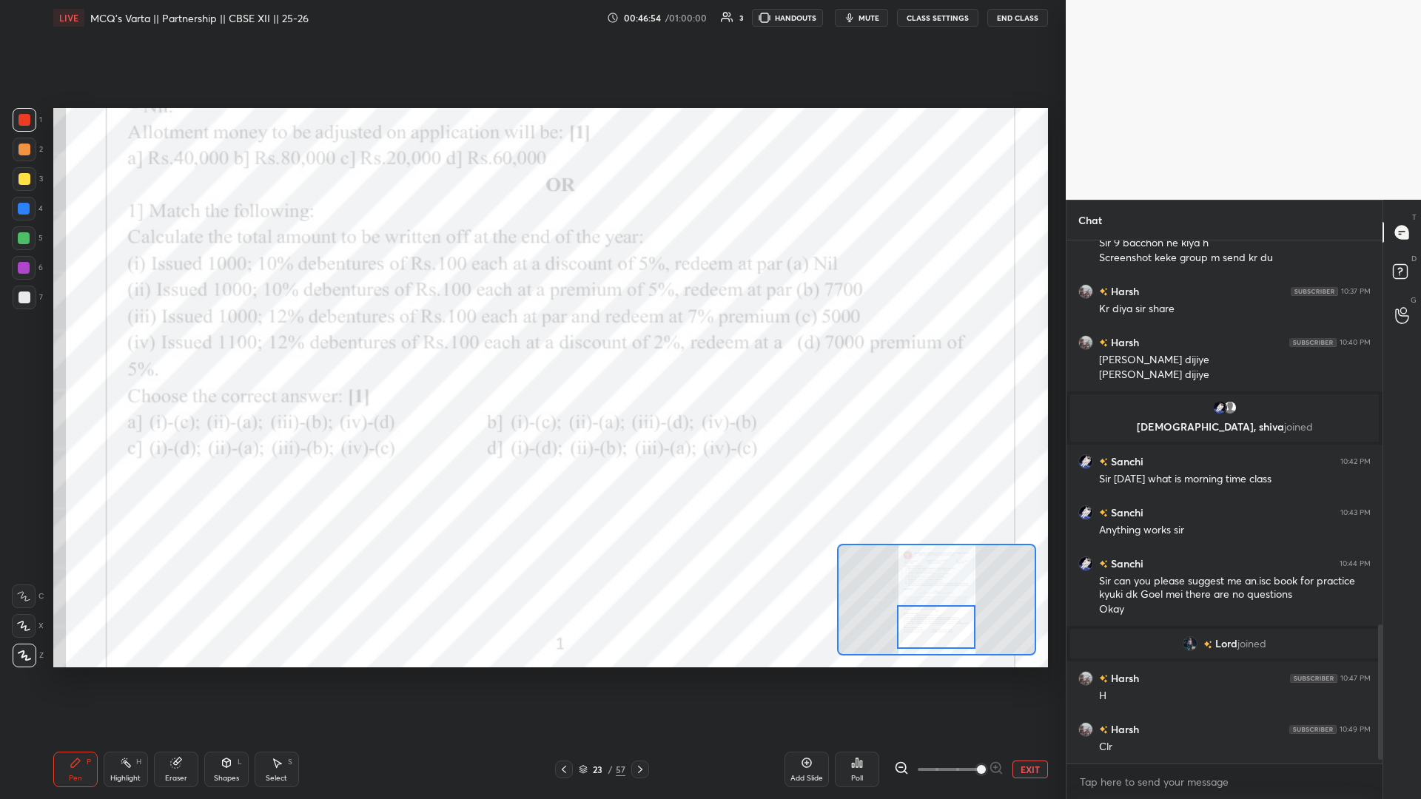
drag, startPoint x: 943, startPoint y: 603, endPoint x: 939, endPoint y: 613, distance: 10.6
click at [531, 347] on div at bounding box center [936, 627] width 78 height 44
click at [531, 347] on div at bounding box center [640, 770] width 18 height 18
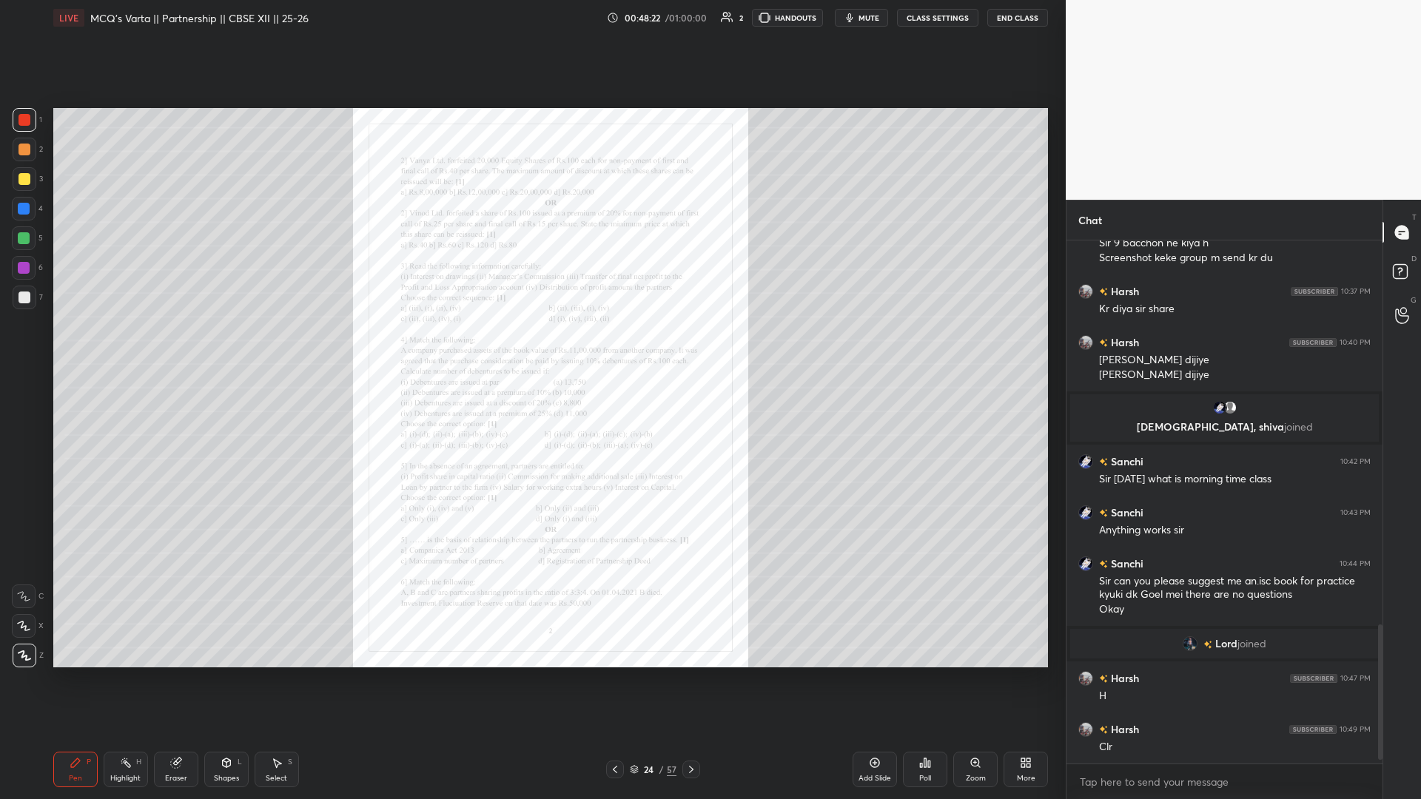
click at [531, 347] on icon at bounding box center [615, 769] width 4 height 7
click at [531, 347] on icon at bounding box center [691, 769] width 4 height 7
click at [531, 347] on div "Zoom" at bounding box center [975, 770] width 44 height 36
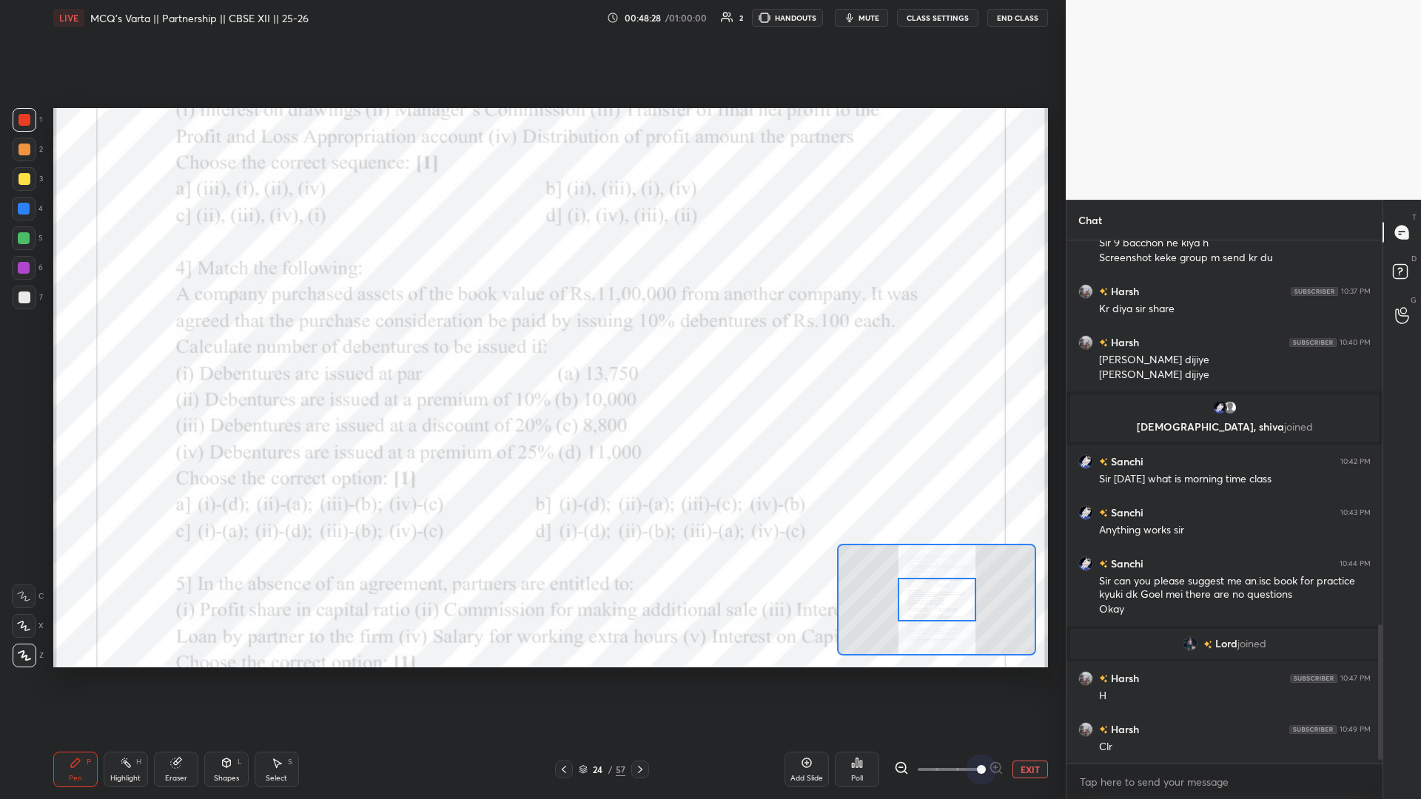
click at [531, 347] on span at bounding box center [949, 770] width 62 height 22
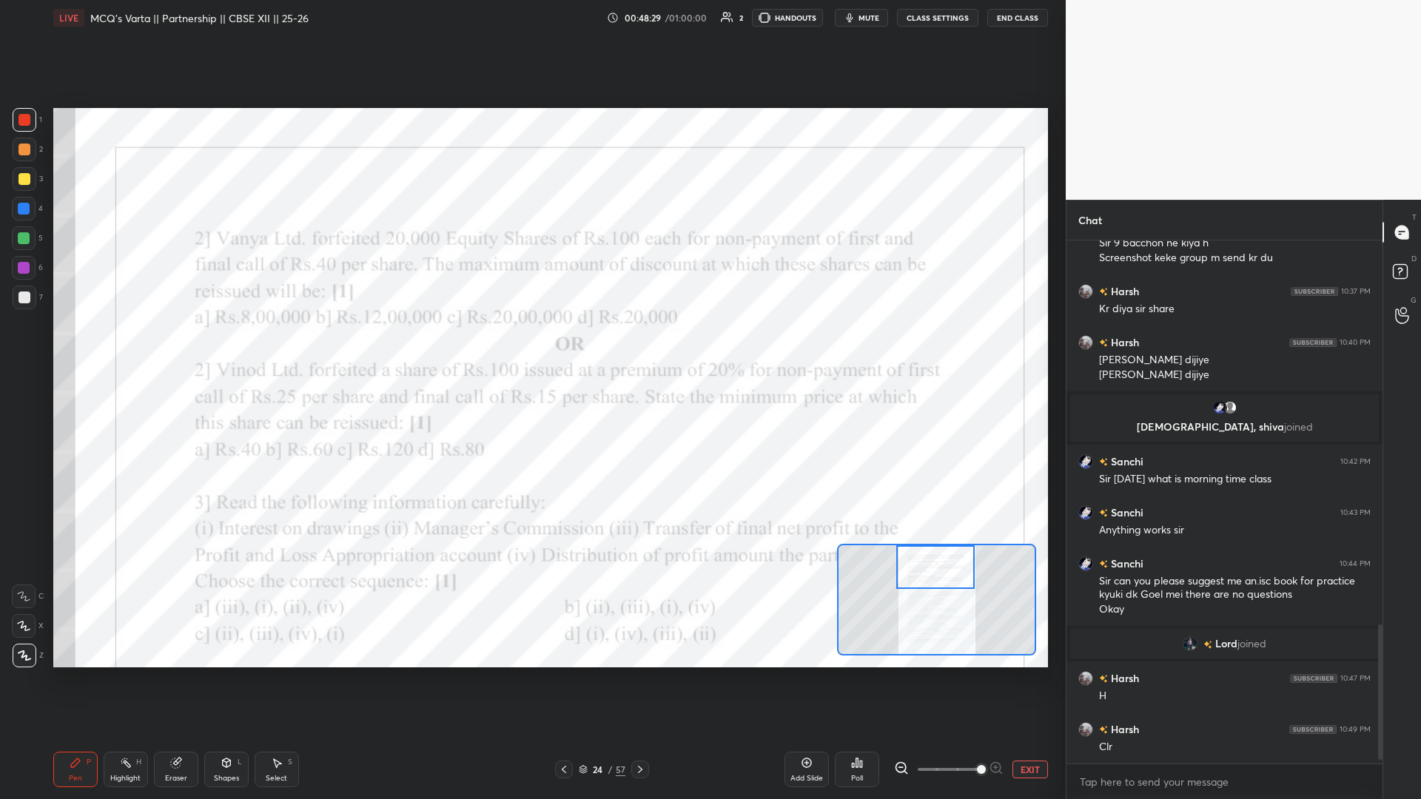
drag, startPoint x: 936, startPoint y: 586, endPoint x: 933, endPoint y: 551, distance: 35.7
click at [531, 347] on div at bounding box center [935, 568] width 78 height 44
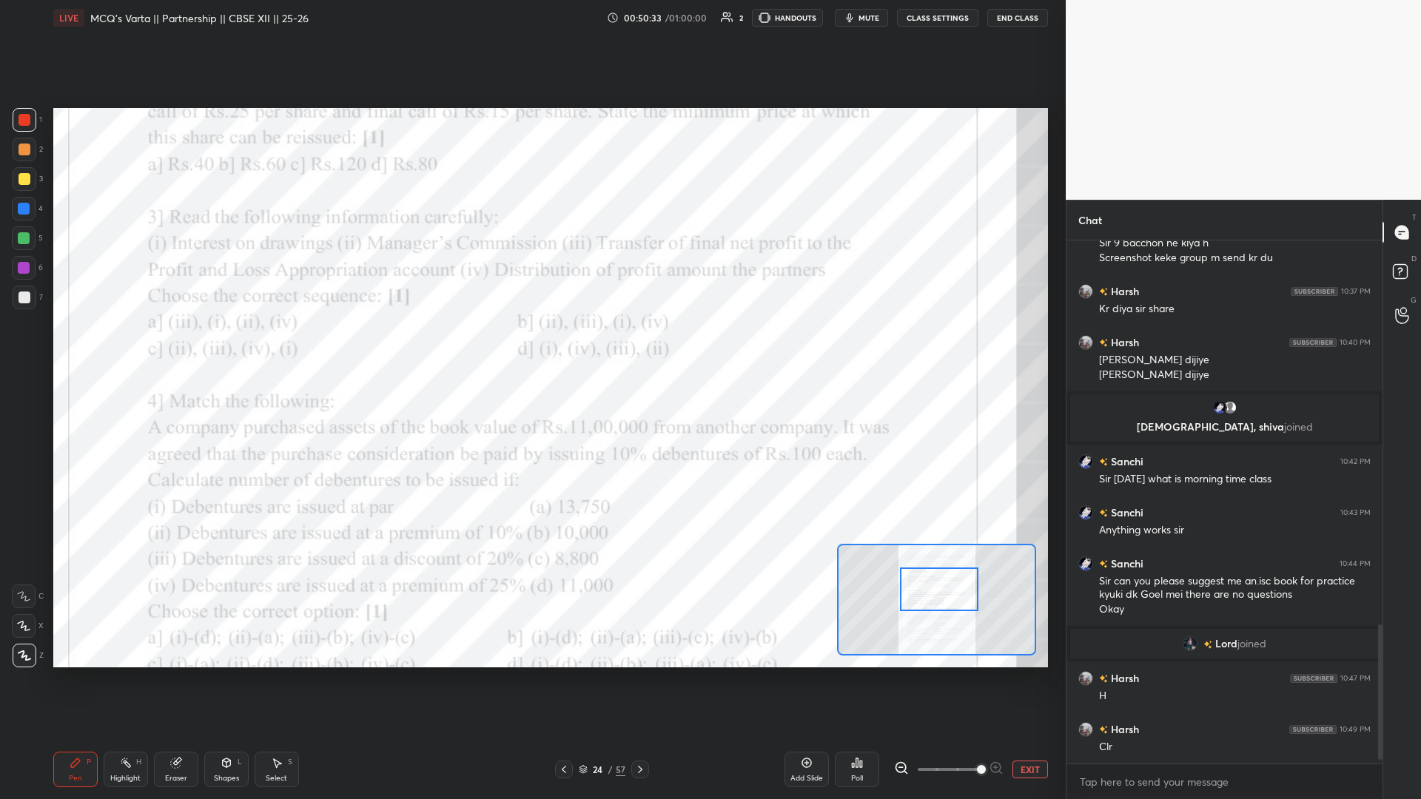
drag, startPoint x: 928, startPoint y: 571, endPoint x: 942, endPoint y: 586, distance: 19.9
click at [531, 347] on div at bounding box center [939, 590] width 78 height 44
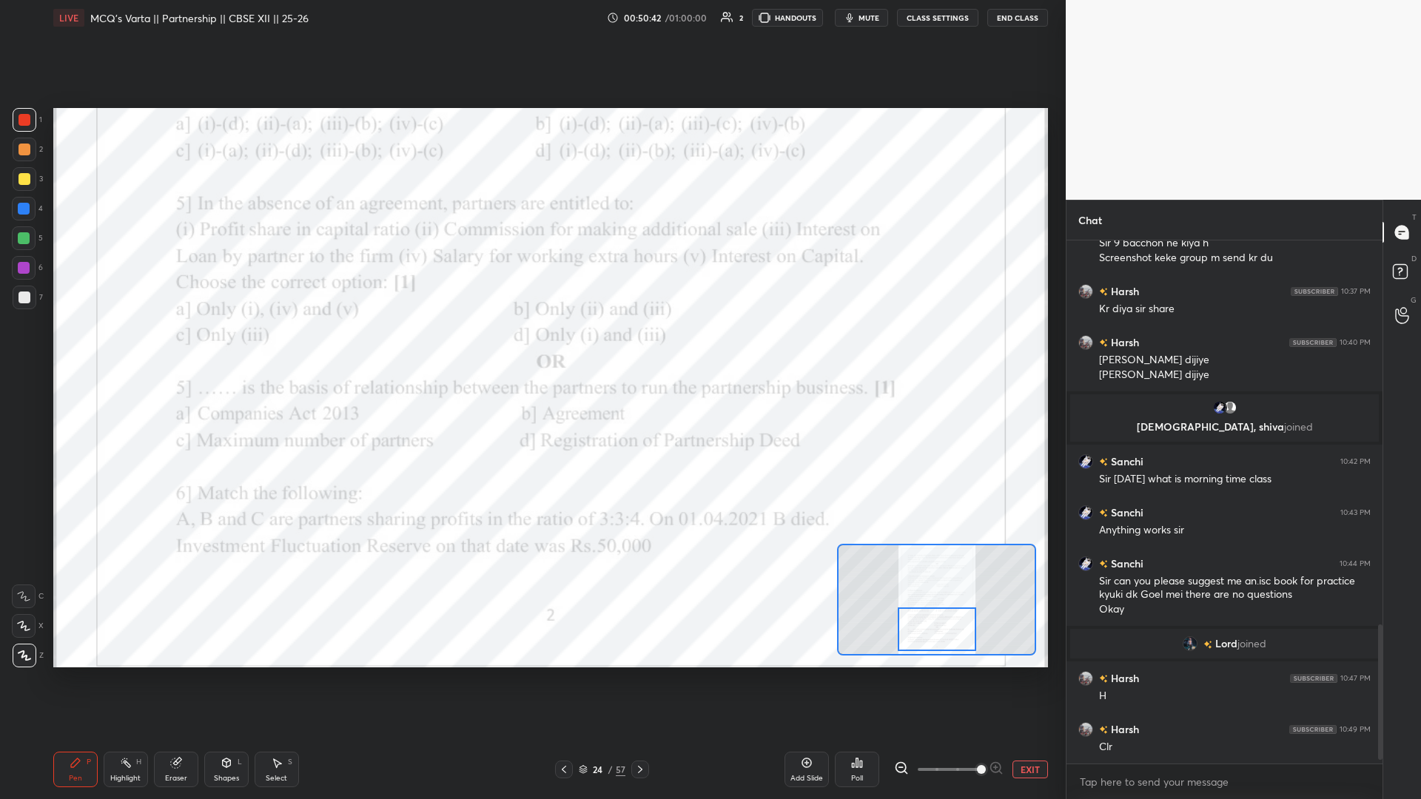
drag, startPoint x: 932, startPoint y: 606, endPoint x: 927, endPoint y: 626, distance: 20.5
click at [531, 347] on div at bounding box center [937, 630] width 78 height 44
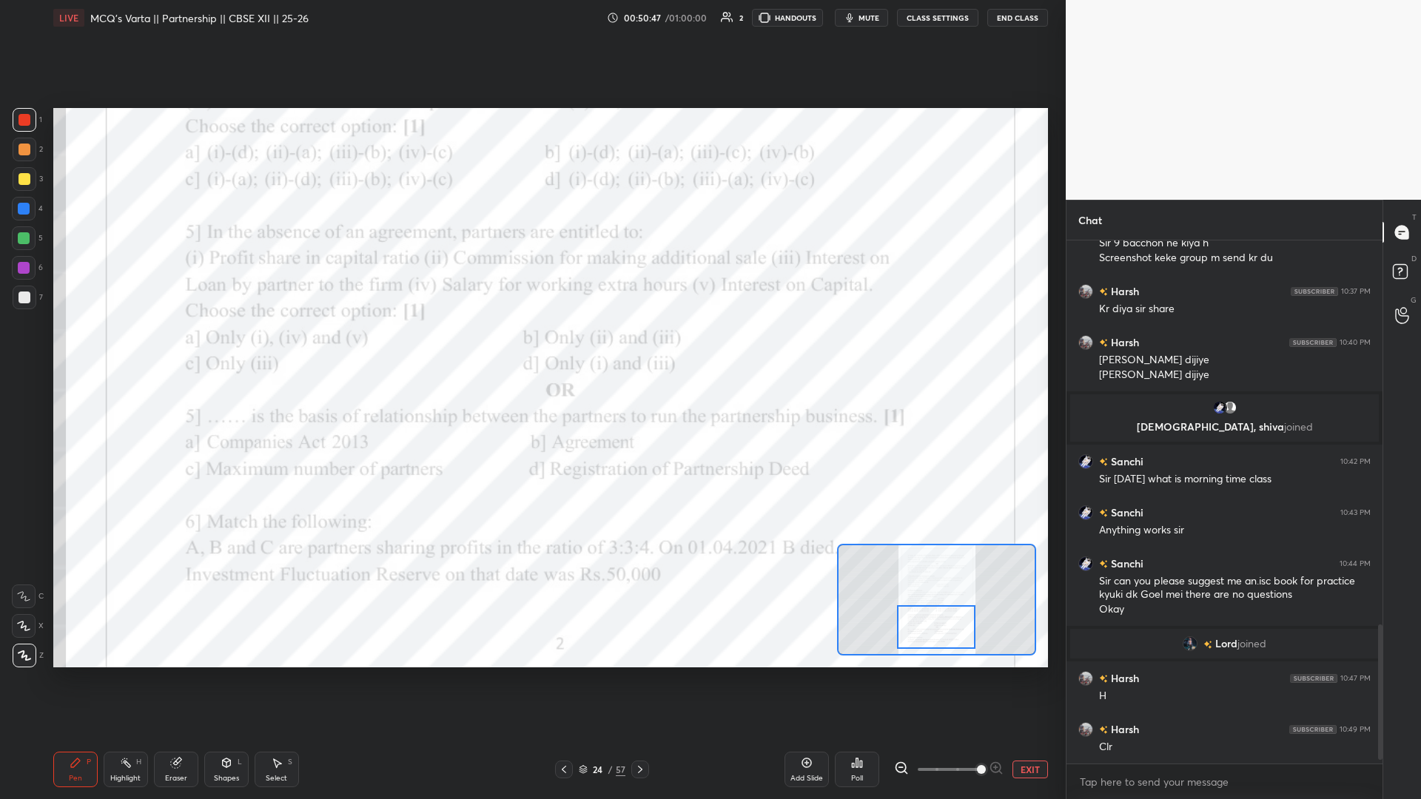
click at [531, 347] on icon at bounding box center [640, 770] width 12 height 12
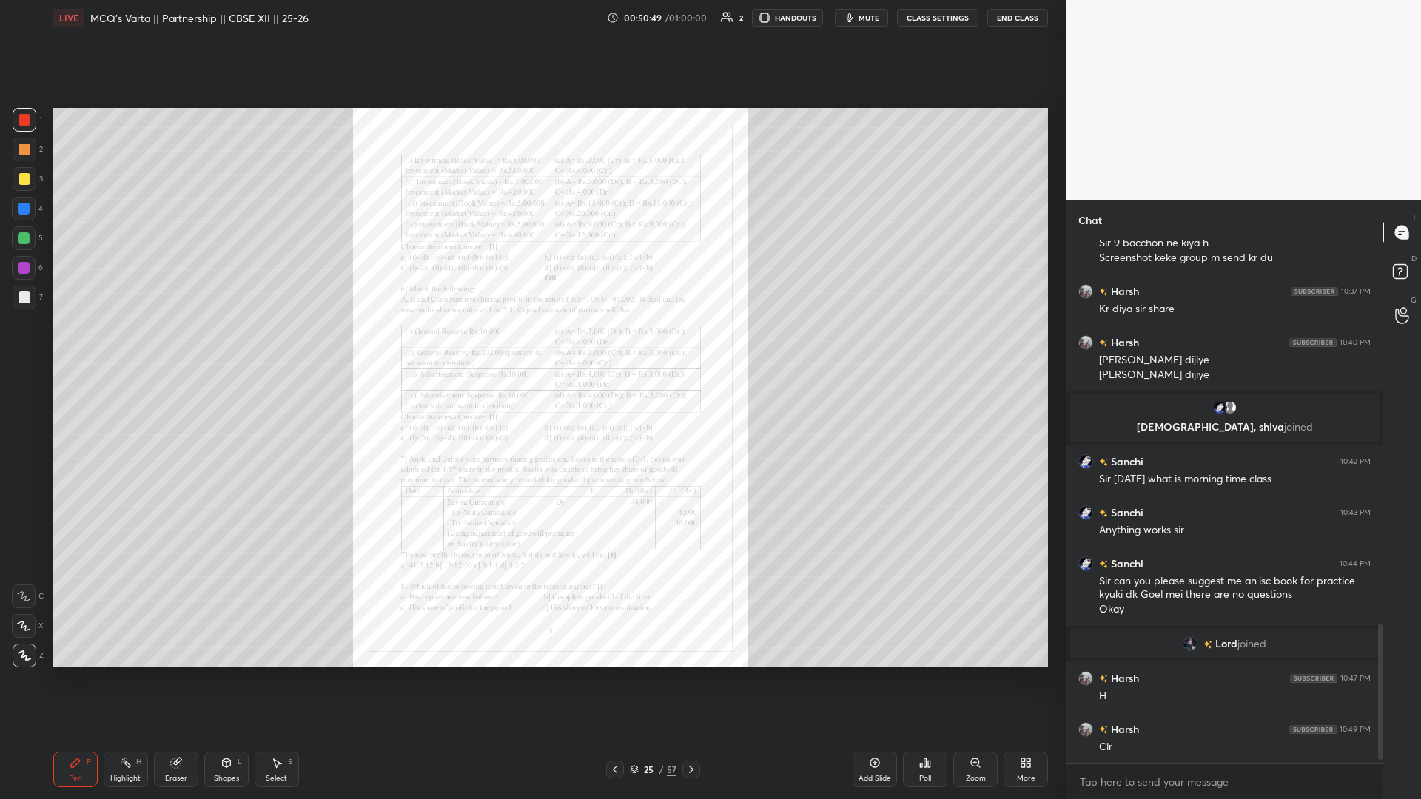
click at [531, 347] on div "Zoom" at bounding box center [975, 770] width 44 height 36
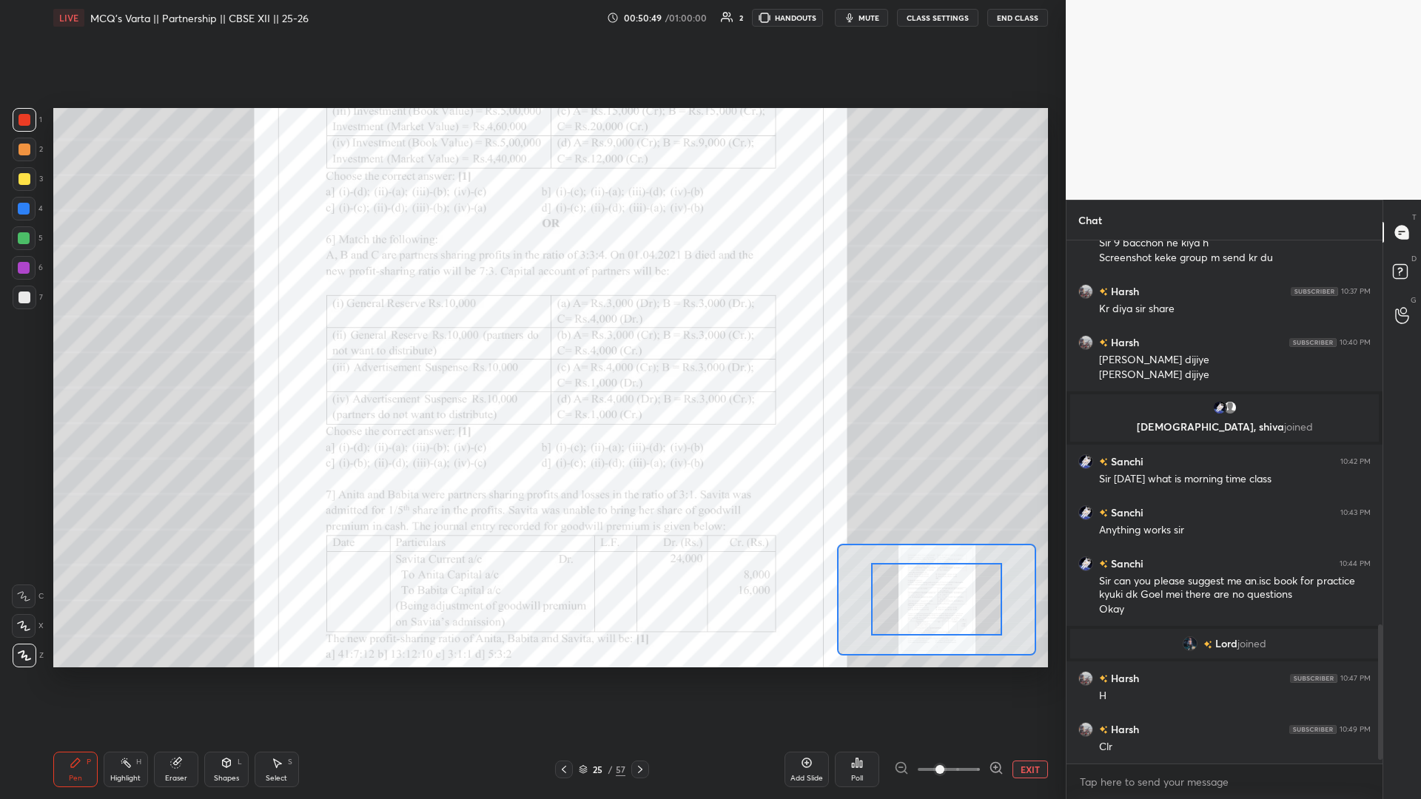
click at [531, 347] on span at bounding box center [949, 770] width 62 height 22
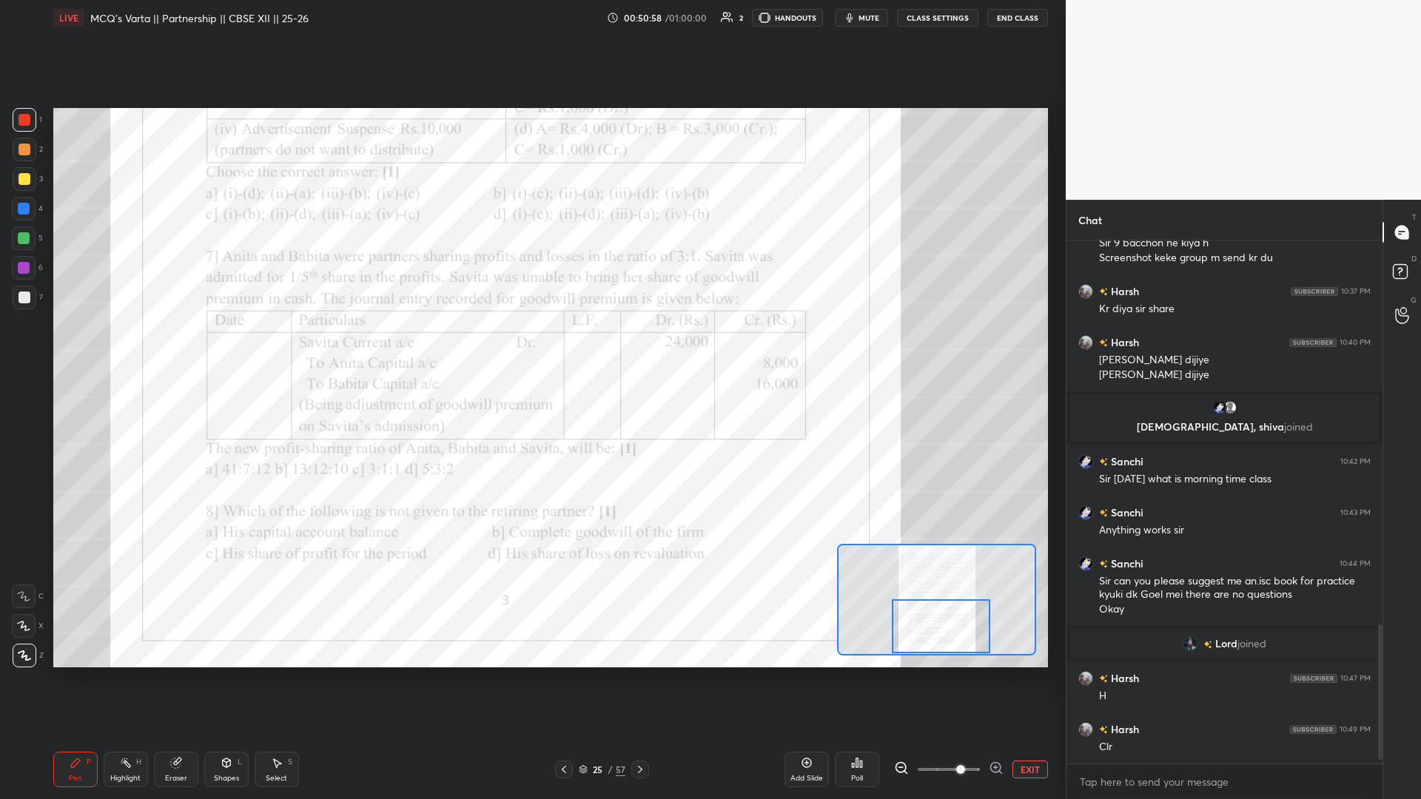
drag, startPoint x: 923, startPoint y: 585, endPoint x: 929, endPoint y: 622, distance: 37.5
click at [531, 347] on div at bounding box center [941, 627] width 98 height 55
click at [531, 347] on icon at bounding box center [640, 770] width 12 height 12
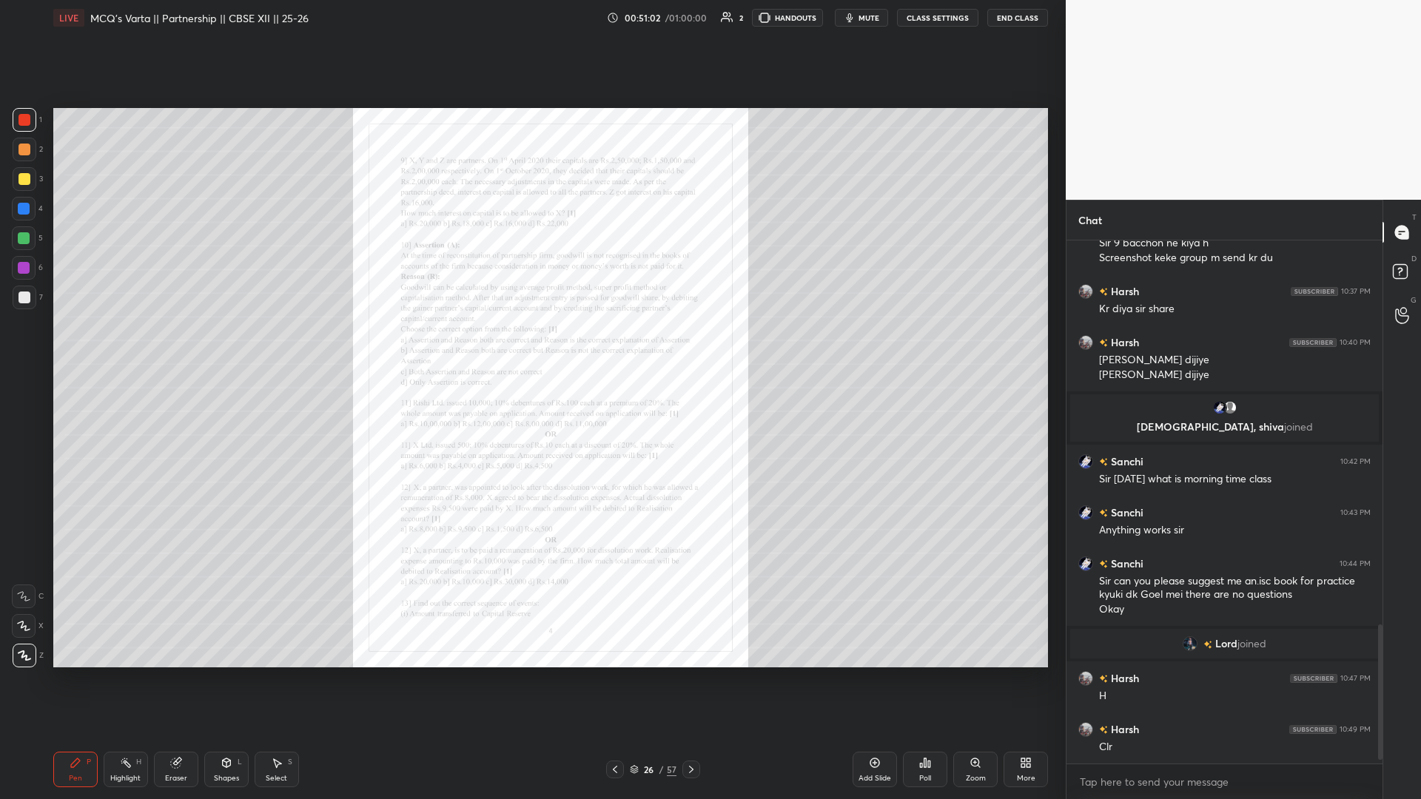
click at [531, 347] on div "Zoom" at bounding box center [975, 770] width 44 height 36
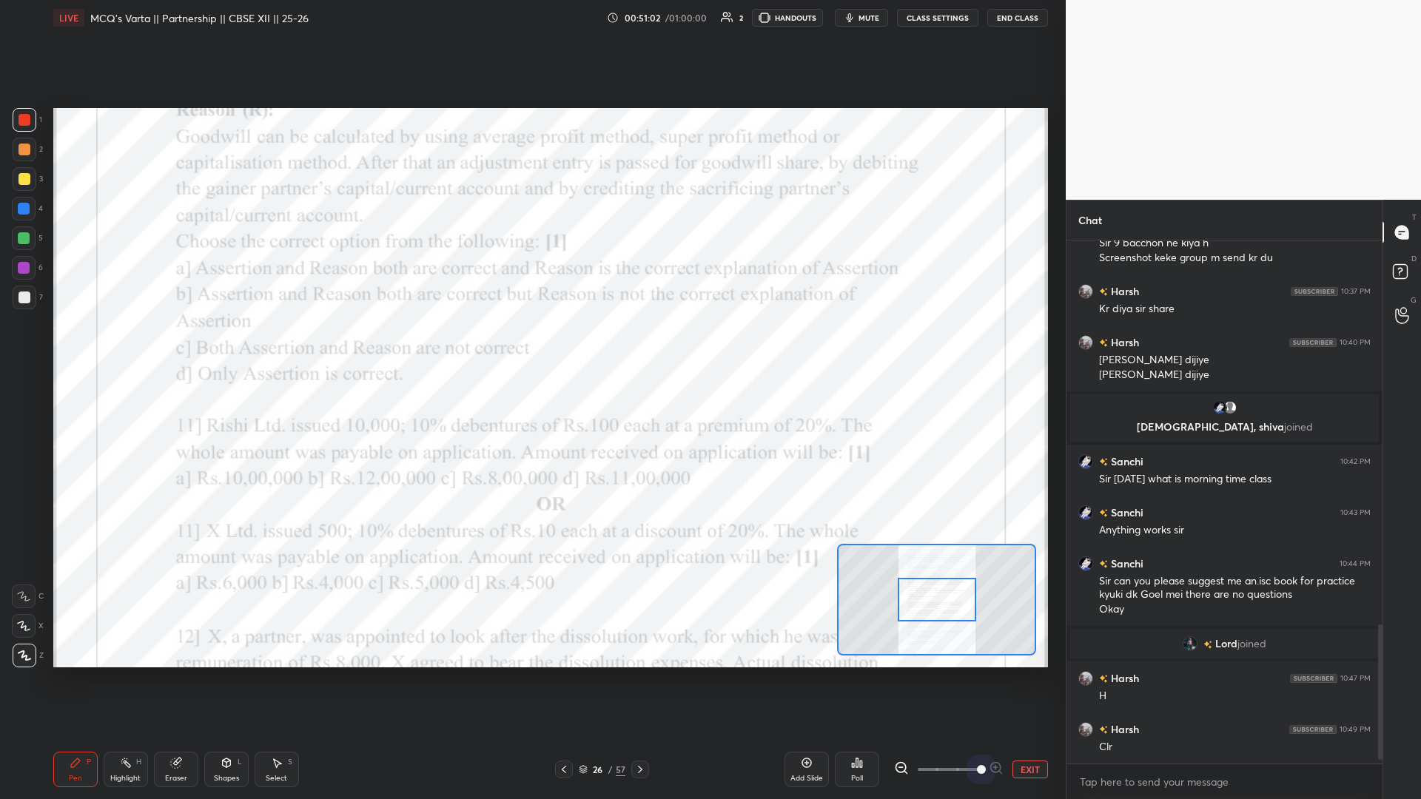
click at [531, 347] on span at bounding box center [949, 770] width 62 height 22
drag, startPoint x: 924, startPoint y: 592, endPoint x: 923, endPoint y: 633, distance: 40.7
click at [531, 347] on div at bounding box center [938, 633] width 78 height 44
click at [531, 347] on icon at bounding box center [640, 770] width 12 height 12
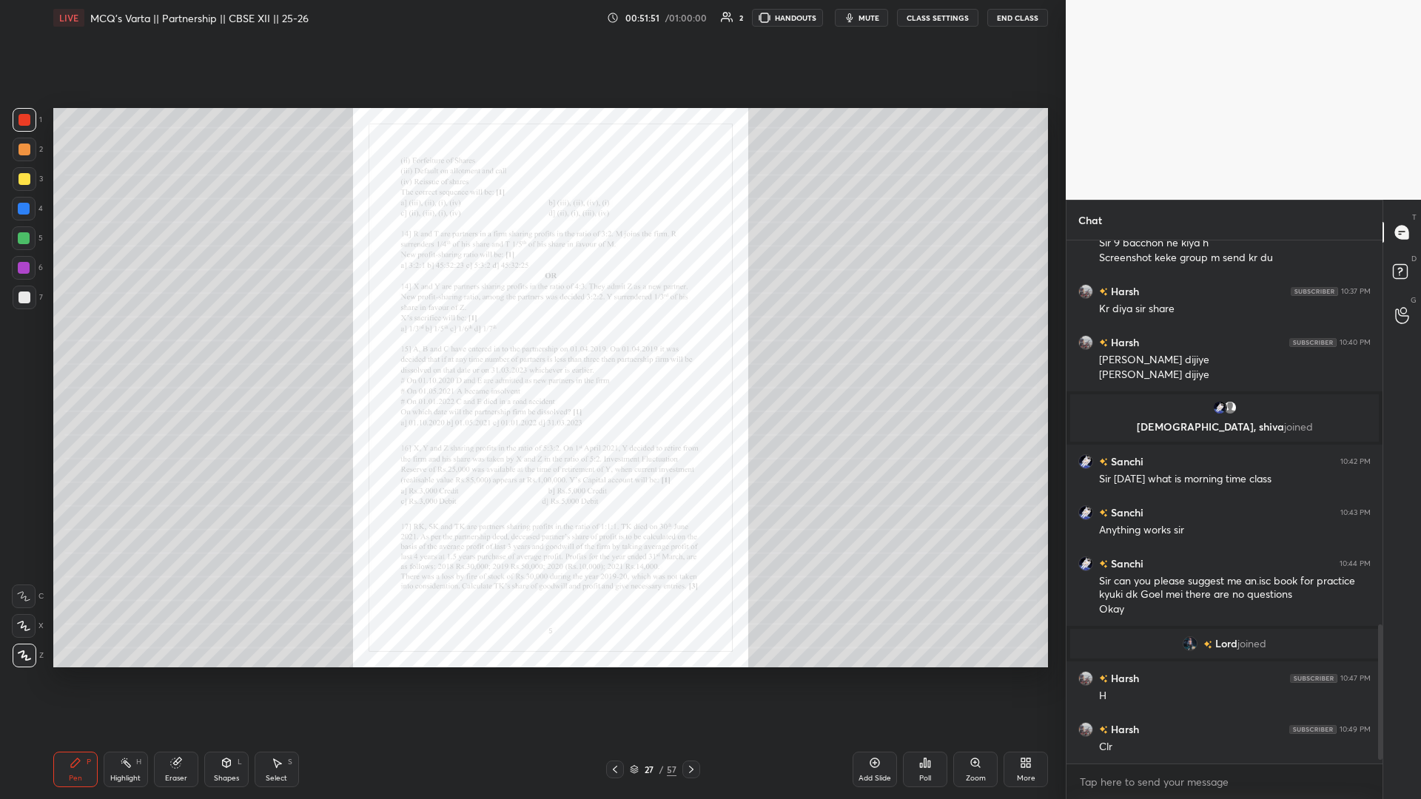
click at [531, 347] on div "Zoom" at bounding box center [975, 770] width 44 height 36
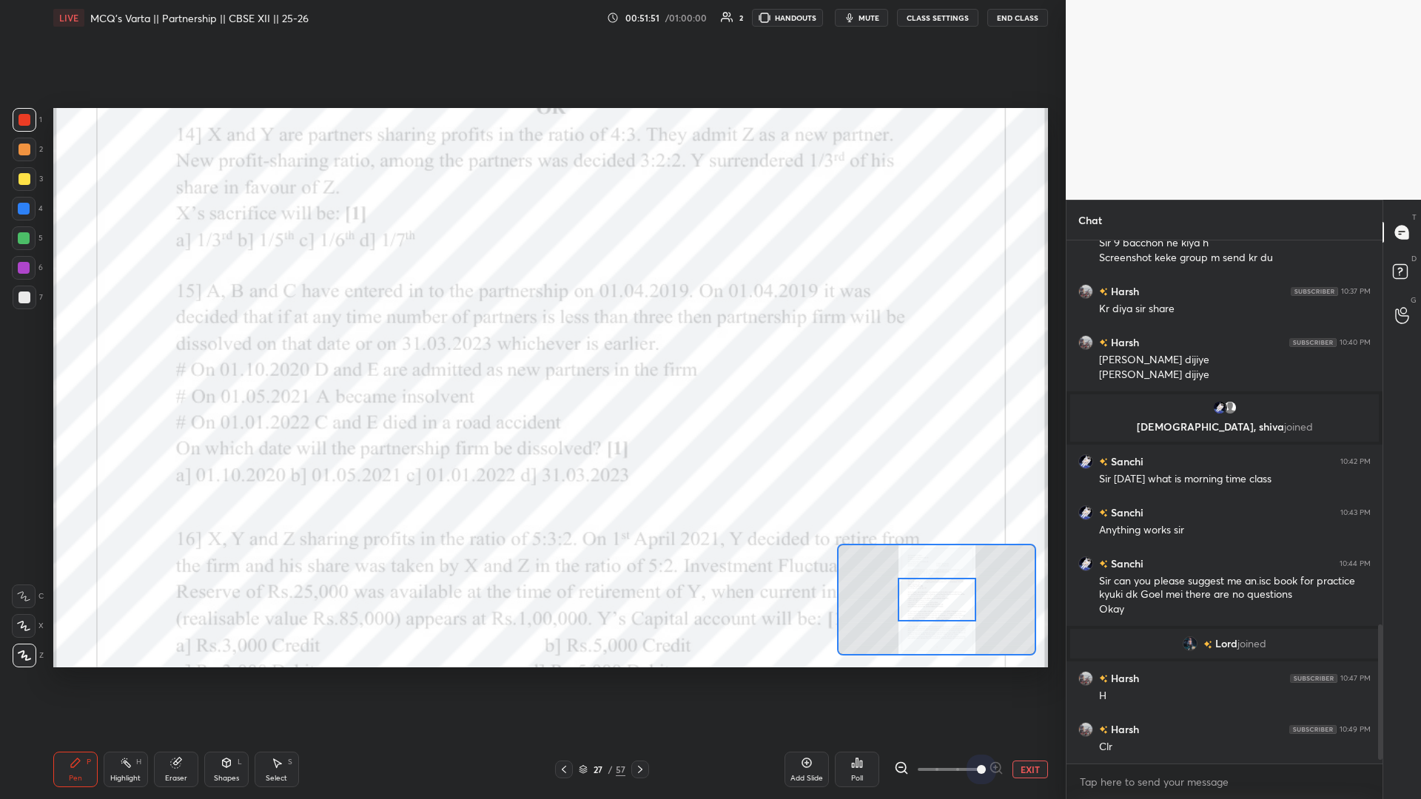
click at [531, 347] on div "EXIT" at bounding box center [971, 770] width 154 height 18
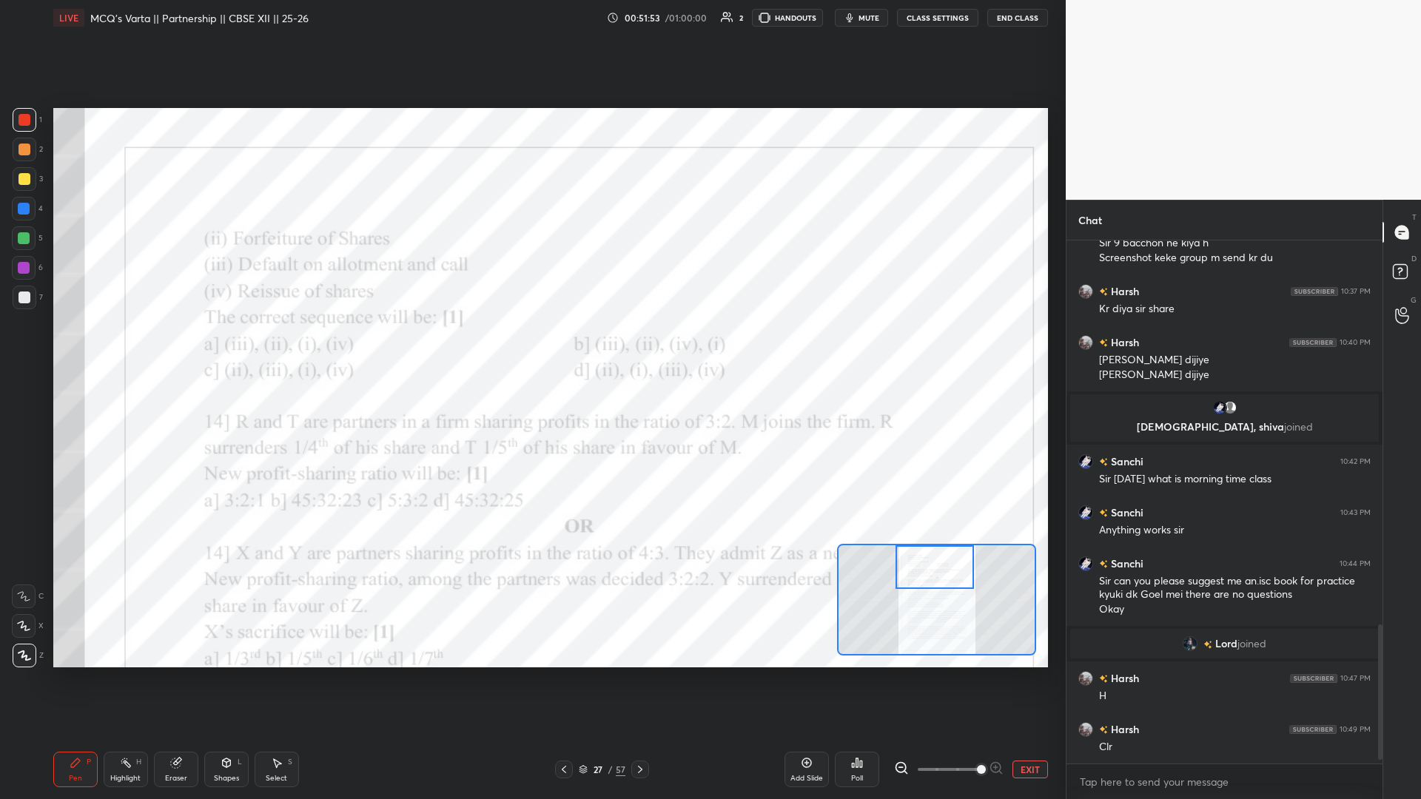
drag, startPoint x: 921, startPoint y: 594, endPoint x: 918, endPoint y: 557, distance: 37.9
click at [531, 347] on div at bounding box center [935, 568] width 78 height 44
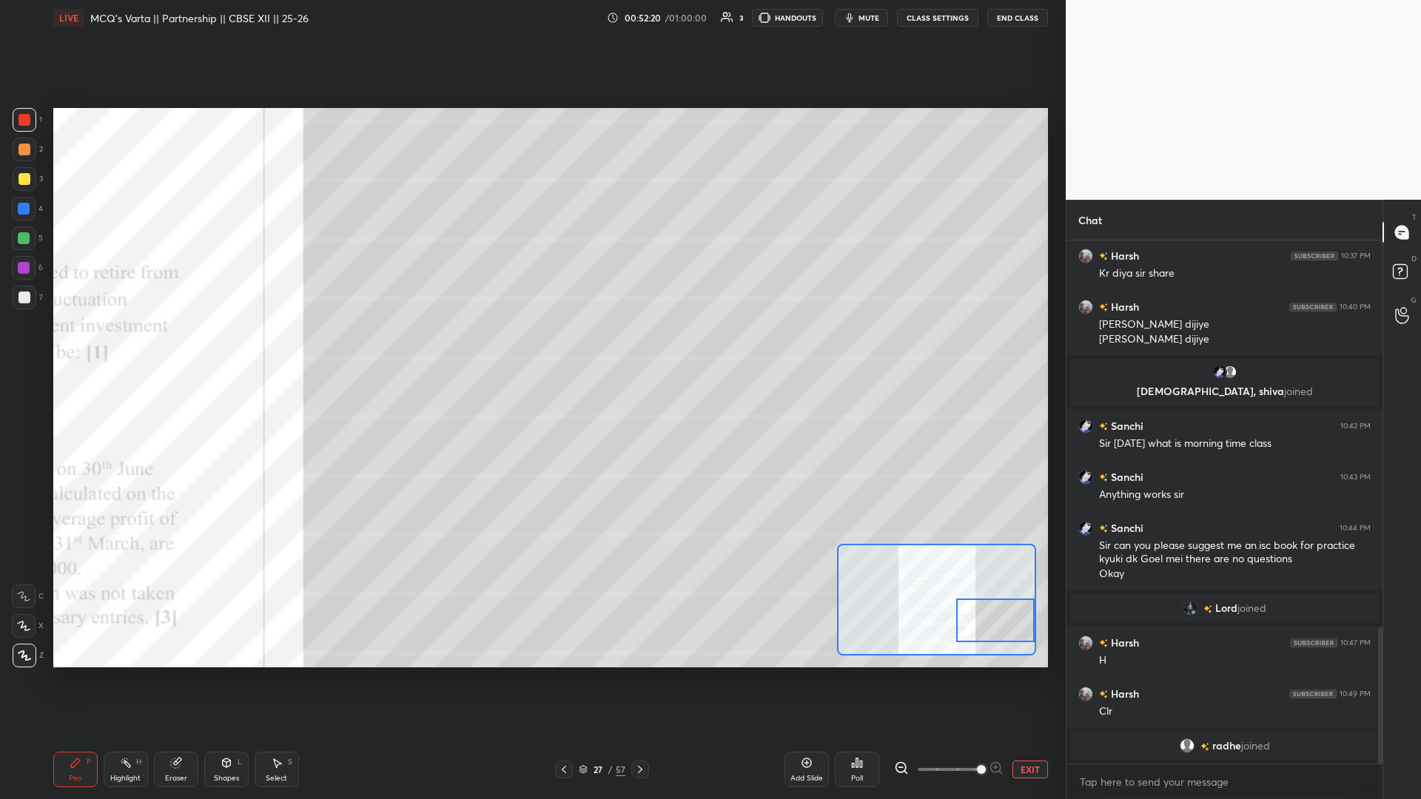
drag, startPoint x: 935, startPoint y: 572, endPoint x: 962, endPoint y: 605, distance: 43.1
click at [531, 347] on div at bounding box center [995, 621] width 78 height 44
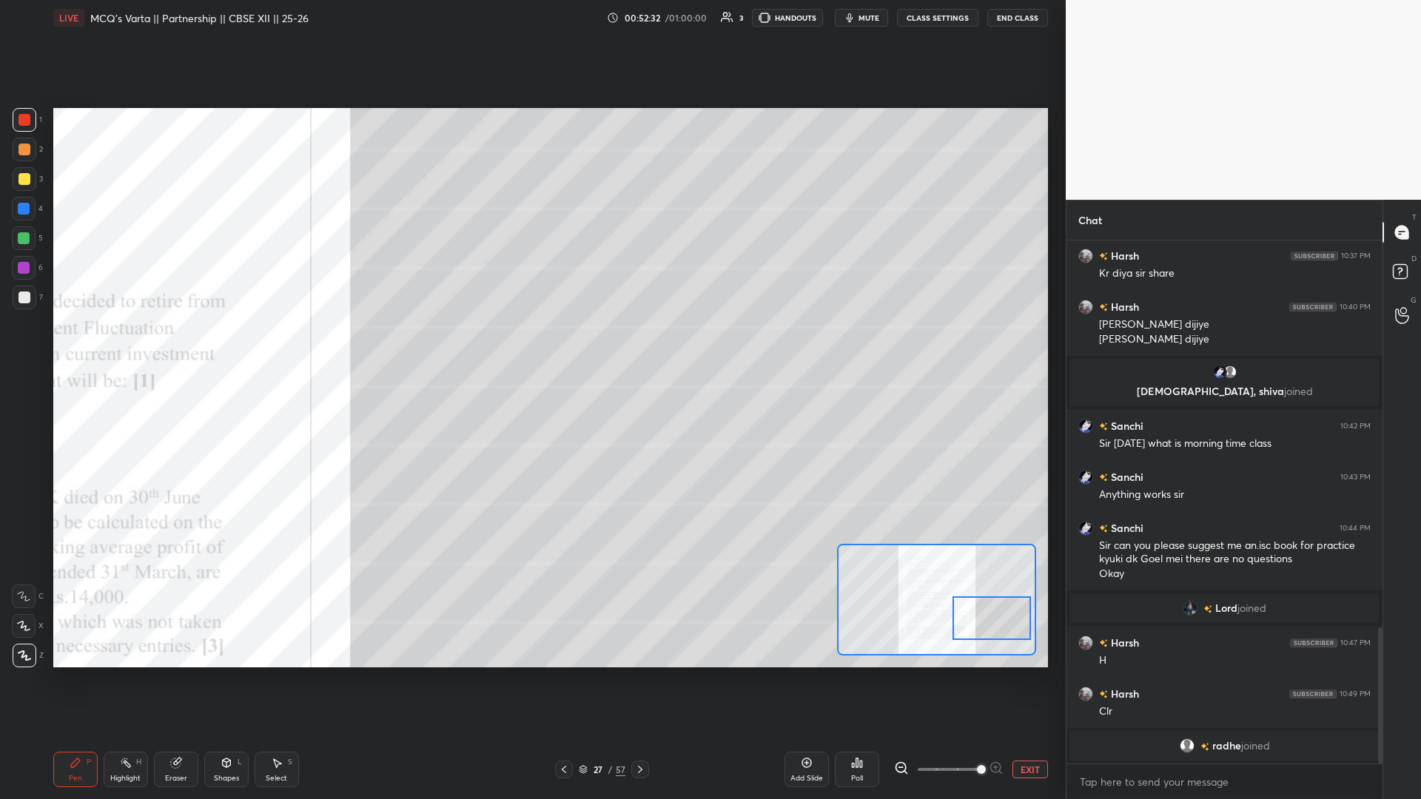
click at [531, 347] on icon at bounding box center [640, 770] width 12 height 12
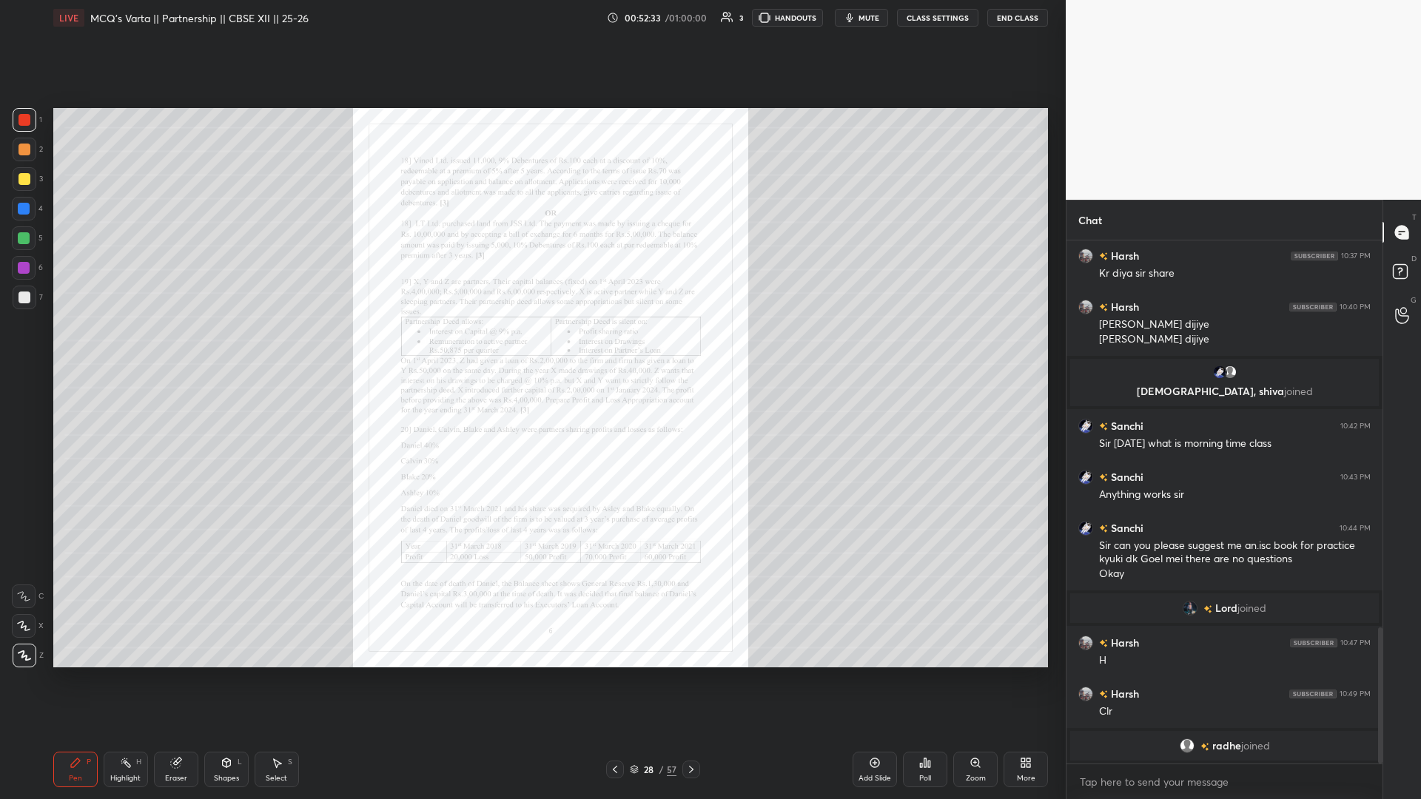
click at [531, 347] on div "LIVE MCQ’s Varta || Partnership || CBSE XII || 25-26 00:52:33 / 01:00:00 3 HAND…" at bounding box center [550, 399] width 1007 height 799
click at [531, 347] on div "Zoom" at bounding box center [976, 778] width 20 height 7
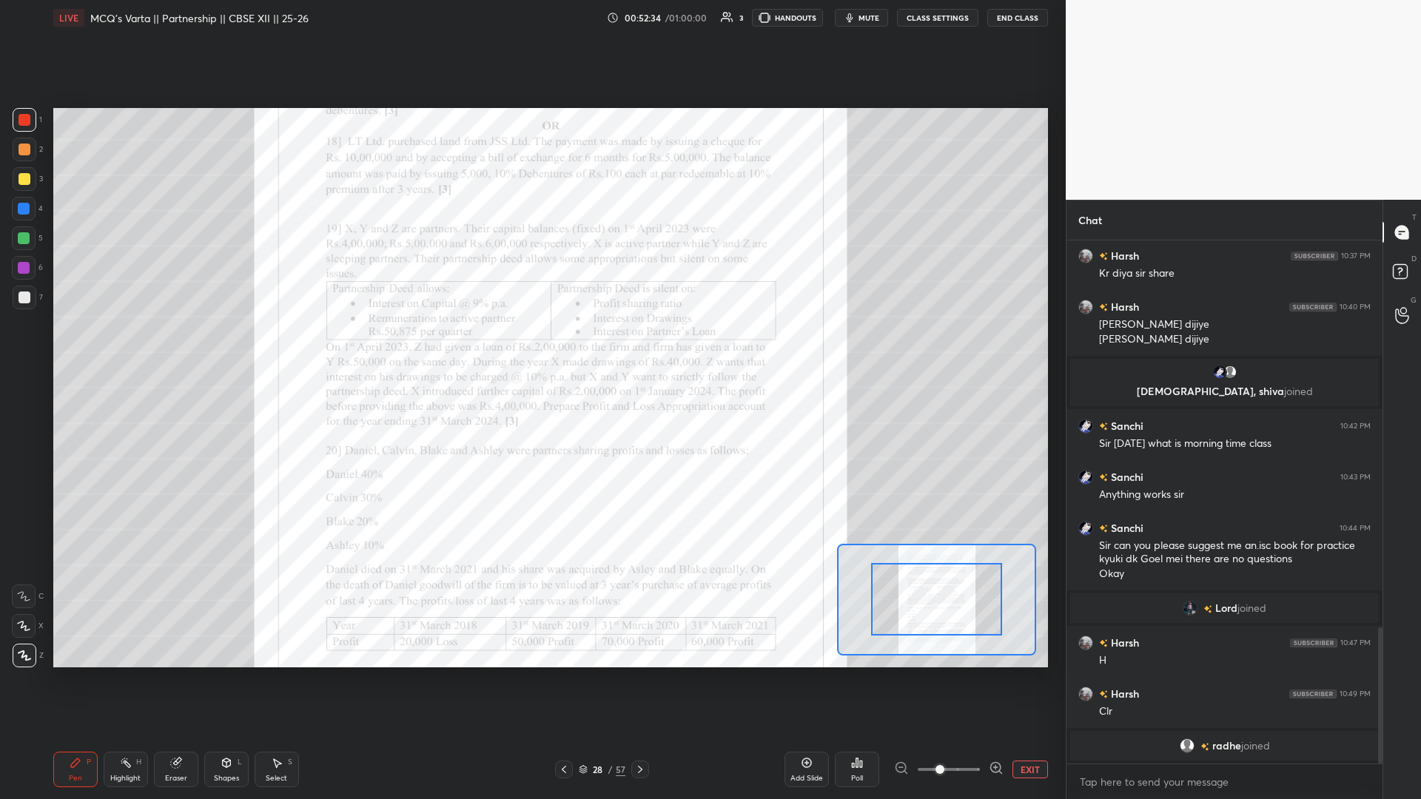
drag, startPoint x: 997, startPoint y: 762, endPoint x: 1024, endPoint y: 742, distance: 33.3
click at [531, 347] on div "Add Slide Poll EXIT" at bounding box center [917, 769] width 264 height 83
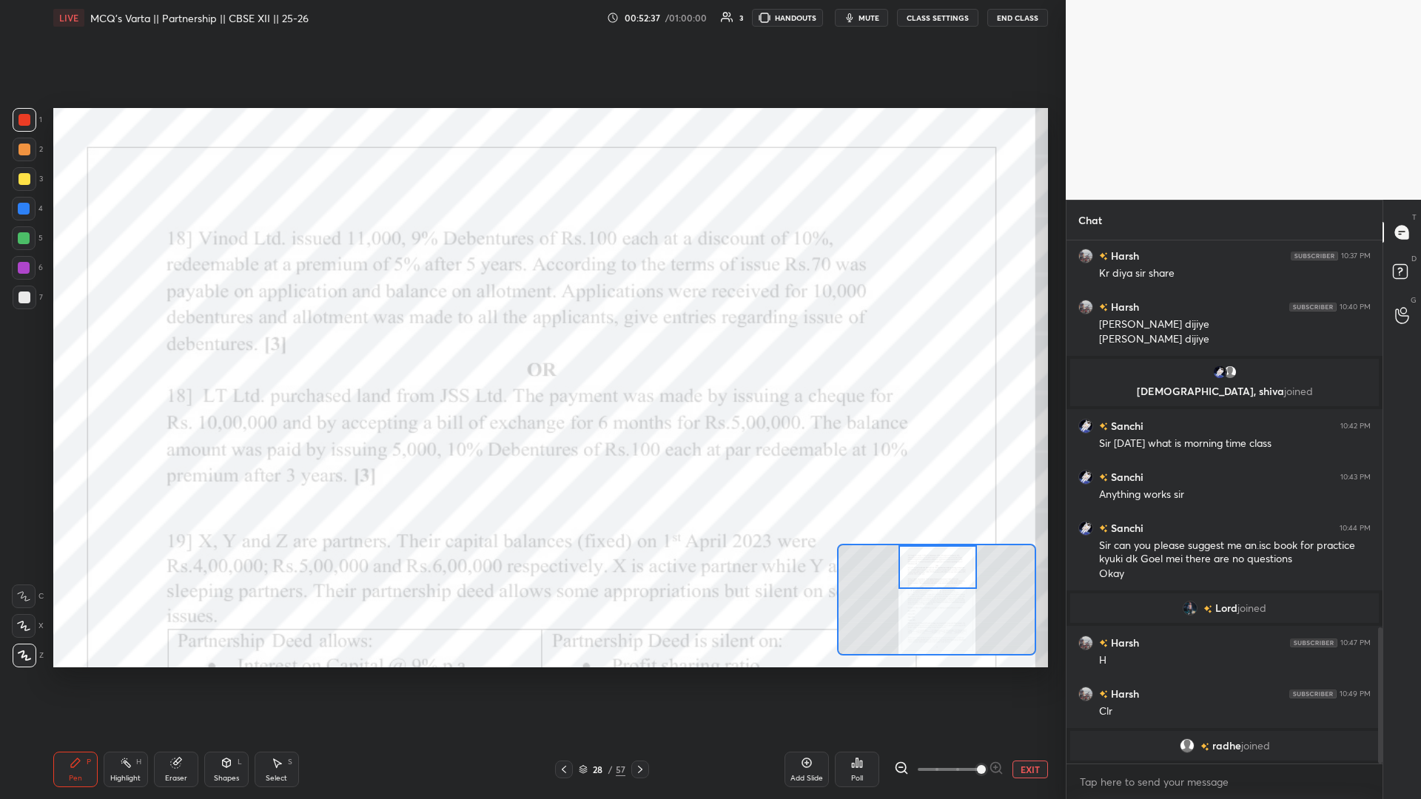
drag, startPoint x: 933, startPoint y: 585, endPoint x: 936, endPoint y: 577, distance: 9.4
click at [531, 347] on div at bounding box center [938, 568] width 78 height 44
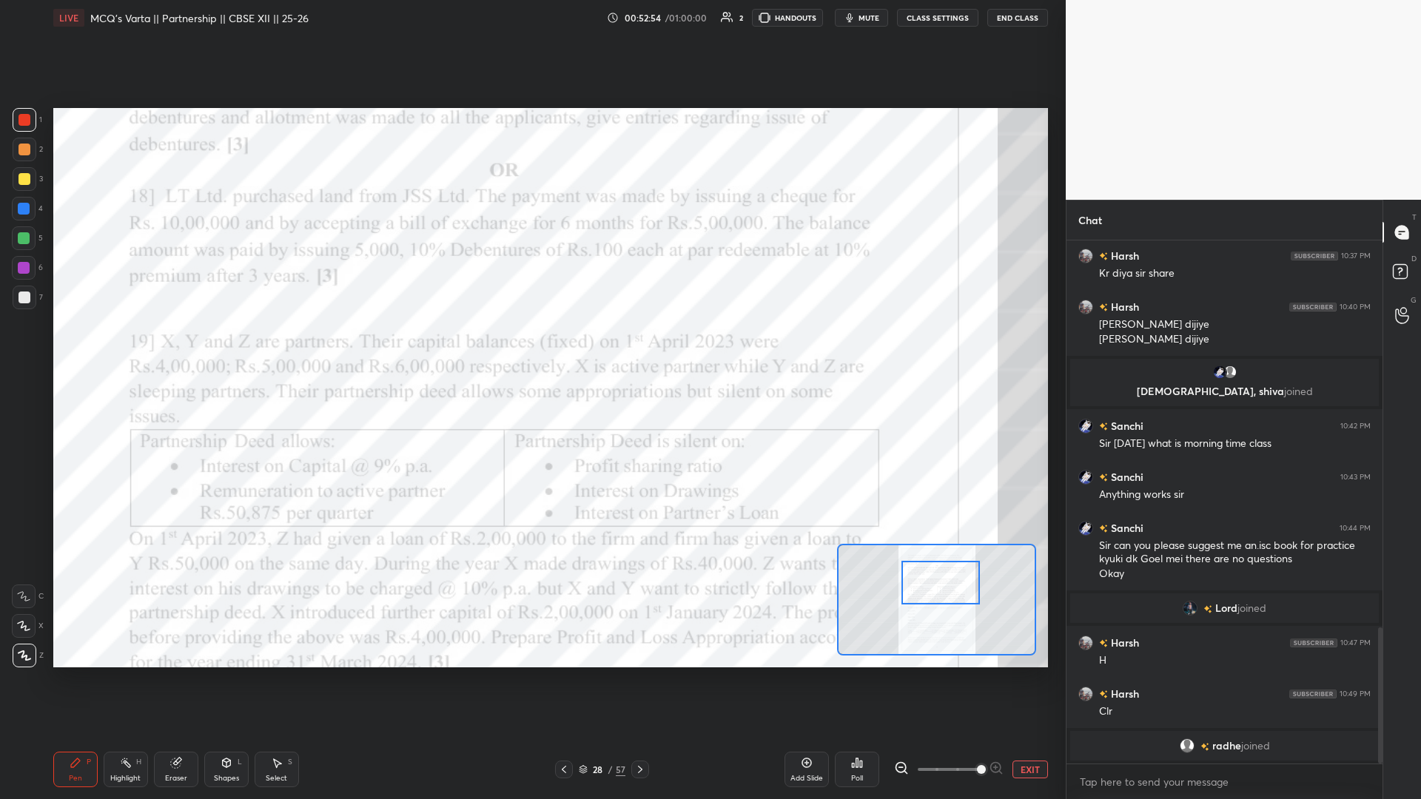
drag, startPoint x: 936, startPoint y: 576, endPoint x: 927, endPoint y: 560, distance: 18.2
click at [531, 347] on div at bounding box center [941, 583] width 78 height 44
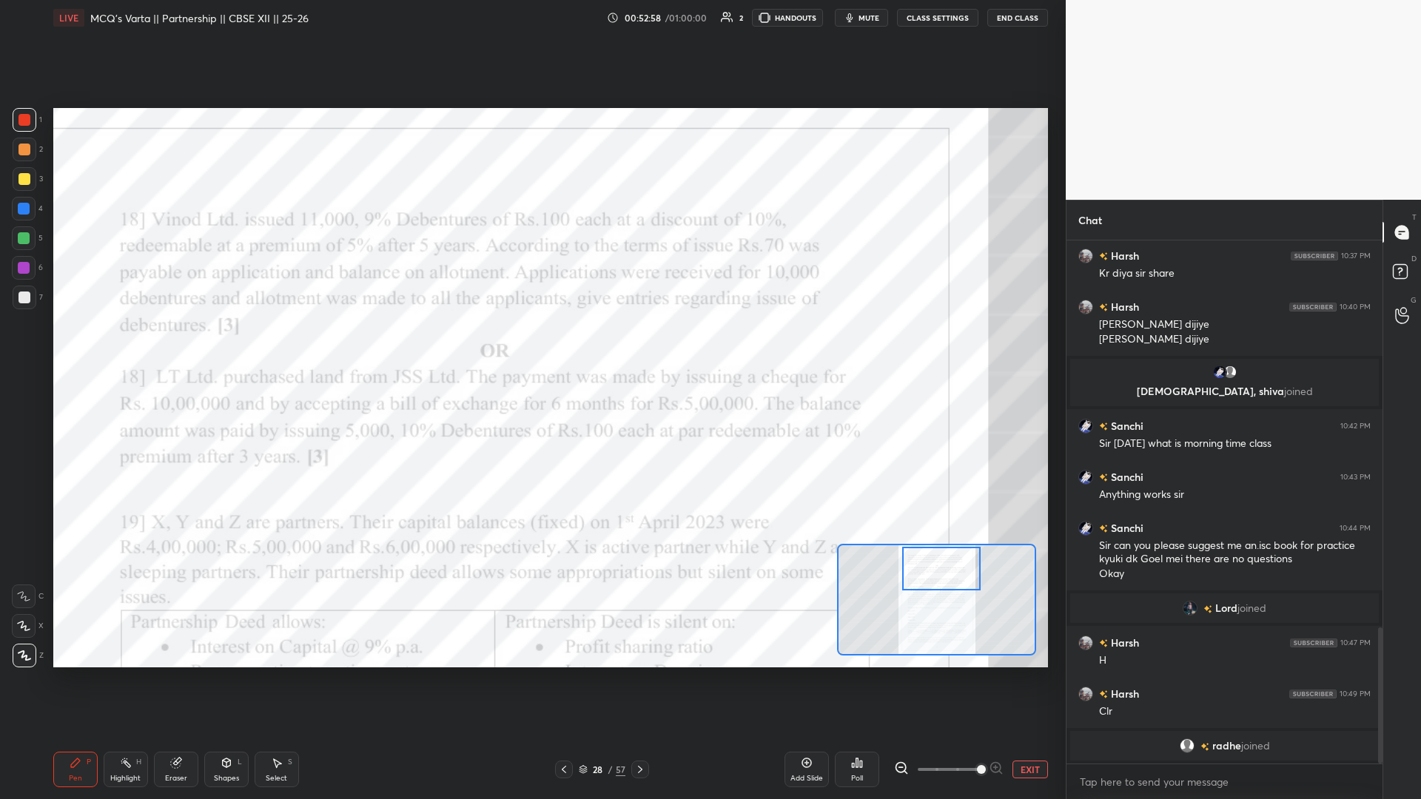
drag, startPoint x: 933, startPoint y: 582, endPoint x: 934, endPoint y: 570, distance: 11.9
click at [531, 347] on div at bounding box center [941, 569] width 78 height 44
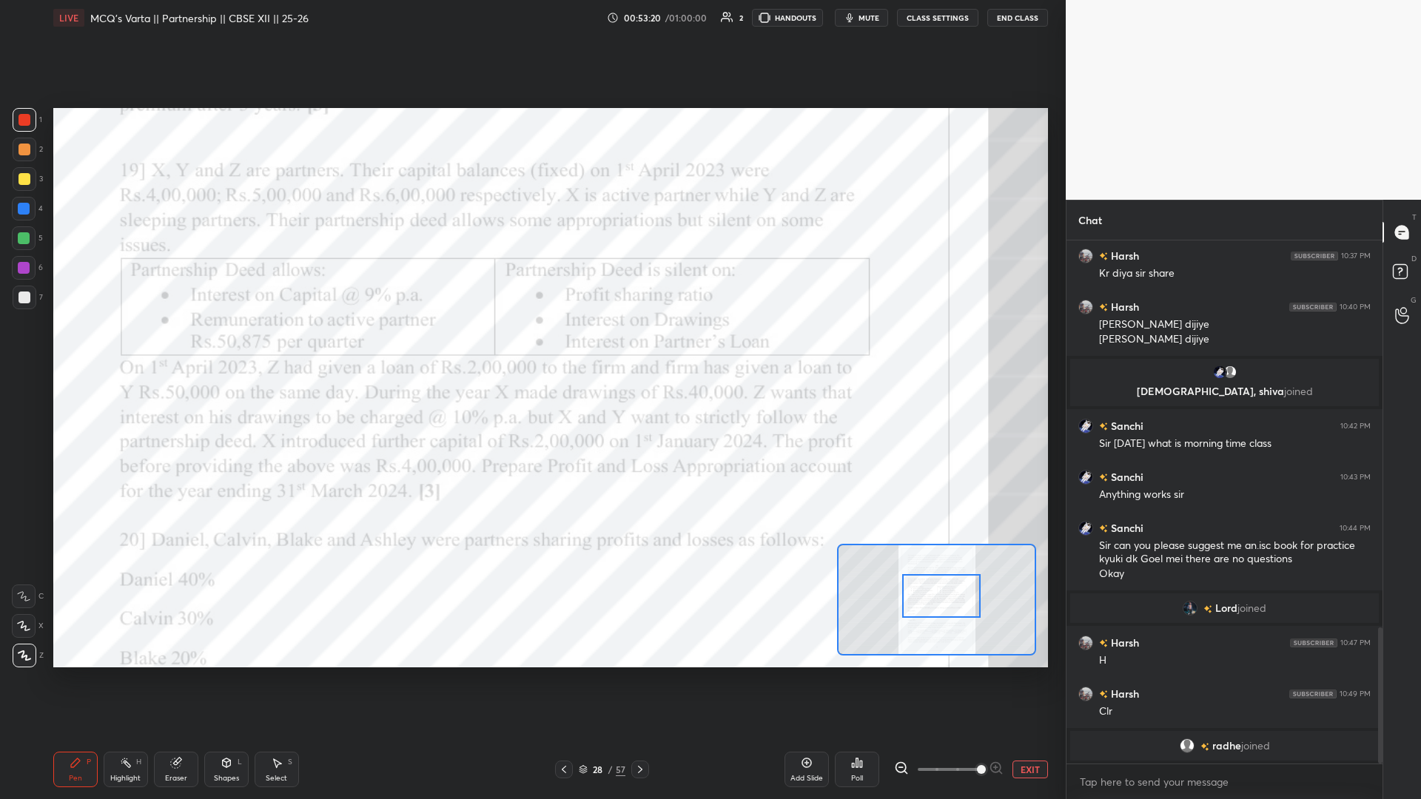
drag, startPoint x: 934, startPoint y: 577, endPoint x: 942, endPoint y: 591, distance: 16.3
click at [531, 347] on div at bounding box center [941, 596] width 78 height 44
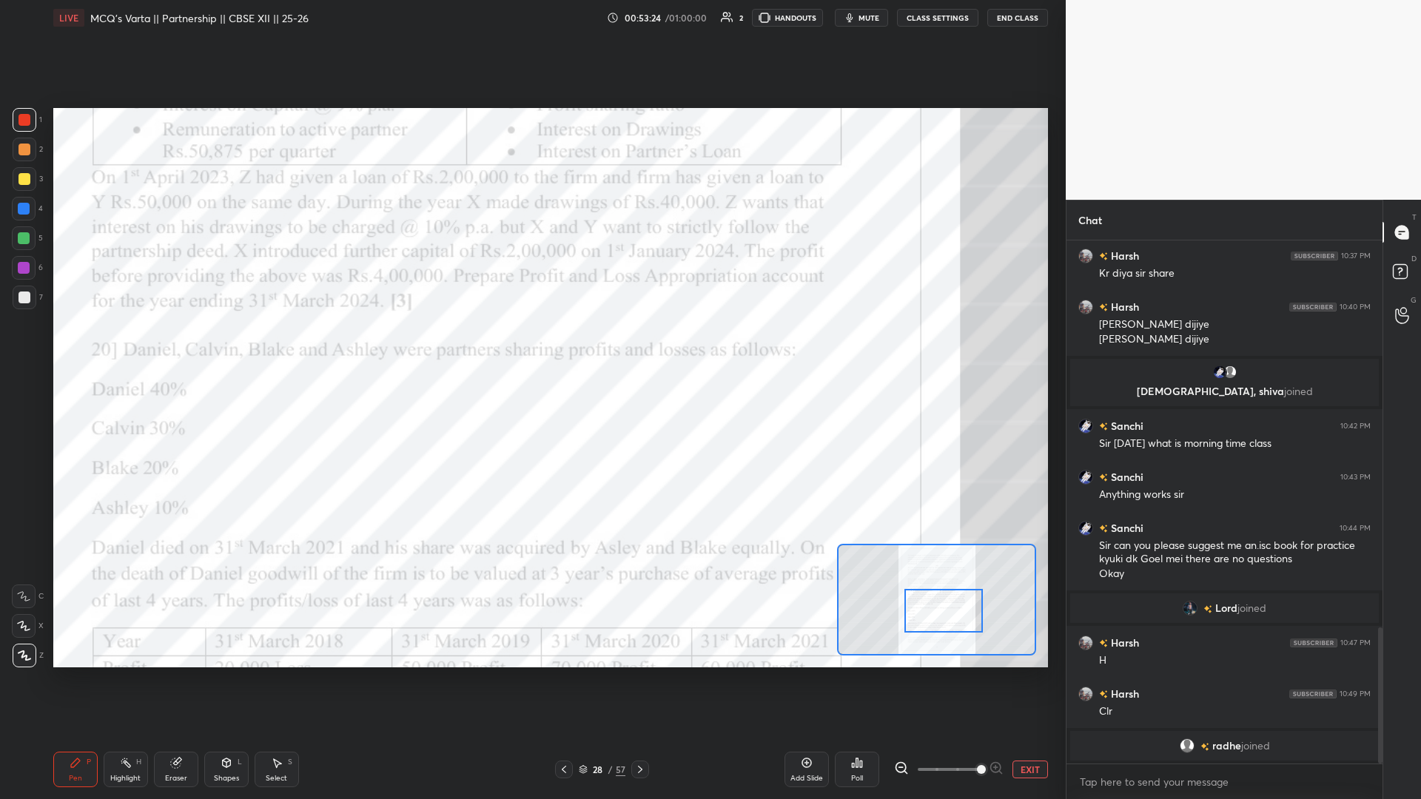
click at [531, 347] on div at bounding box center [943, 611] width 78 height 44
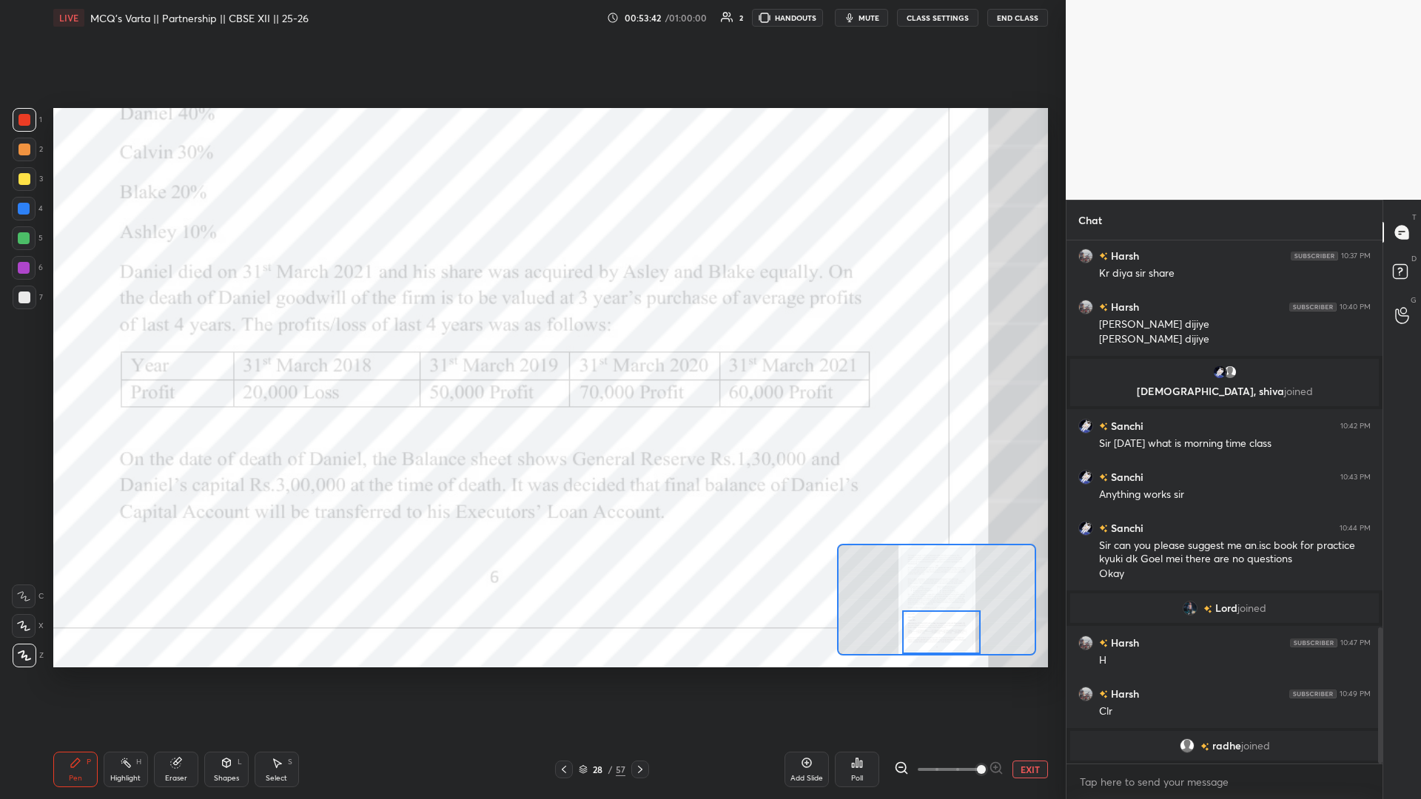
drag, startPoint x: 957, startPoint y: 624, endPoint x: 945, endPoint y: 628, distance: 12.6
click at [531, 347] on div at bounding box center [936, 600] width 199 height 112
click at [531, 347] on icon at bounding box center [640, 770] width 12 height 12
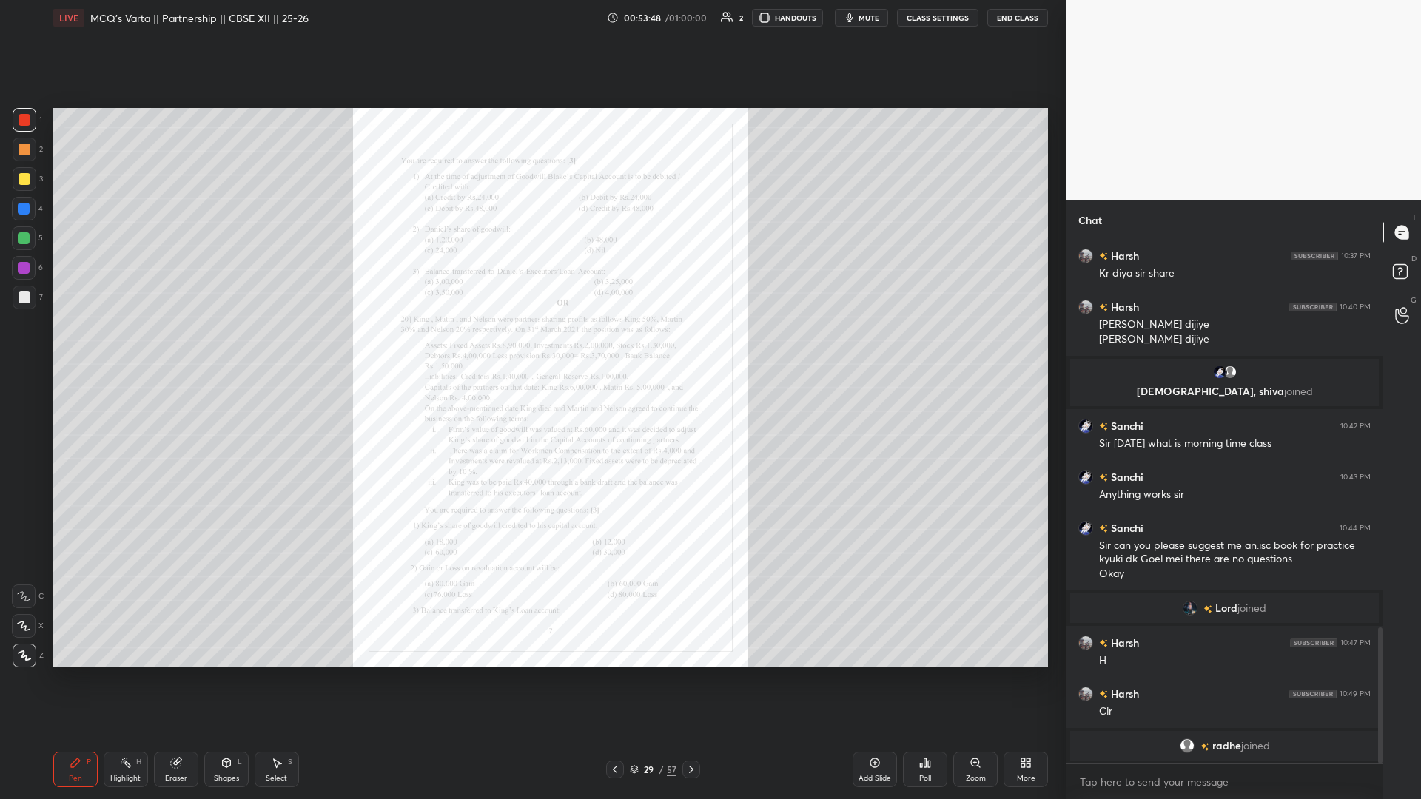
click at [531, 347] on icon at bounding box center [976, 763] width 12 height 12
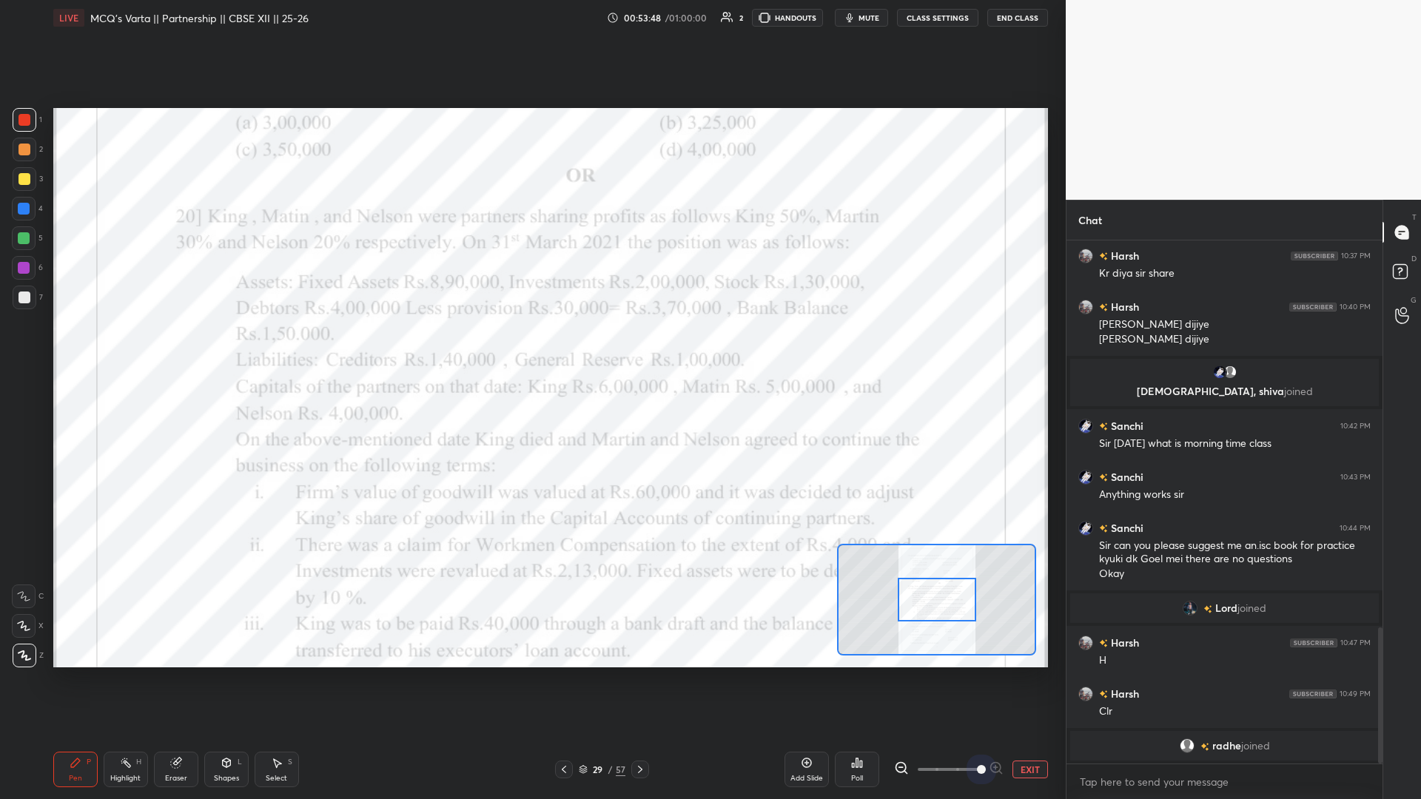
click at [531, 347] on span at bounding box center [949, 770] width 62 height 22
drag, startPoint x: 930, startPoint y: 598, endPoint x: 931, endPoint y: 636, distance: 37.8
click at [531, 347] on div at bounding box center [938, 633] width 78 height 44
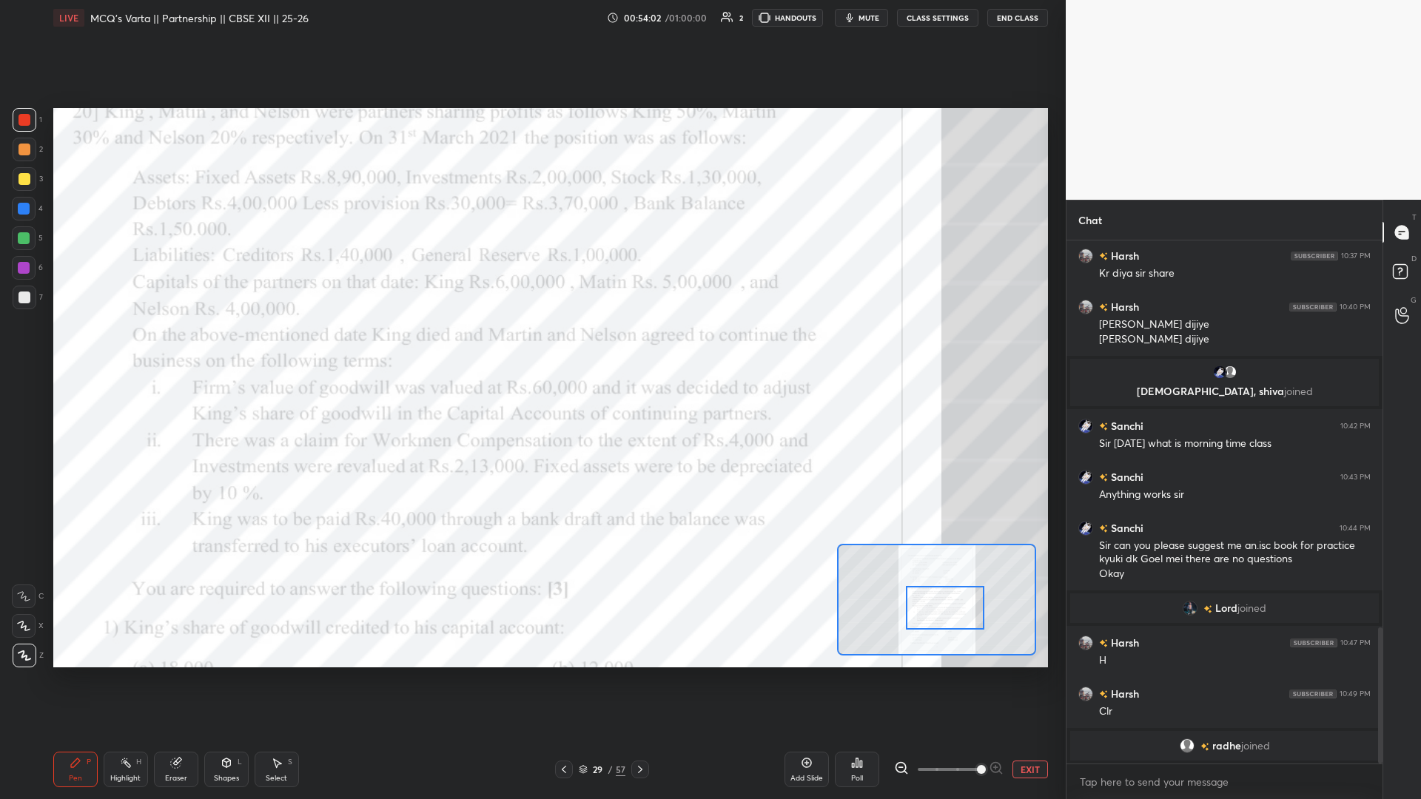
drag, startPoint x: 933, startPoint y: 642, endPoint x: 941, endPoint y: 625, distance: 17.9
click at [531, 347] on div at bounding box center [945, 608] width 78 height 44
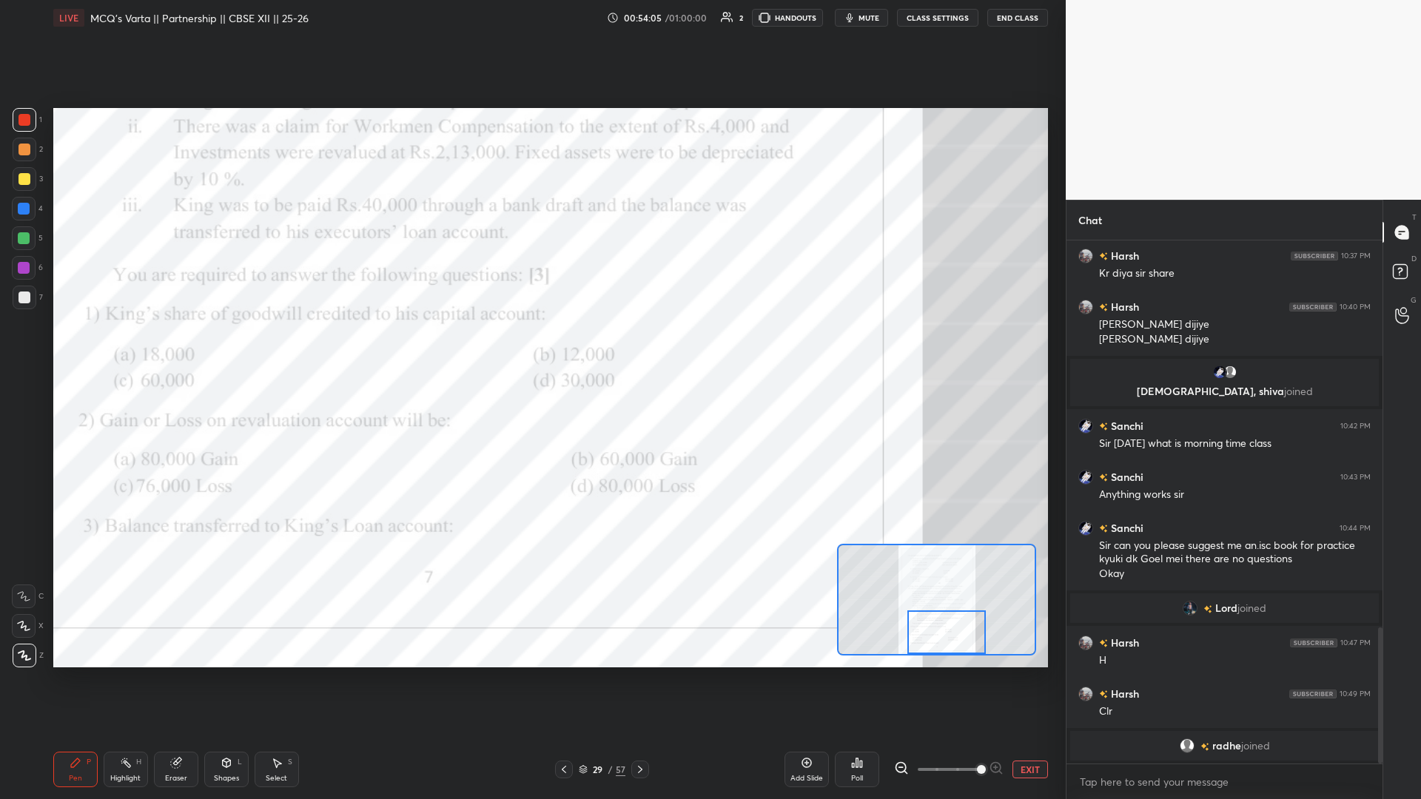
drag, startPoint x: 961, startPoint y: 615, endPoint x: 961, endPoint y: 626, distance: 11.1
click at [531, 347] on div at bounding box center [946, 633] width 78 height 44
click at [531, 347] on icon at bounding box center [640, 770] width 12 height 12
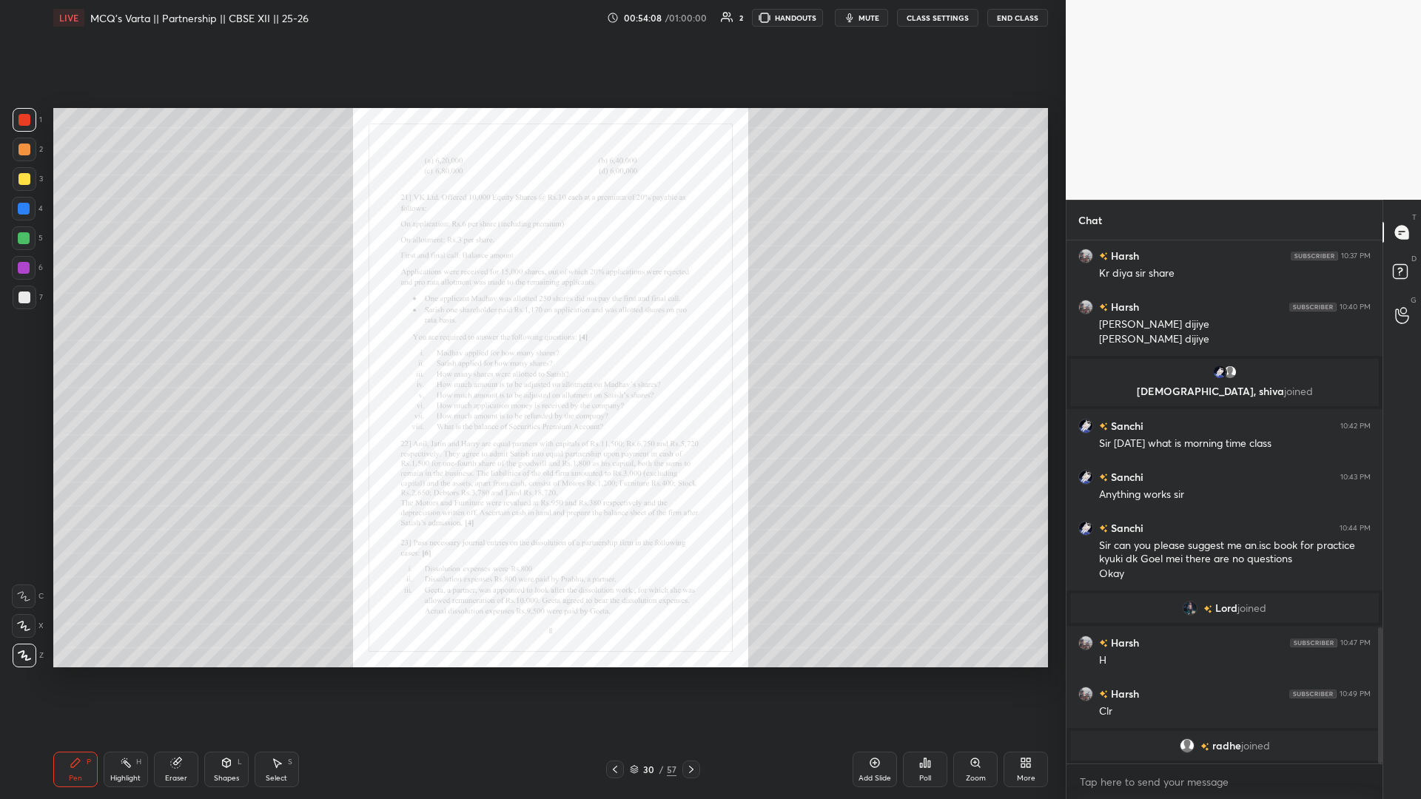
click at [531, 347] on div "Zoom" at bounding box center [975, 770] width 44 height 36
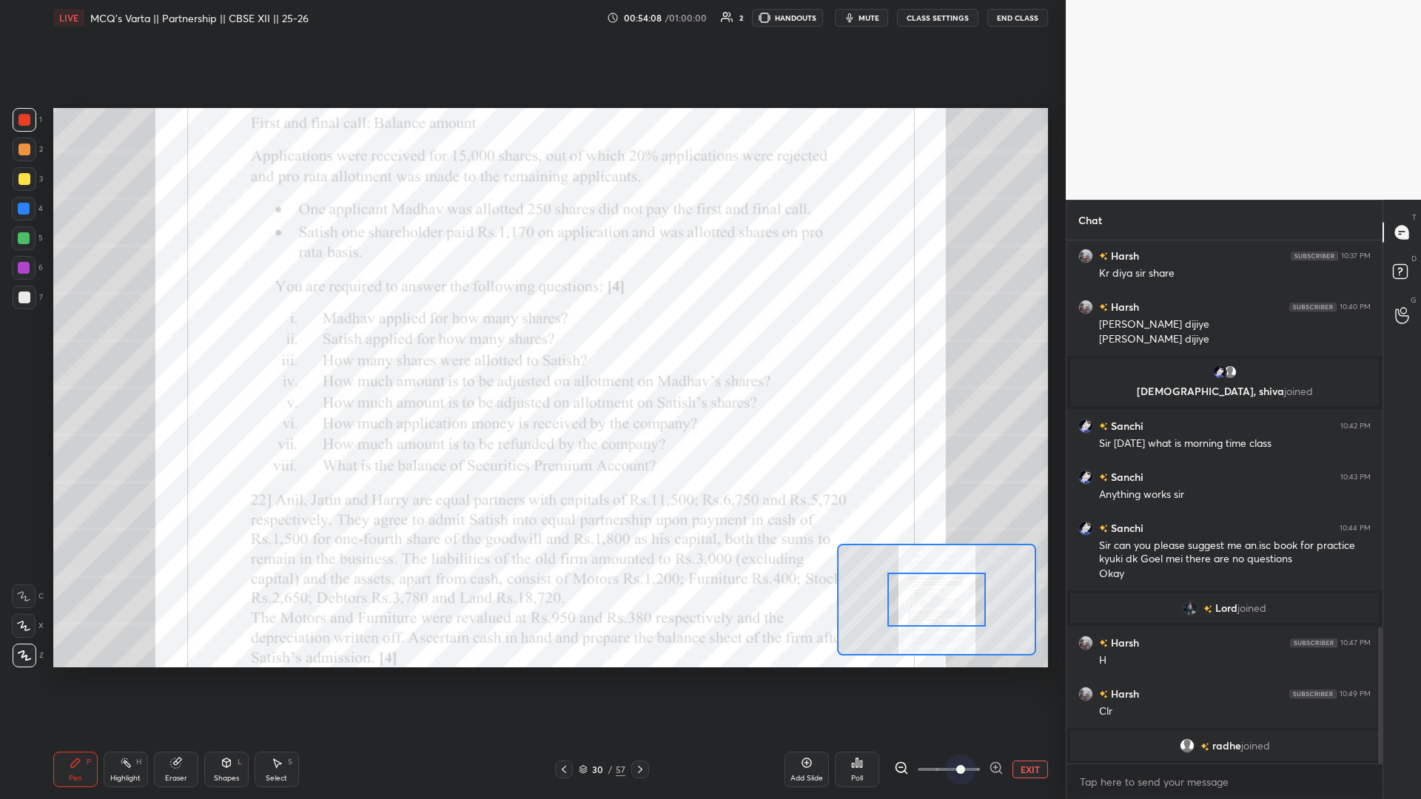
click at [531, 347] on div at bounding box center [949, 770] width 110 height 18
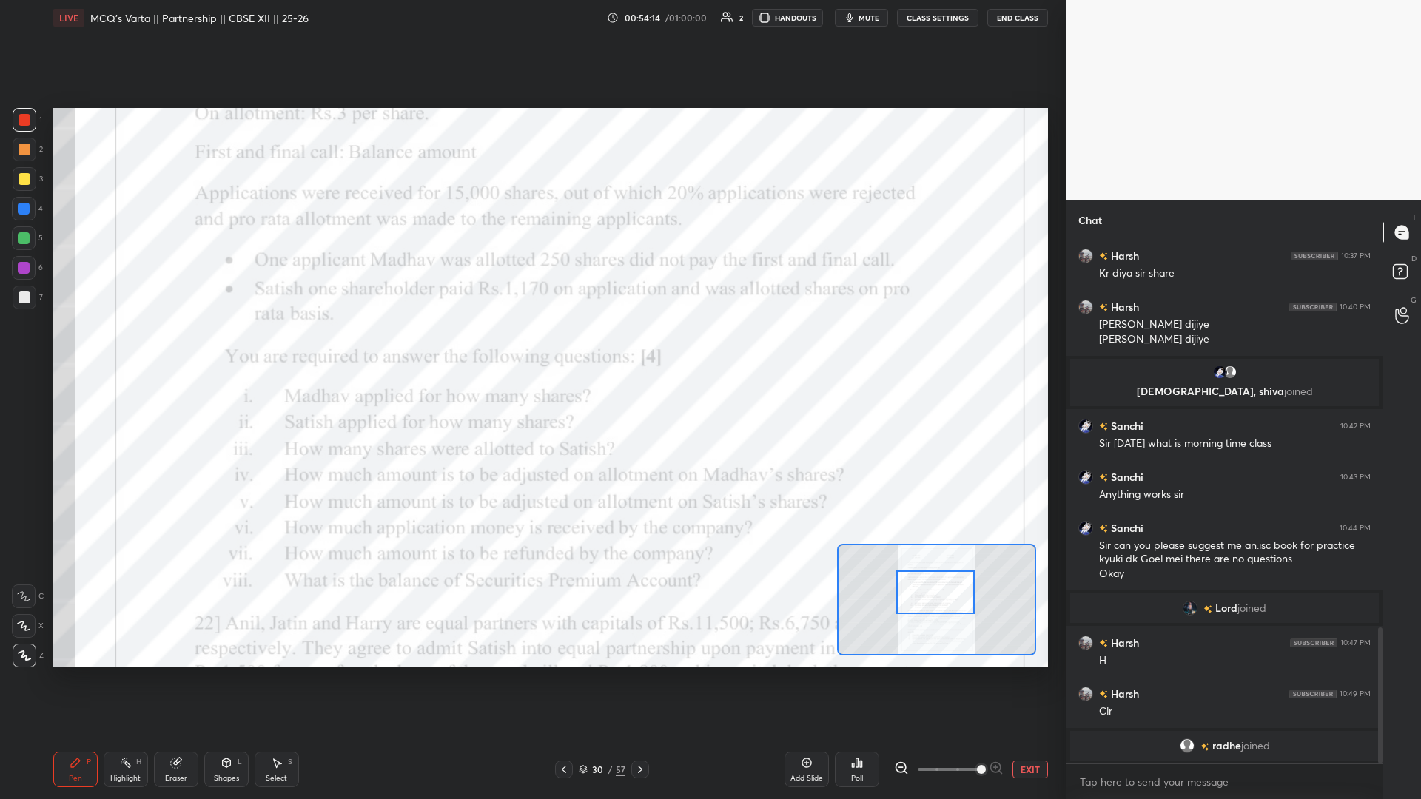
drag, startPoint x: 927, startPoint y: 592, endPoint x: 918, endPoint y: 605, distance: 16.0
click at [531, 347] on div at bounding box center [935, 593] width 78 height 44
click at [531, 347] on span at bounding box center [949, 770] width 62 height 22
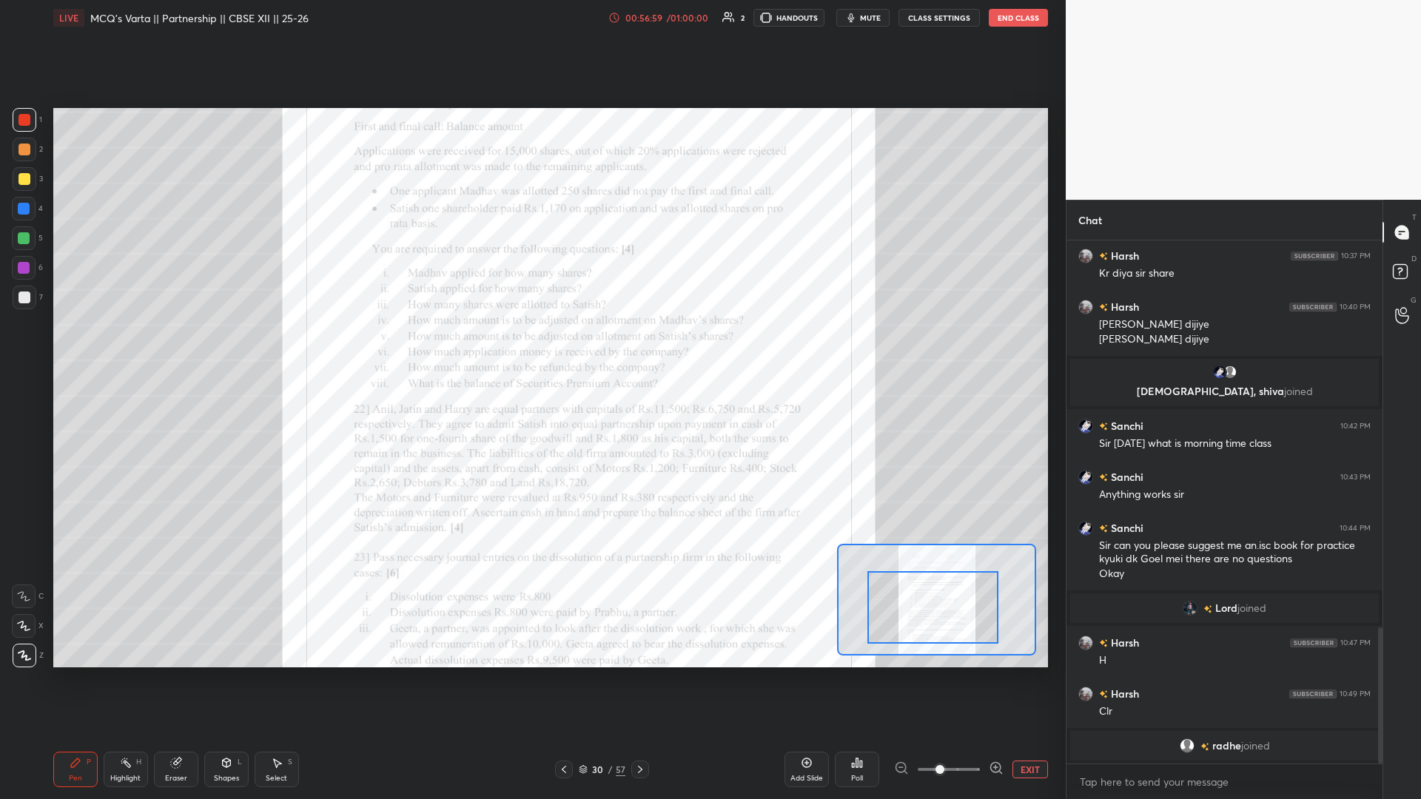
drag, startPoint x: 930, startPoint y: 597, endPoint x: 929, endPoint y: 615, distance: 18.6
click at [531, 347] on div at bounding box center [932, 607] width 131 height 73
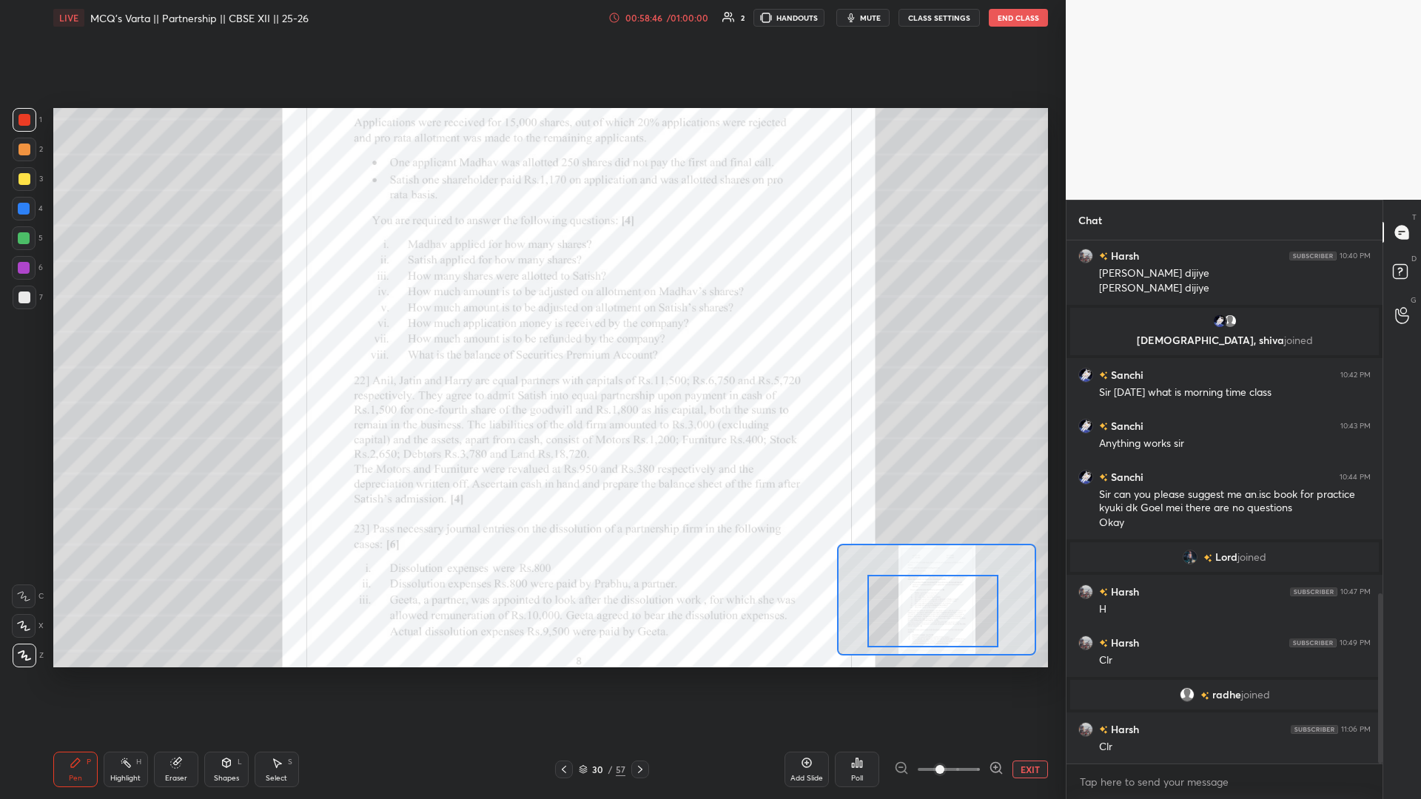
click at [531, 347] on icon at bounding box center [640, 770] width 12 height 12
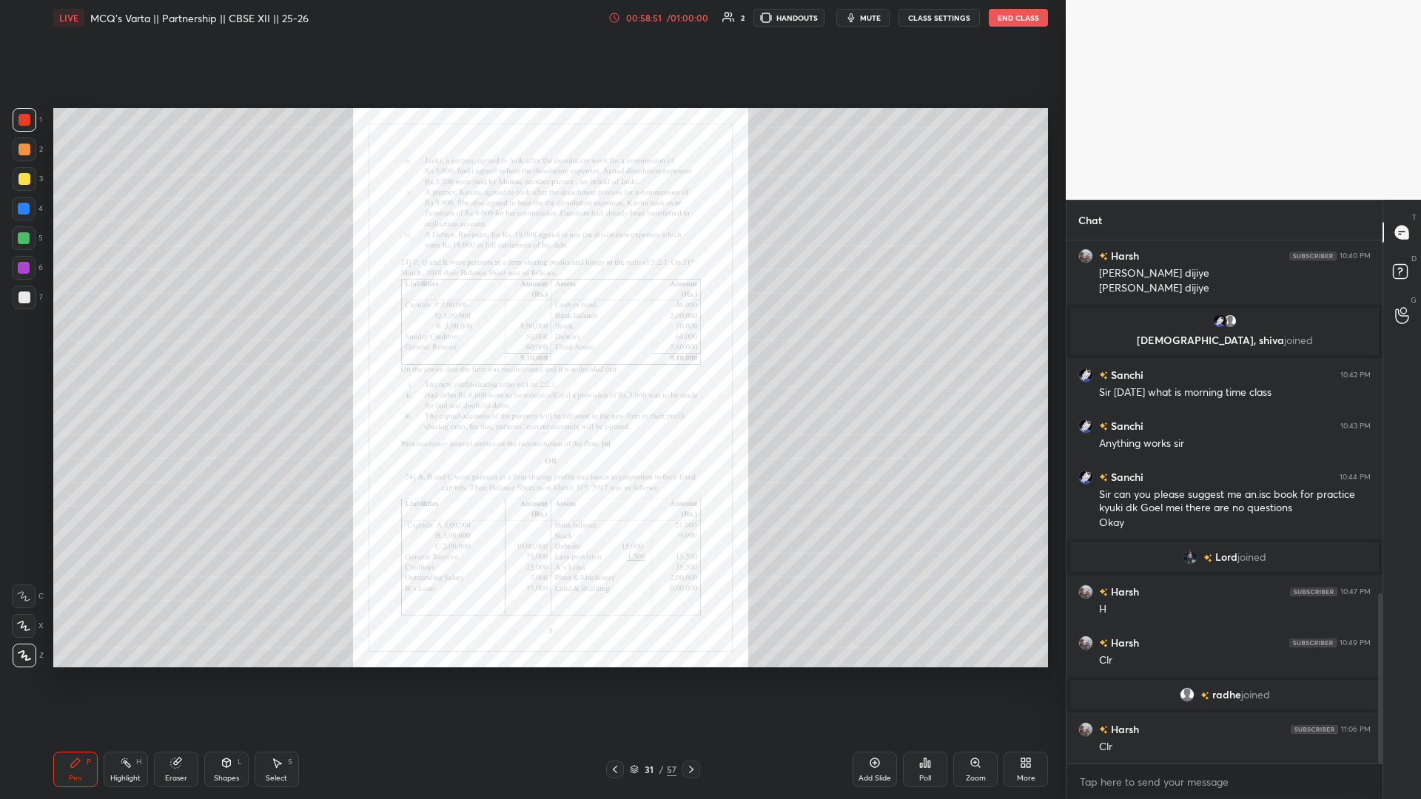
click at [531, 347] on div "Pen P Highlight H Eraser Shapes L Select S 31 / 57 Add Slide Poll Zoom More" at bounding box center [550, 769] width 995 height 59
click at [531, 347] on icon at bounding box center [691, 770] width 12 height 12
click at [531, 347] on div "Zoom" at bounding box center [975, 770] width 44 height 36
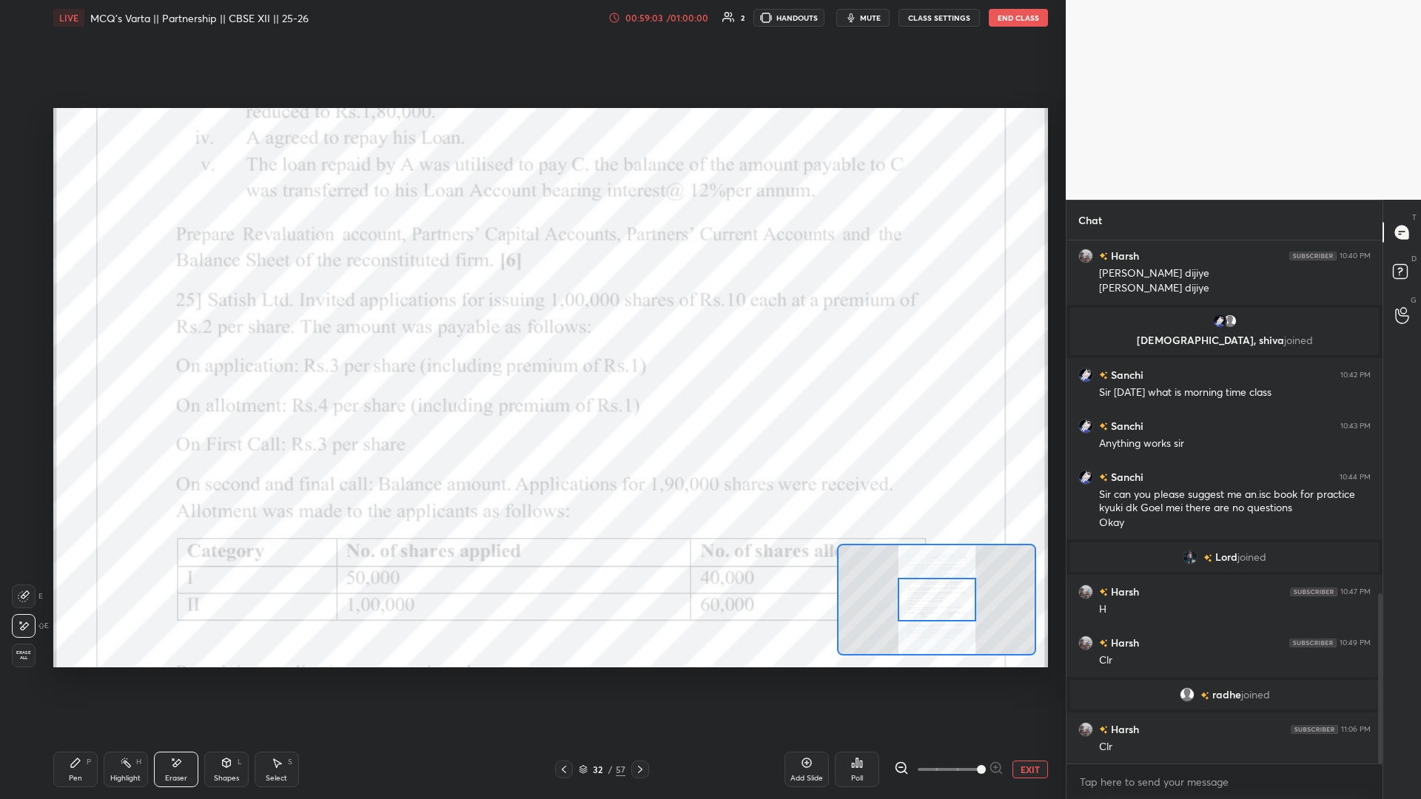
click at [531, 347] on div "Add Slide Poll EXIT" at bounding box center [917, 769] width 264 height 83
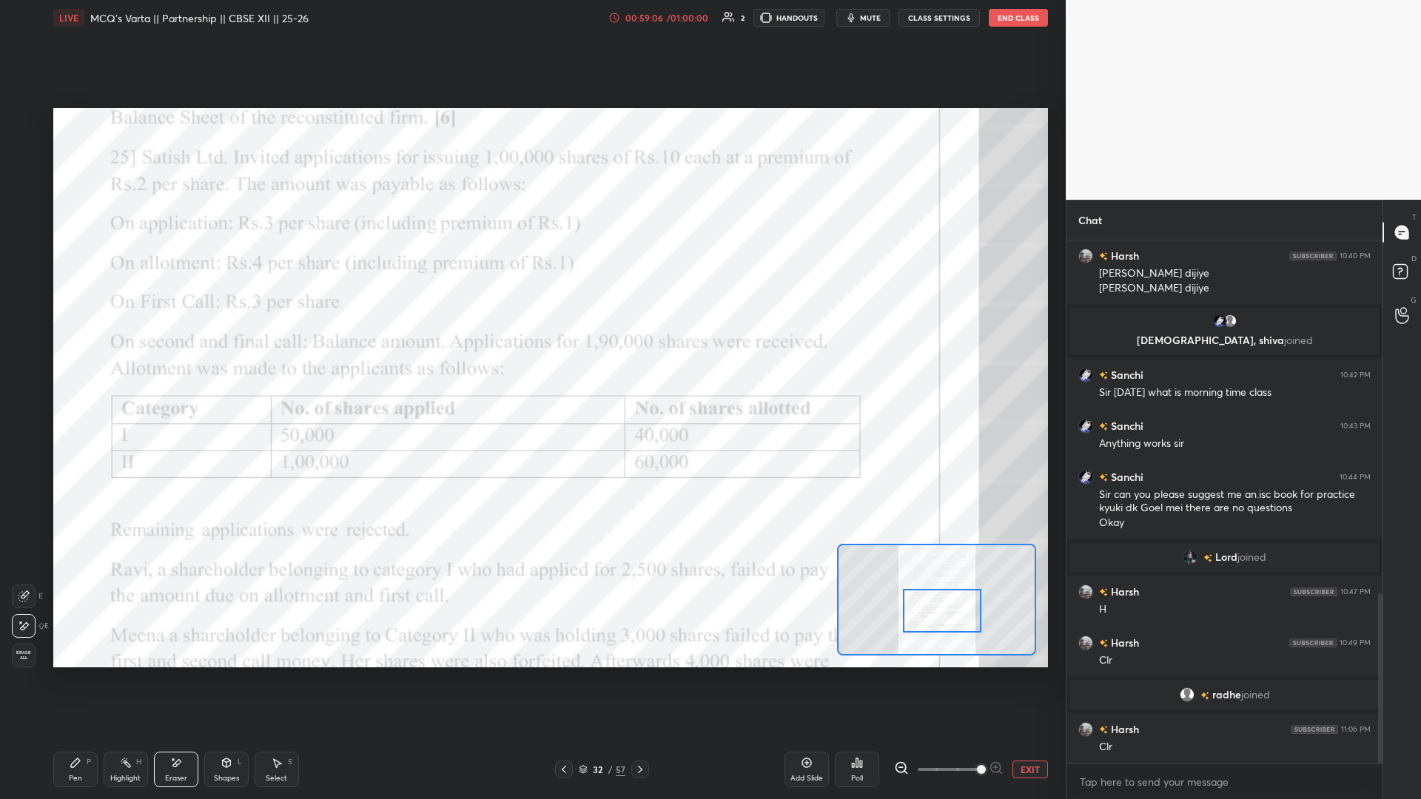
drag, startPoint x: 953, startPoint y: 600, endPoint x: 959, endPoint y: 608, distance: 10.7
click at [531, 347] on div at bounding box center [942, 611] width 78 height 44
click at [531, 18] on button "End Class" at bounding box center [1018, 18] width 59 height 18
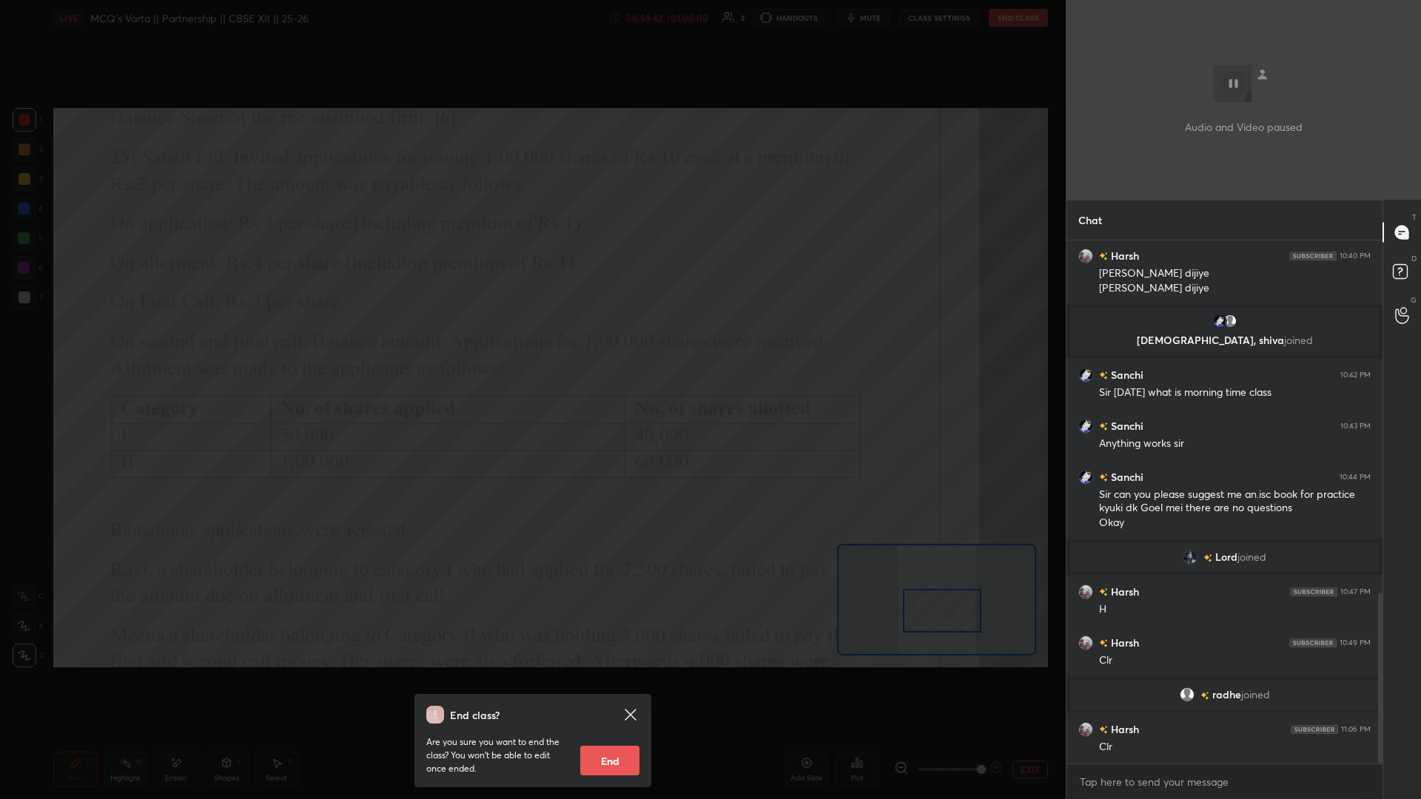
click at [531, 347] on button "End" at bounding box center [609, 761] width 59 height 30
type textarea "x"
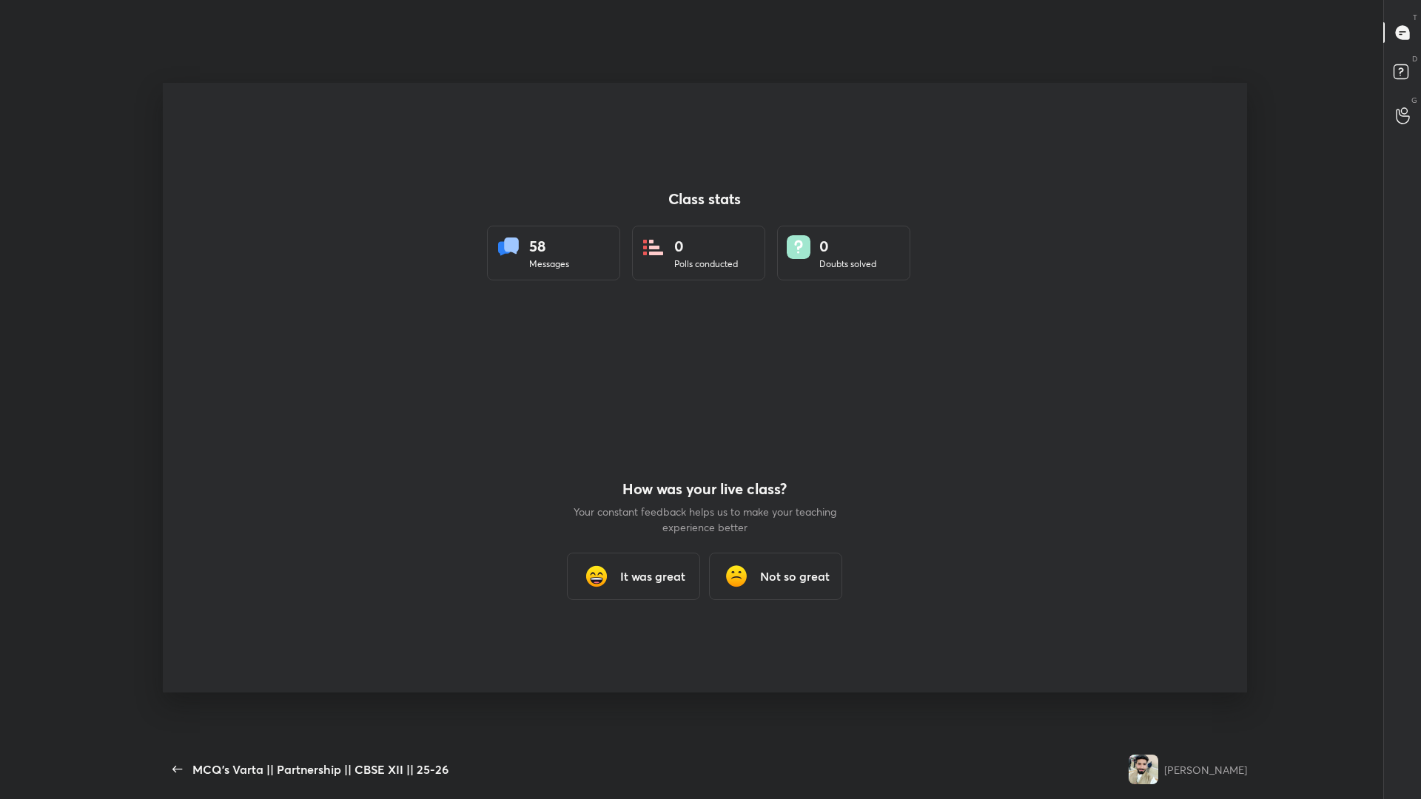
scroll to position [0, 0]
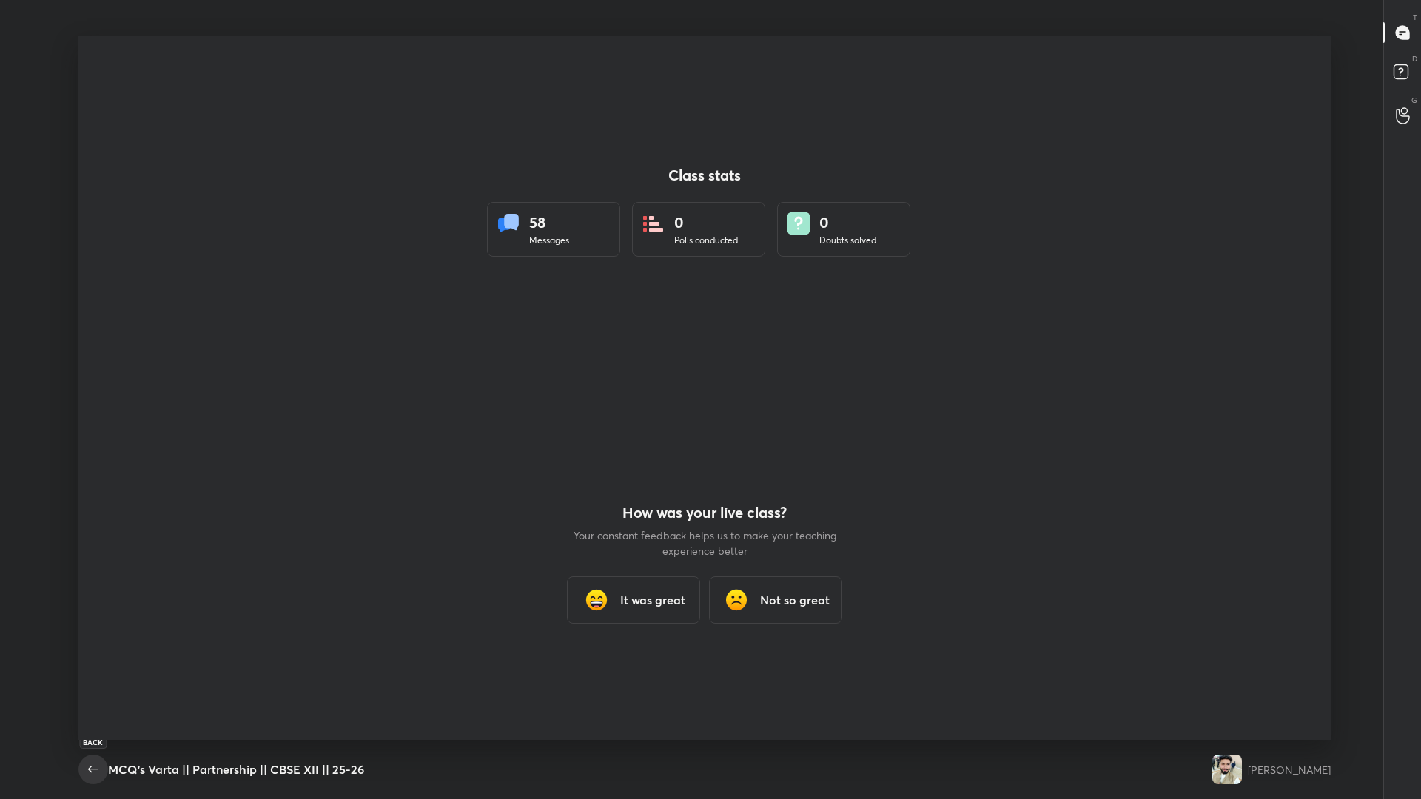
click at [95, 347] on icon "button" at bounding box center [93, 770] width 18 height 18
